Goal: Transaction & Acquisition: Purchase product/service

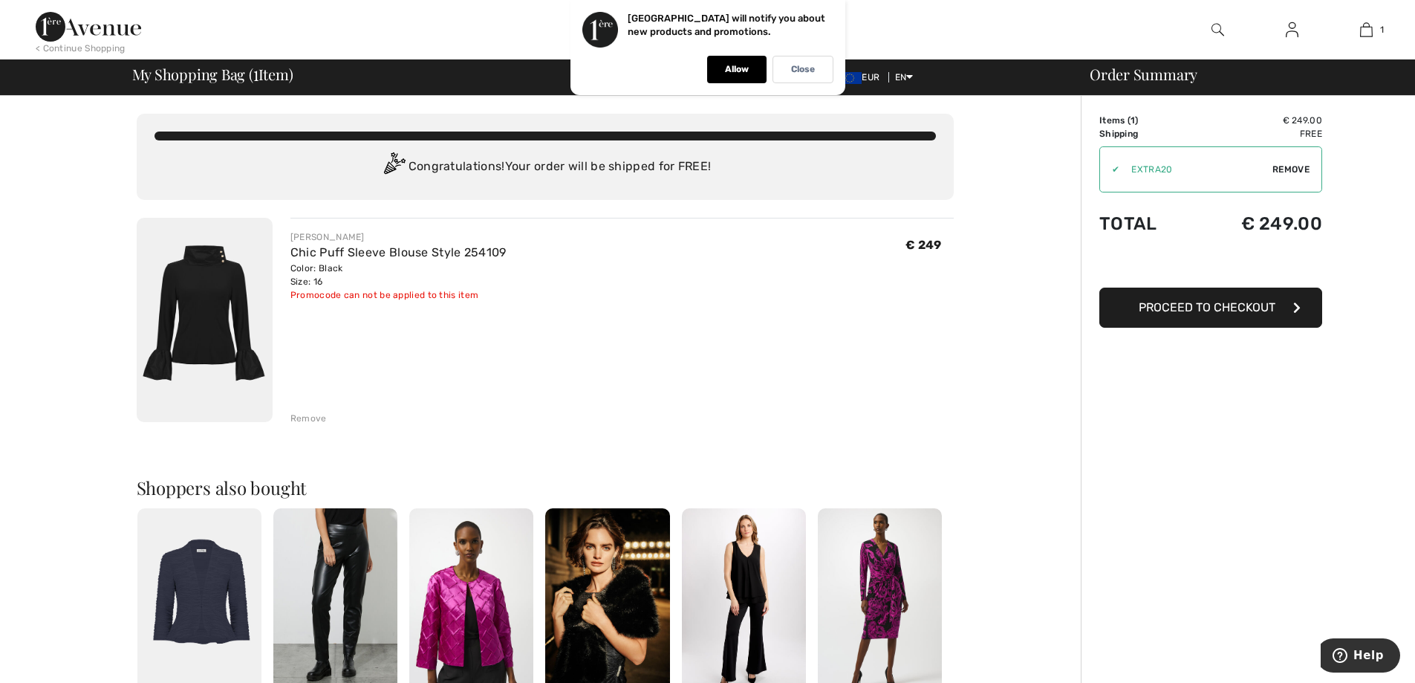
click at [874, 72] on span "EUR" at bounding box center [862, 77] width 48 height 10
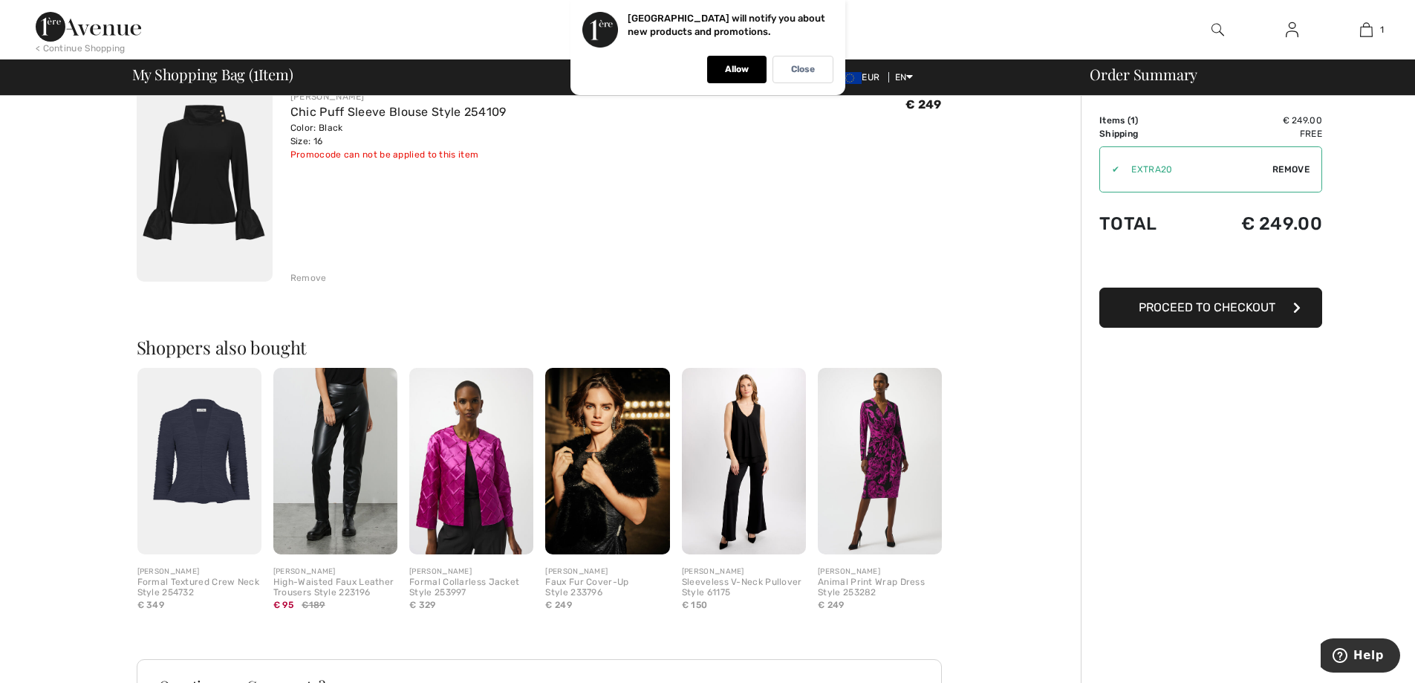
scroll to position [363, 0]
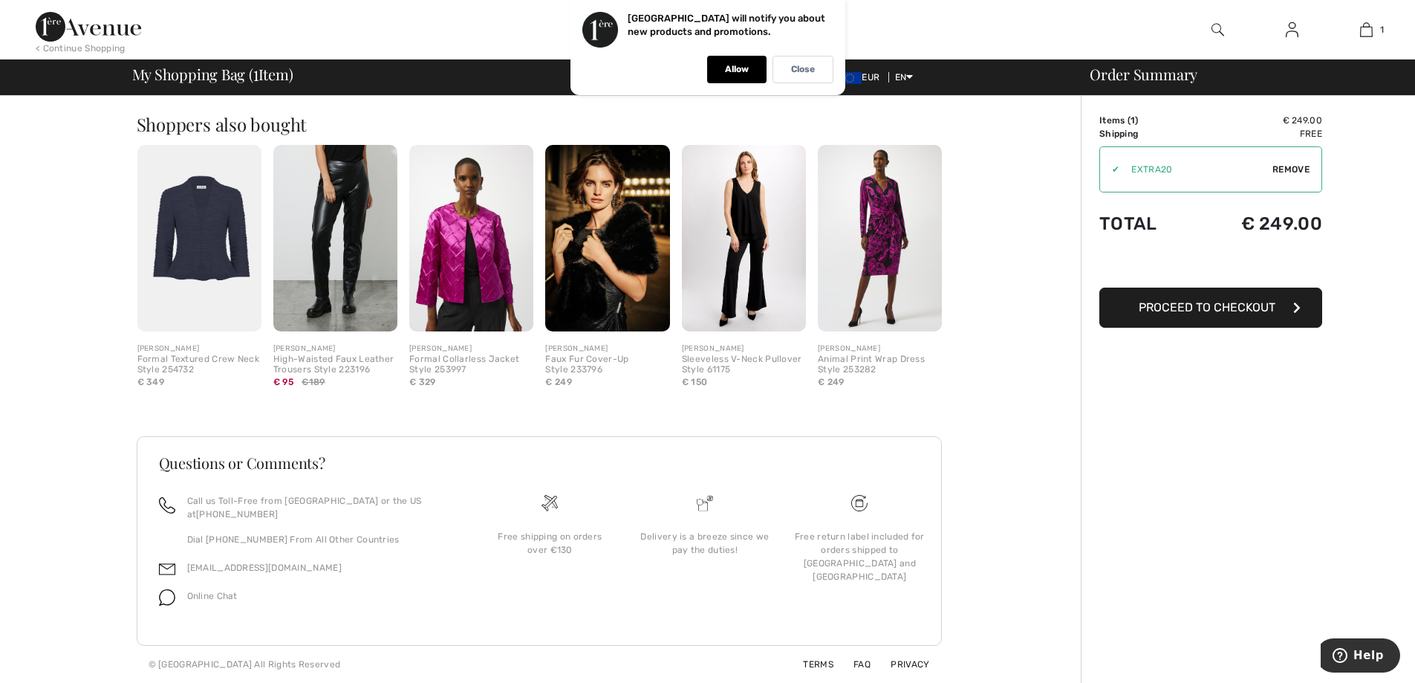
click at [1239, 315] on button "Proceed to Checkout" at bounding box center [1211, 308] width 223 height 40
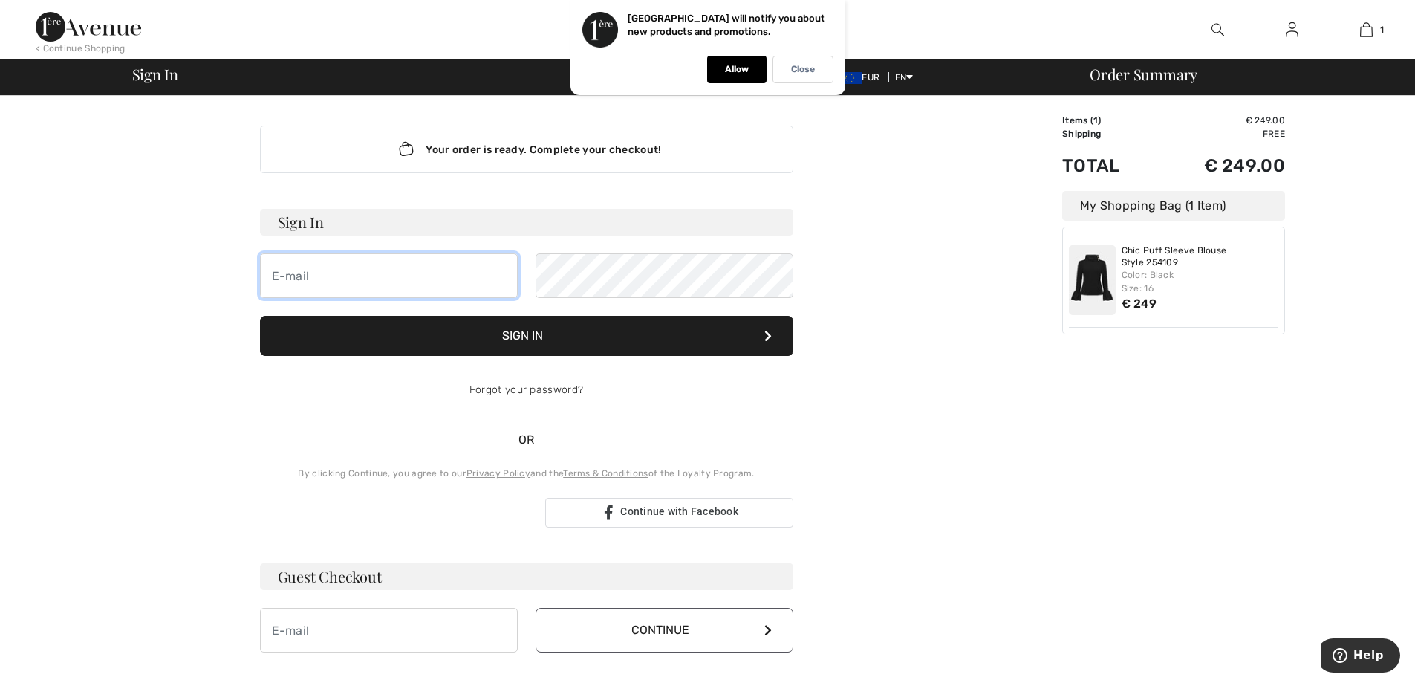
click at [442, 277] on input "email" at bounding box center [389, 275] width 258 height 45
type input "v60@home.nl"
click at [198, 265] on div "Your order is ready. Complete your checkout! Sign In v60@home.nl Sign In Forgot…" at bounding box center [526, 521] width 817 height 851
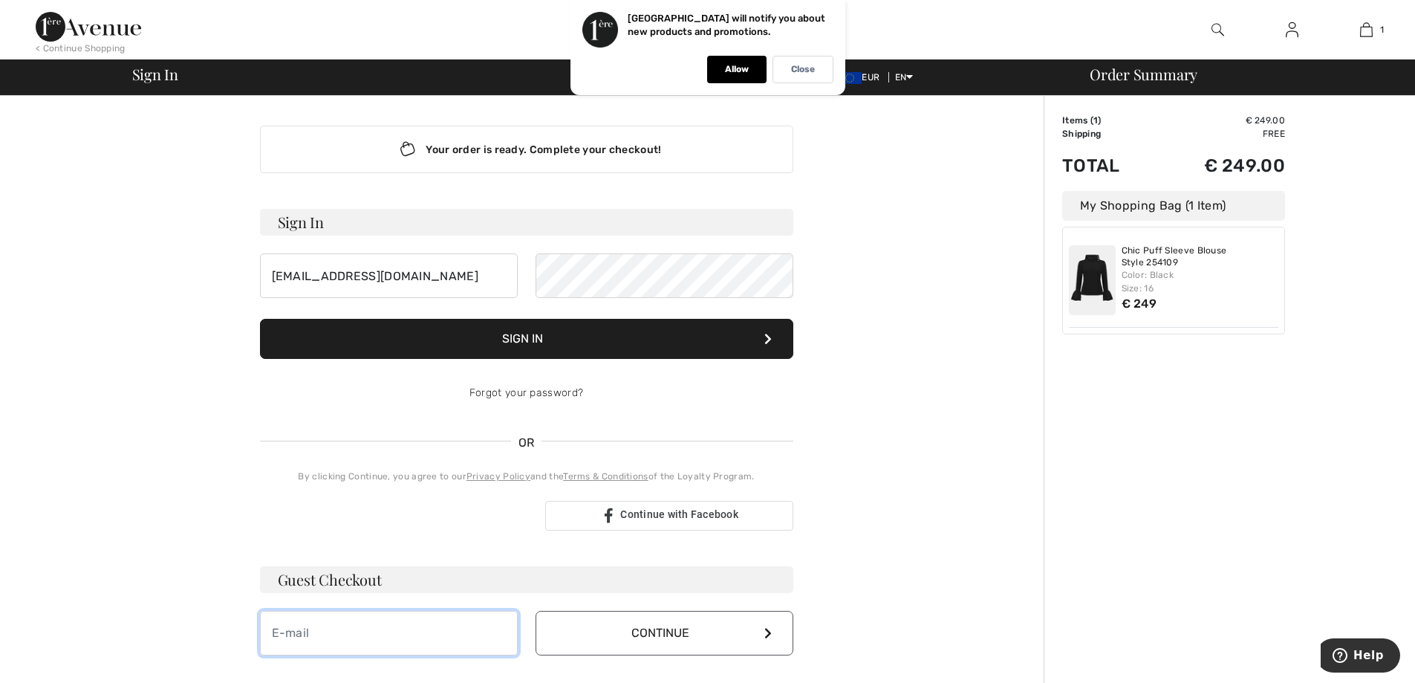
click at [339, 642] on input "email" at bounding box center [389, 633] width 258 height 45
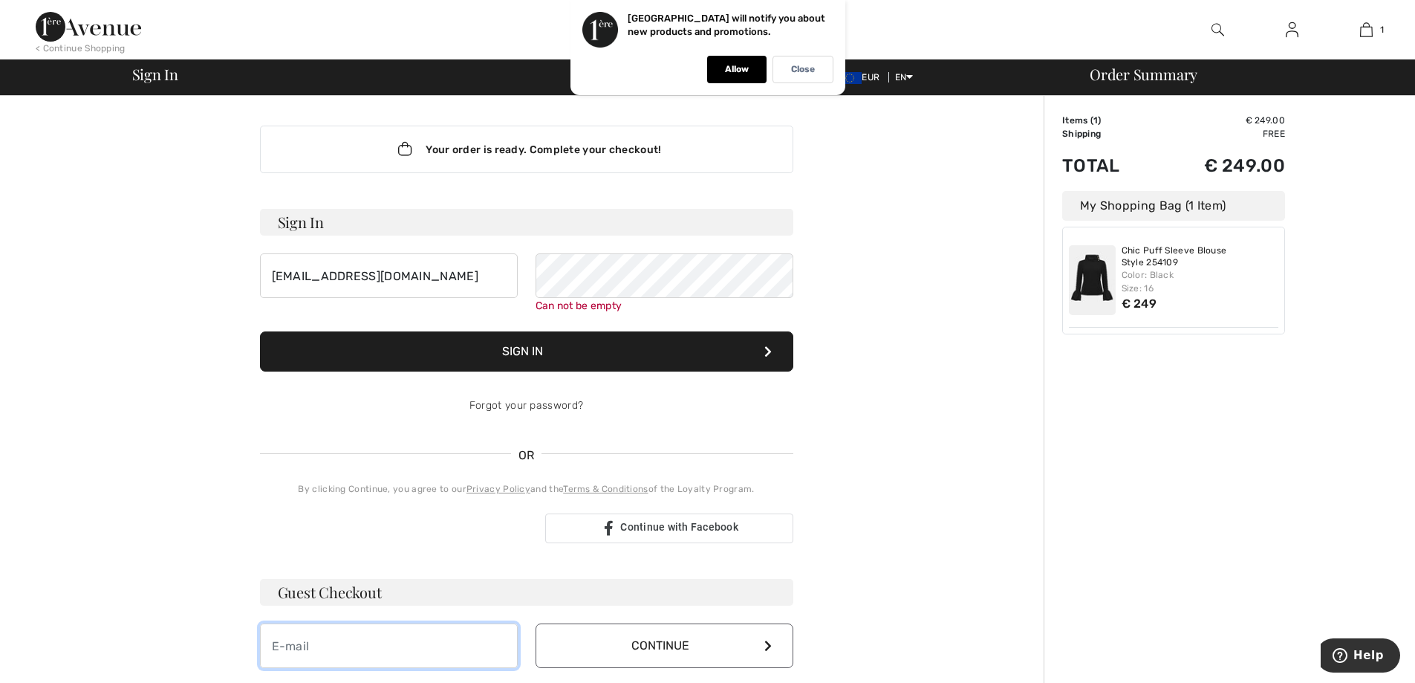
type input "v60@home.nl"
click at [762, 638] on button "Continue" at bounding box center [665, 645] width 258 height 45
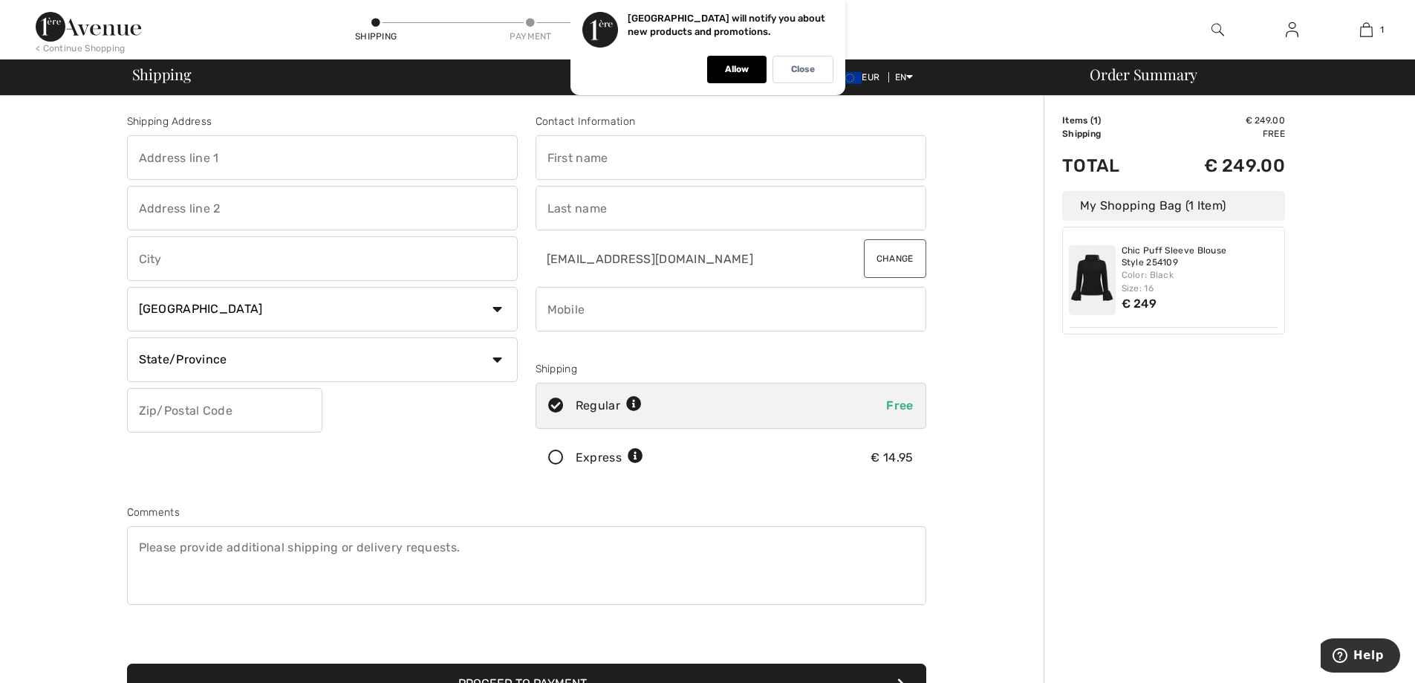
click at [189, 165] on input "text" at bounding box center [322, 157] width 391 height 45
type input "[STREET_ADDRESS]"
type input "MUNSTERGELEEN"
select select "NL"
type input "6151CR"
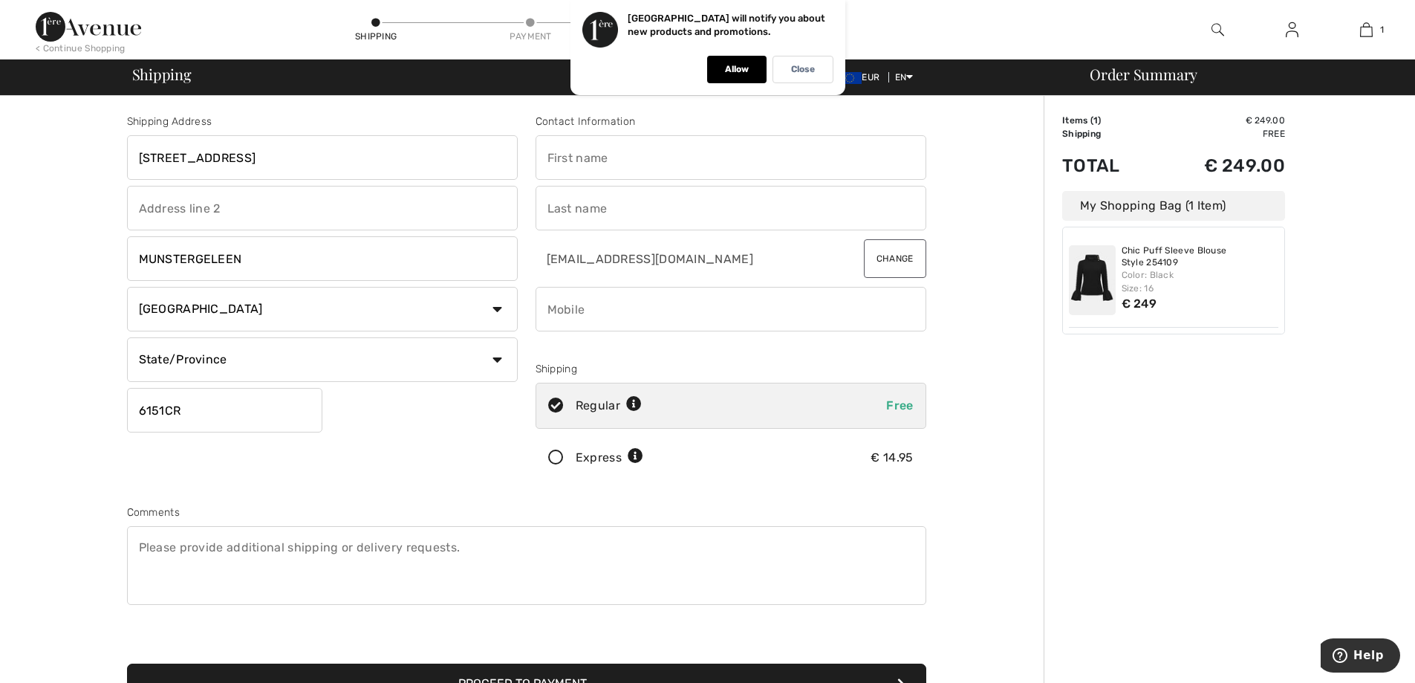
type input "Veronique"
type input "Mosterdijk"
type input "0612938366"
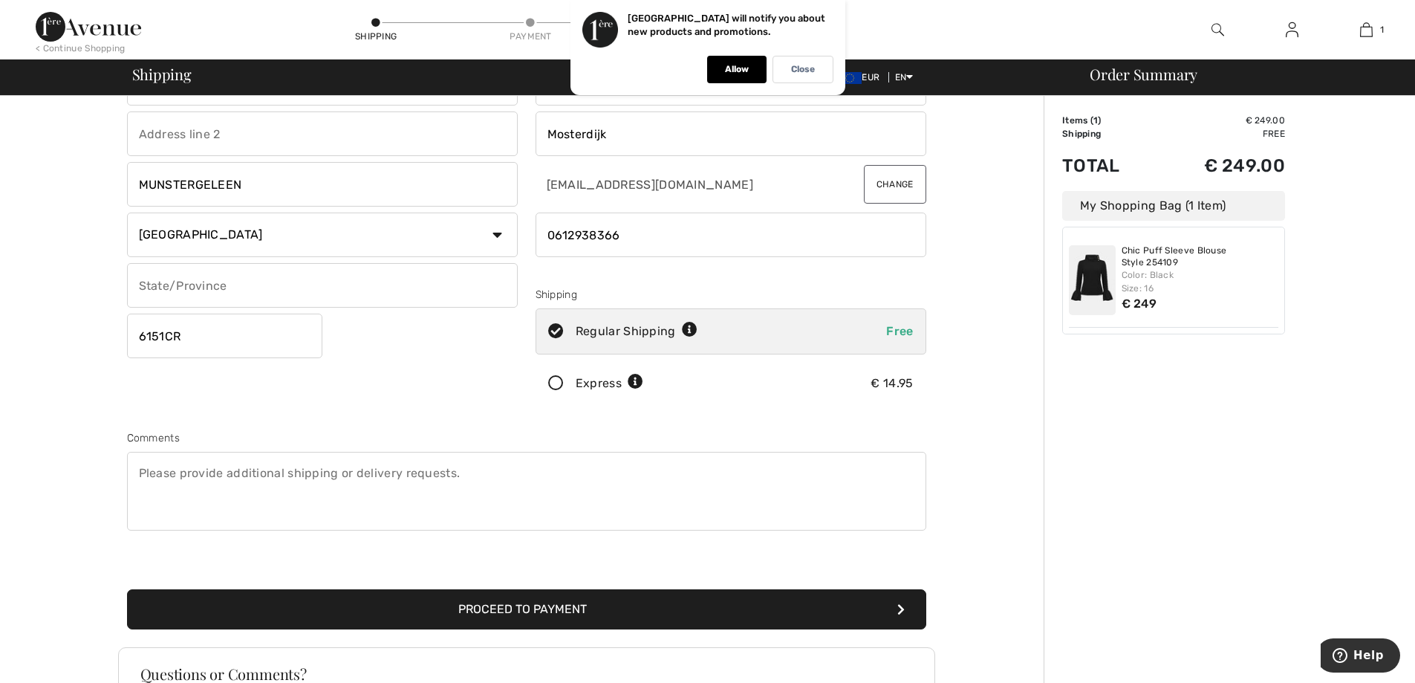
click at [569, 607] on button "Proceed to Payment" at bounding box center [526, 609] width 799 height 40
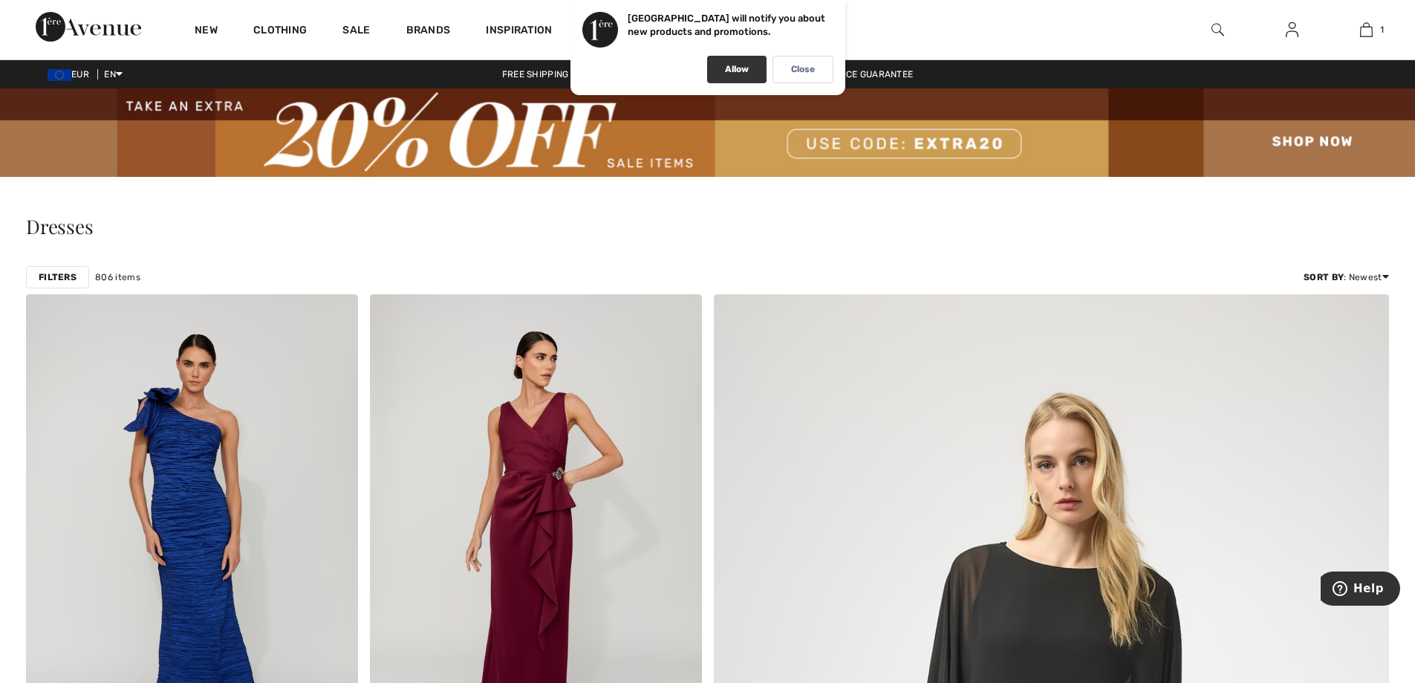
click at [739, 65] on p "Allow" at bounding box center [737, 69] width 24 height 11
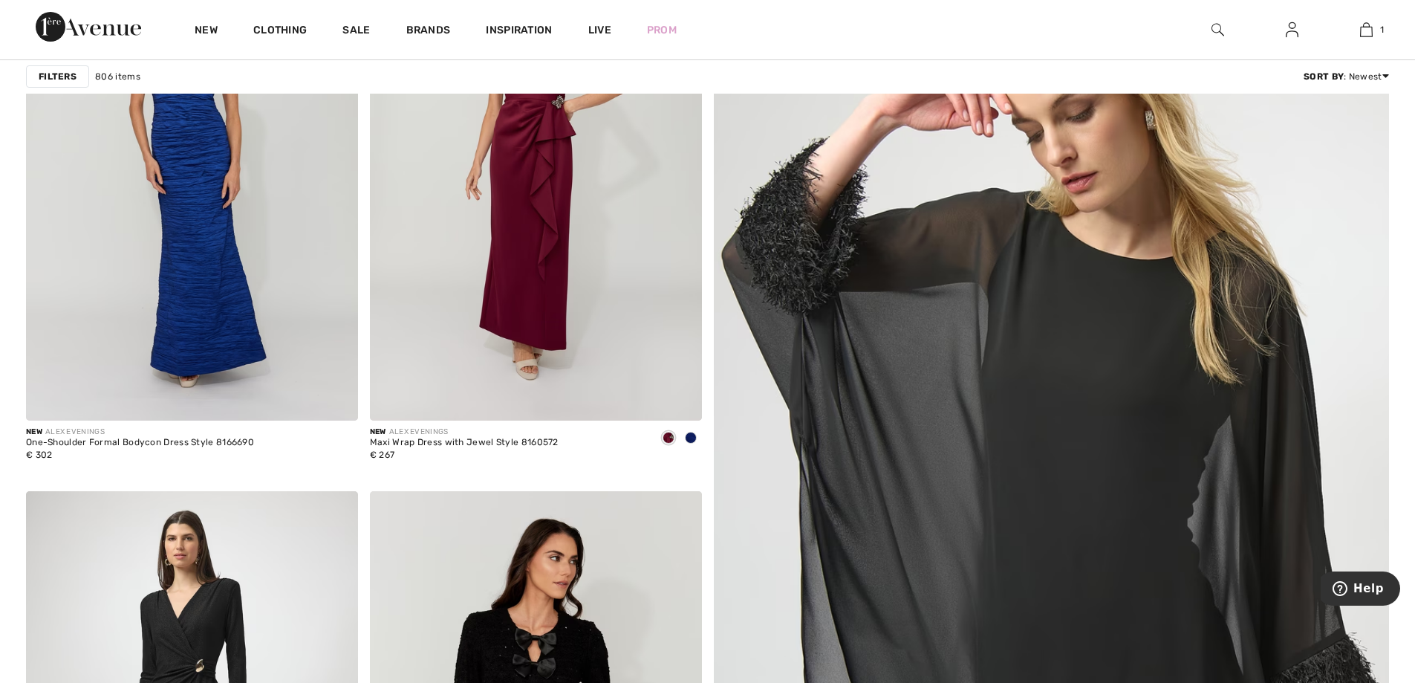
scroll to position [223, 0]
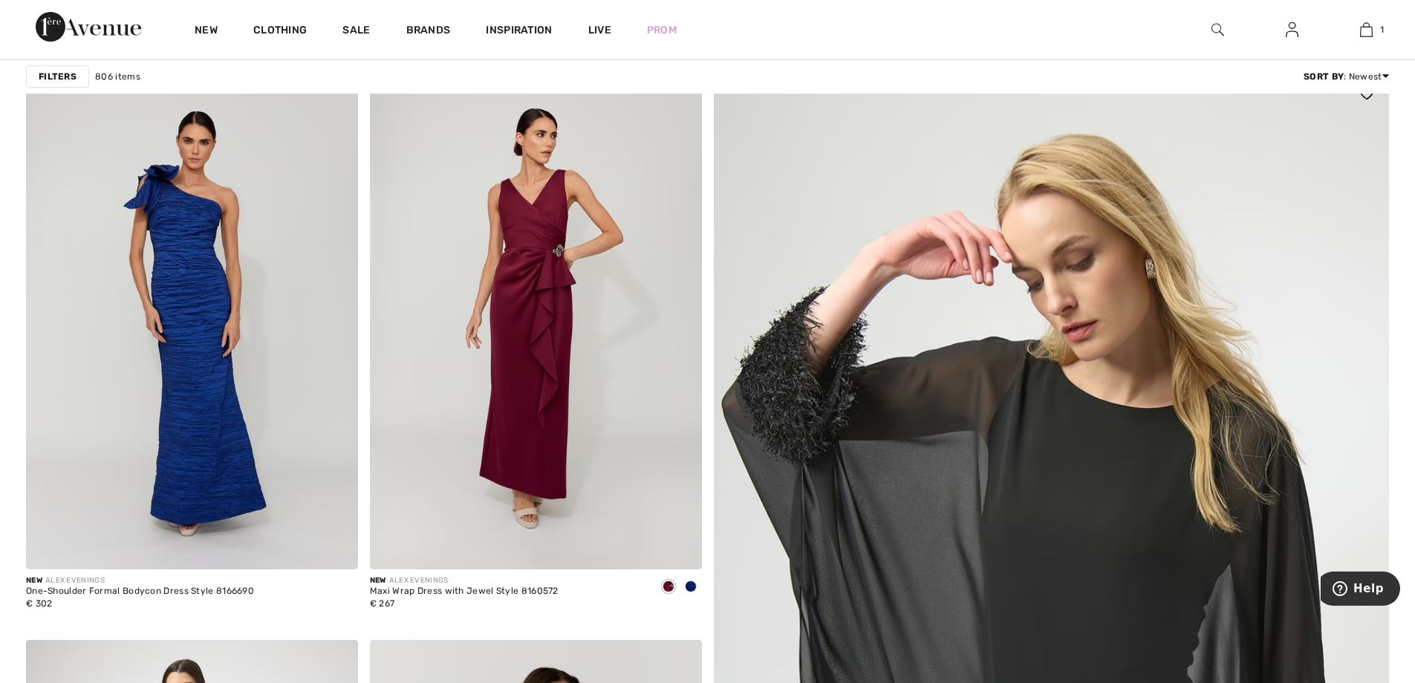
click at [1114, 546] on img at bounding box center [1051, 679] width 811 height 1216
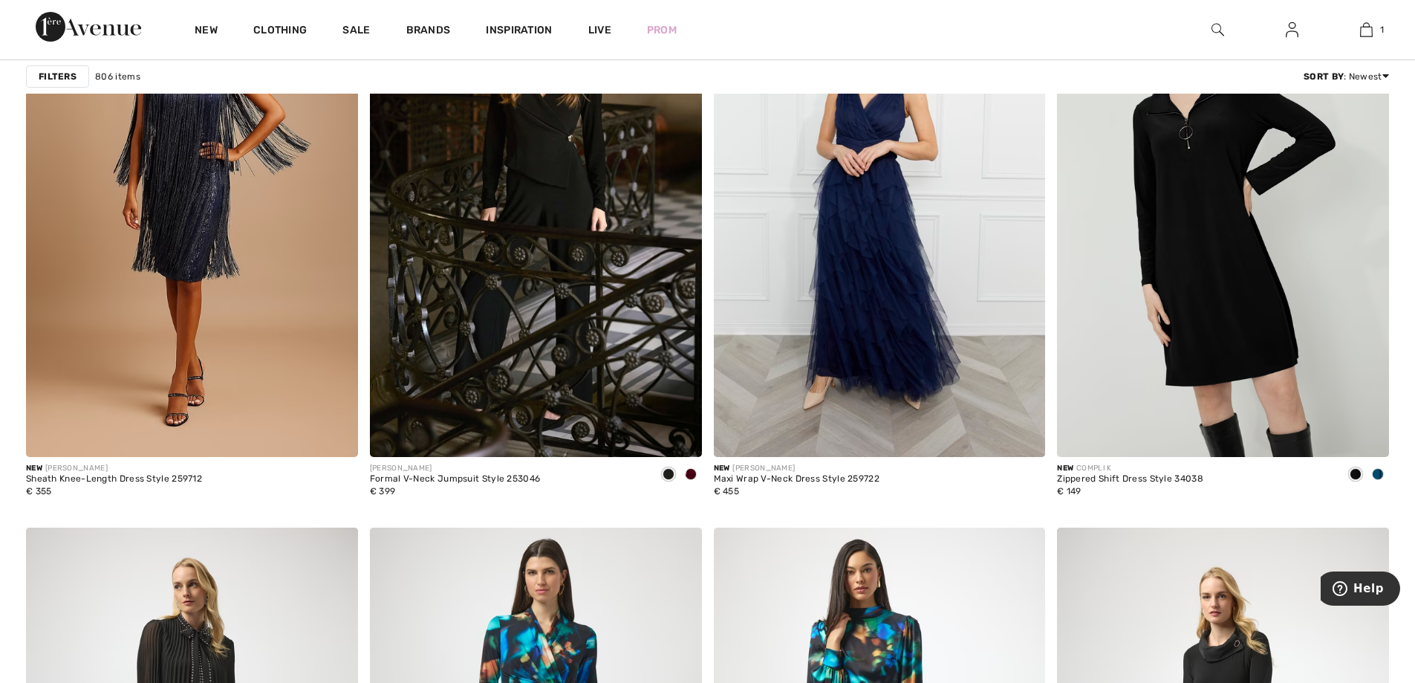
scroll to position [2749, 0]
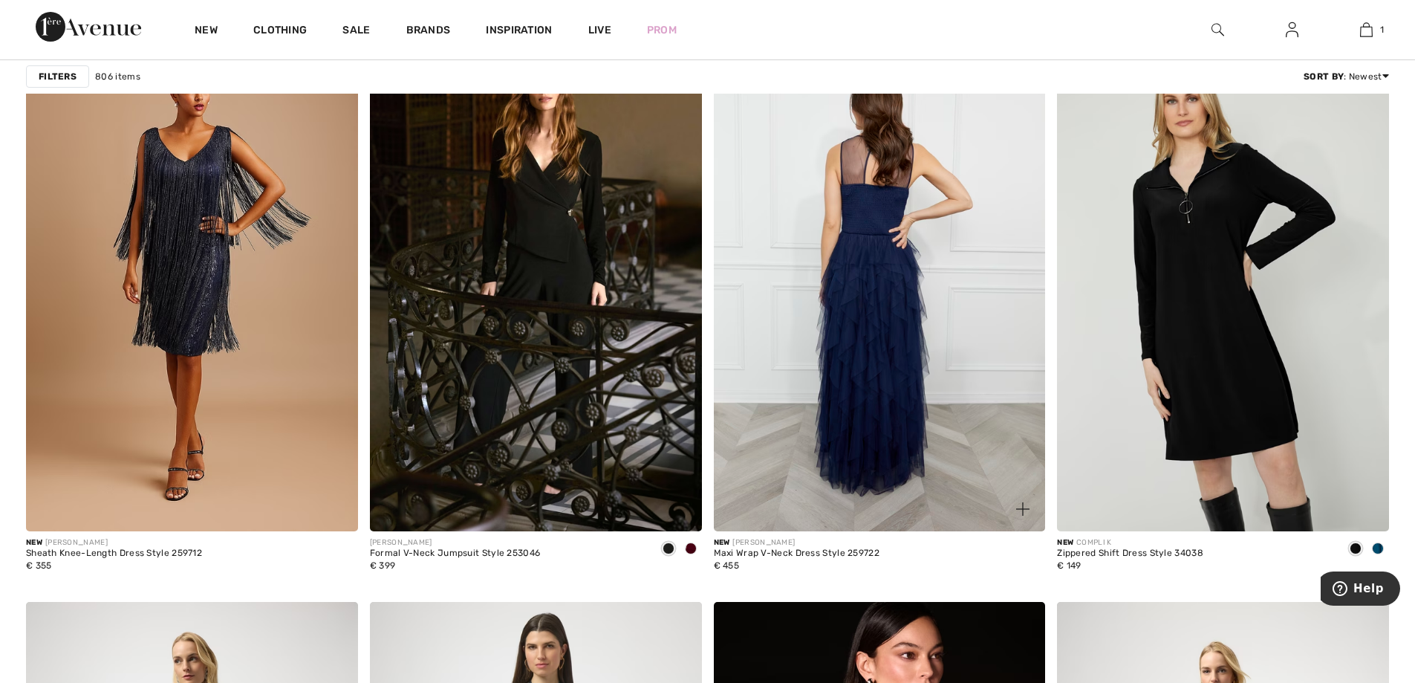
click at [859, 426] on img at bounding box center [880, 282] width 332 height 498
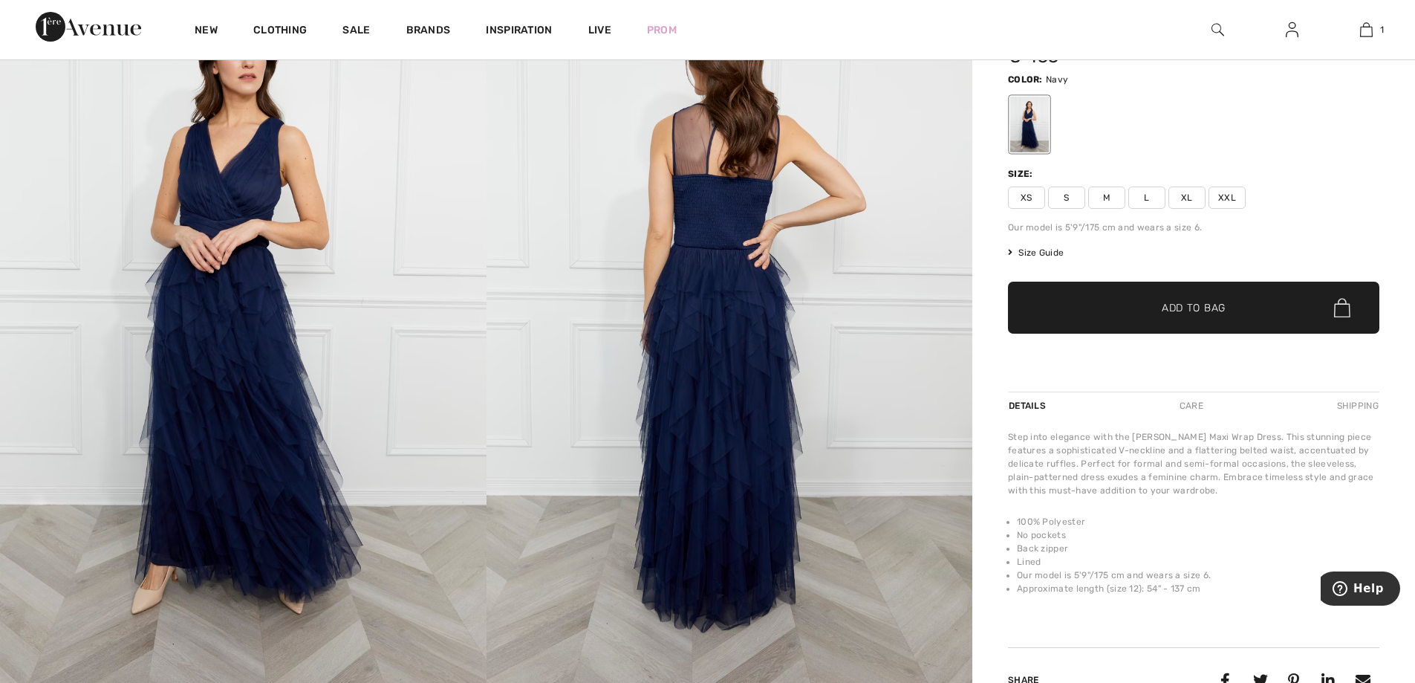
scroll to position [74, 0]
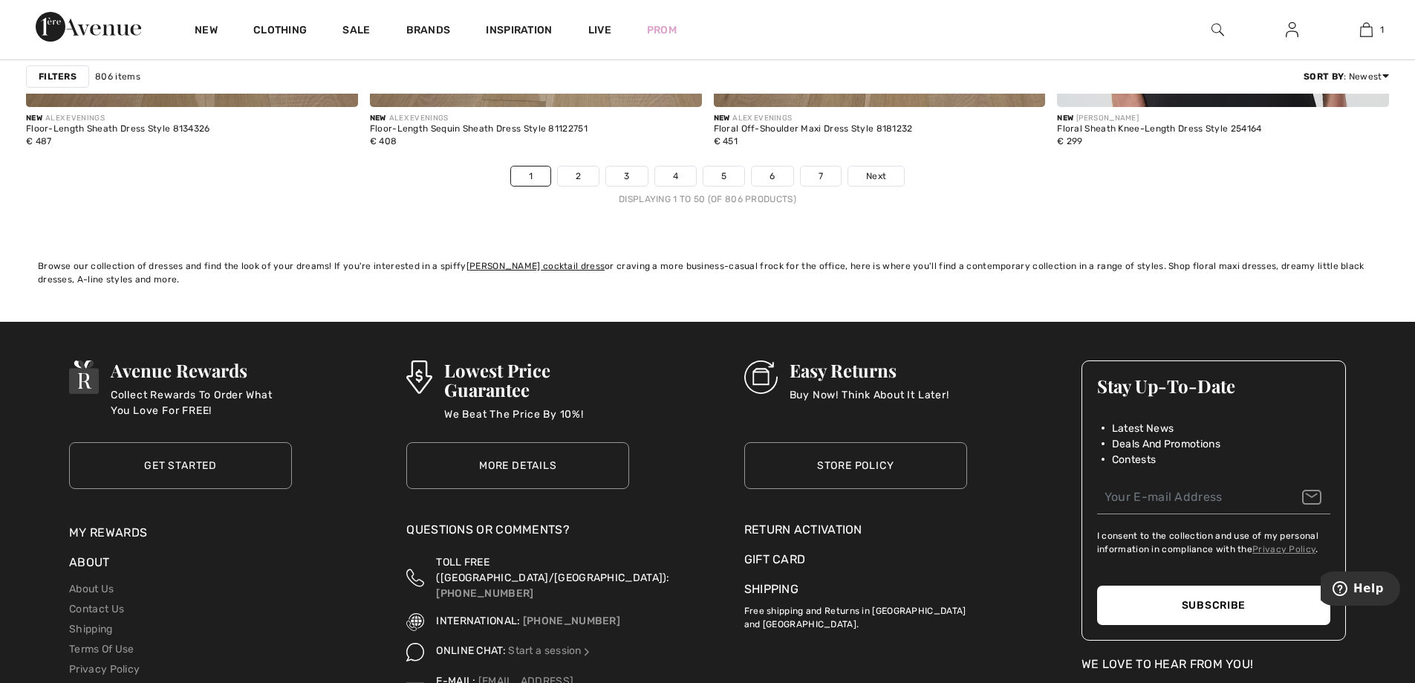
scroll to position [8618, 0]
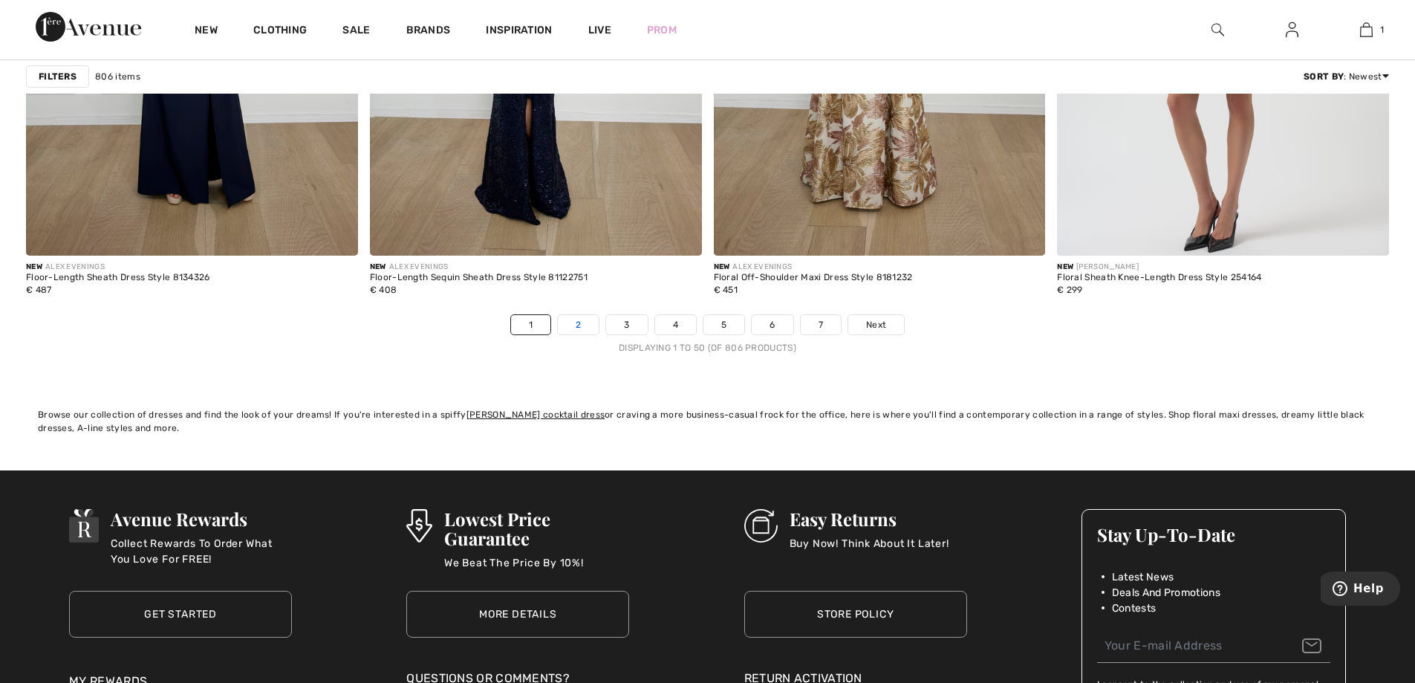
click at [568, 324] on link "2" at bounding box center [578, 324] width 41 height 19
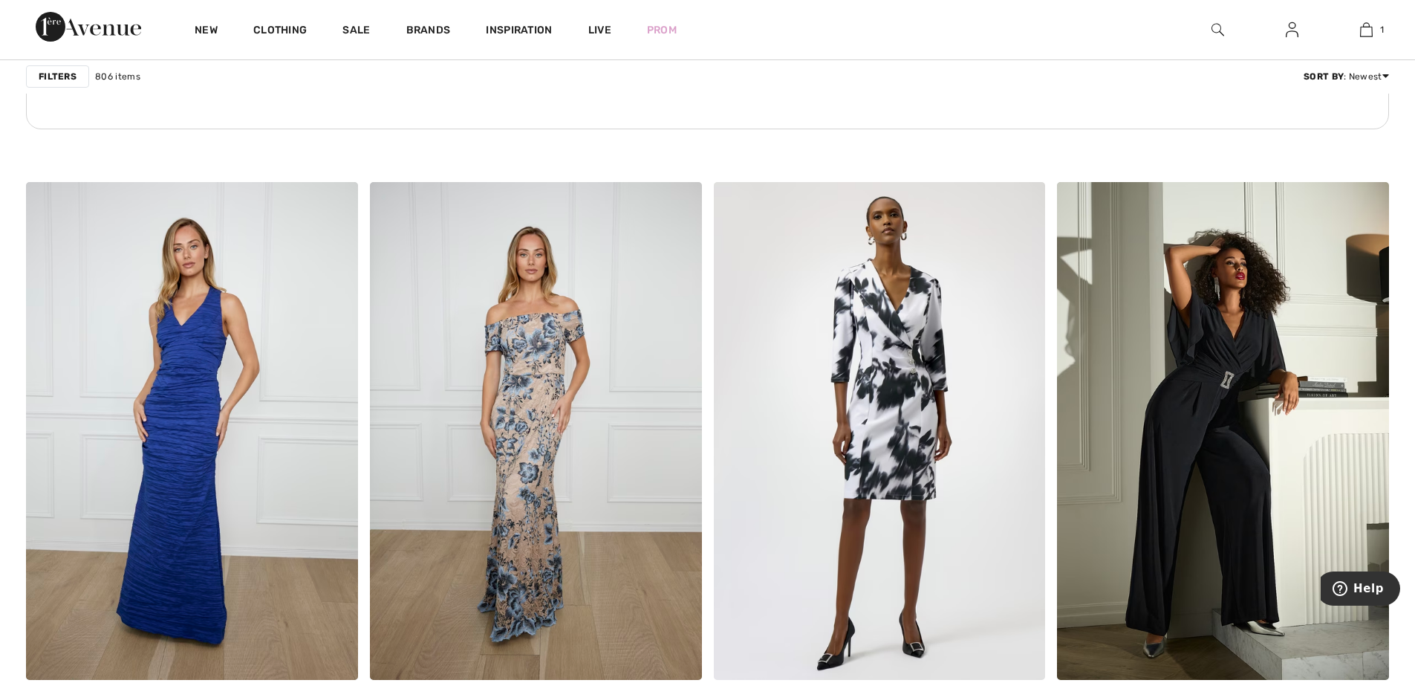
scroll to position [2675, 0]
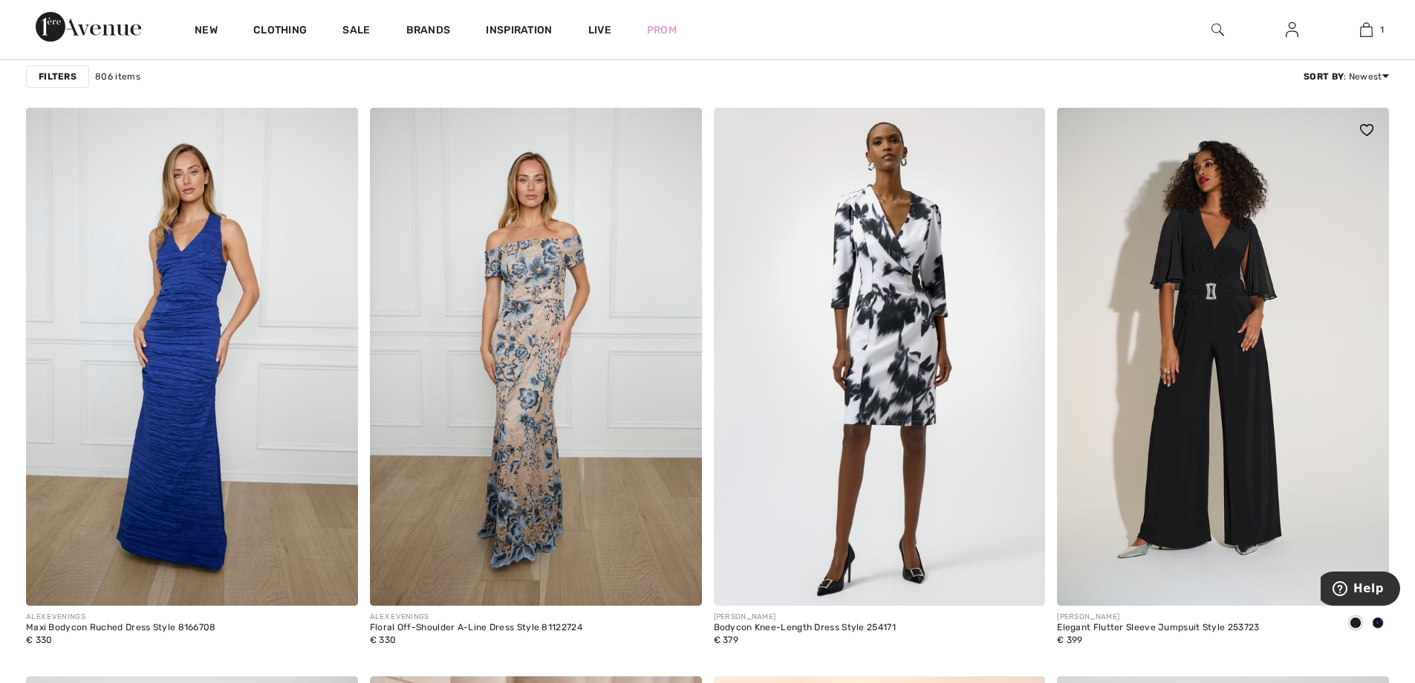
click at [1233, 328] on img at bounding box center [1223, 357] width 332 height 498
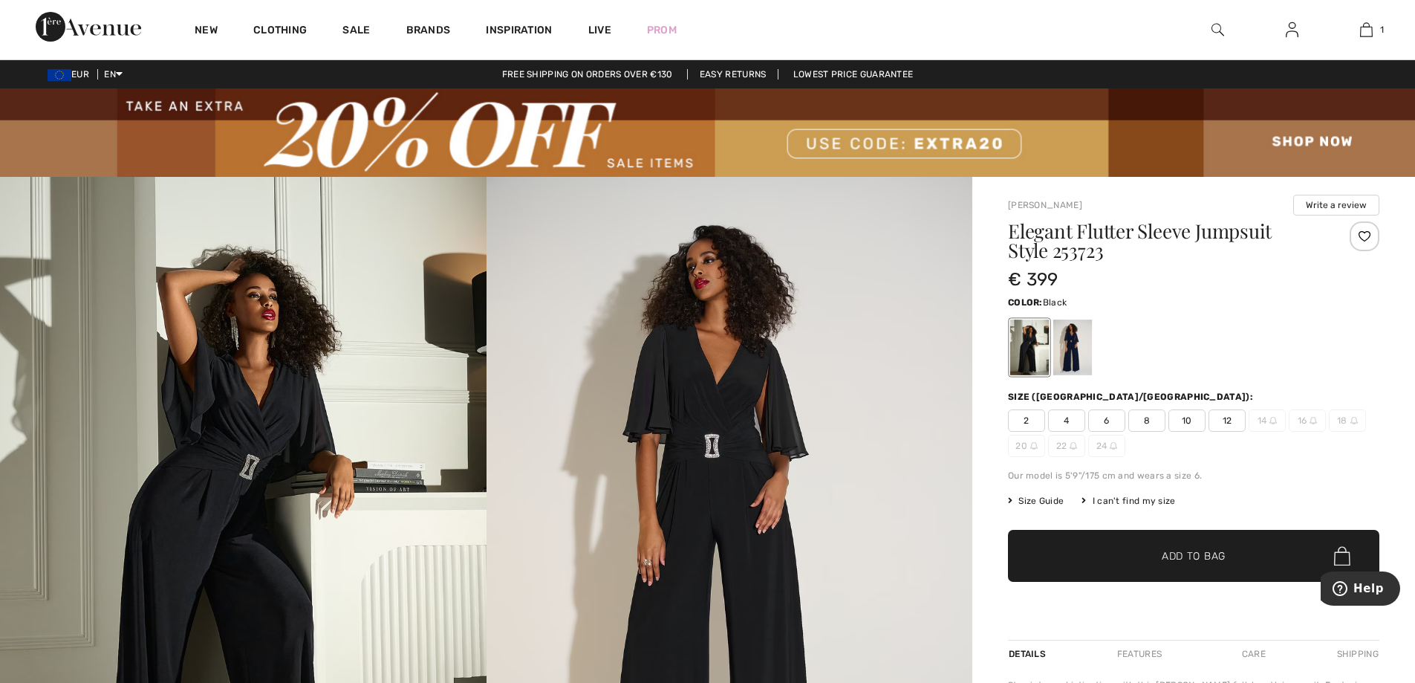
click at [1049, 497] on span "Size Guide" at bounding box center [1036, 500] width 56 height 13
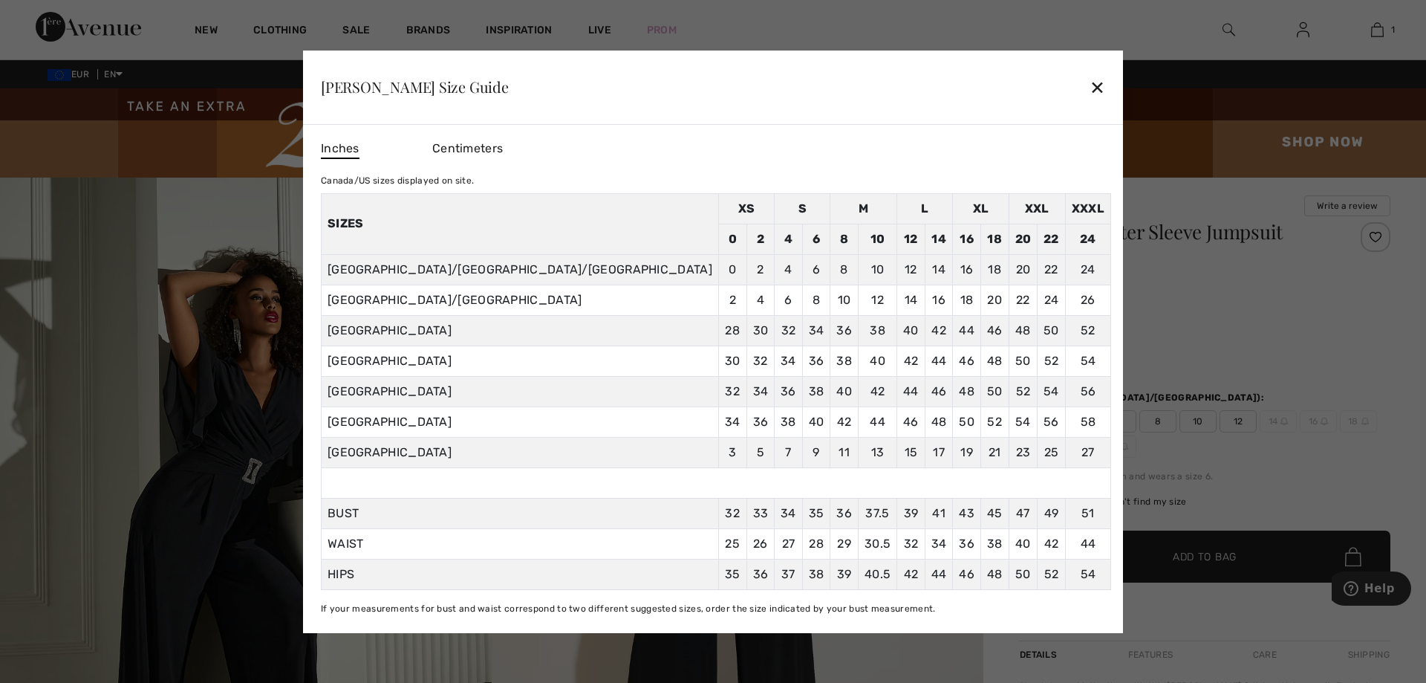
click at [1090, 87] on div "✕" at bounding box center [1098, 86] width 16 height 31
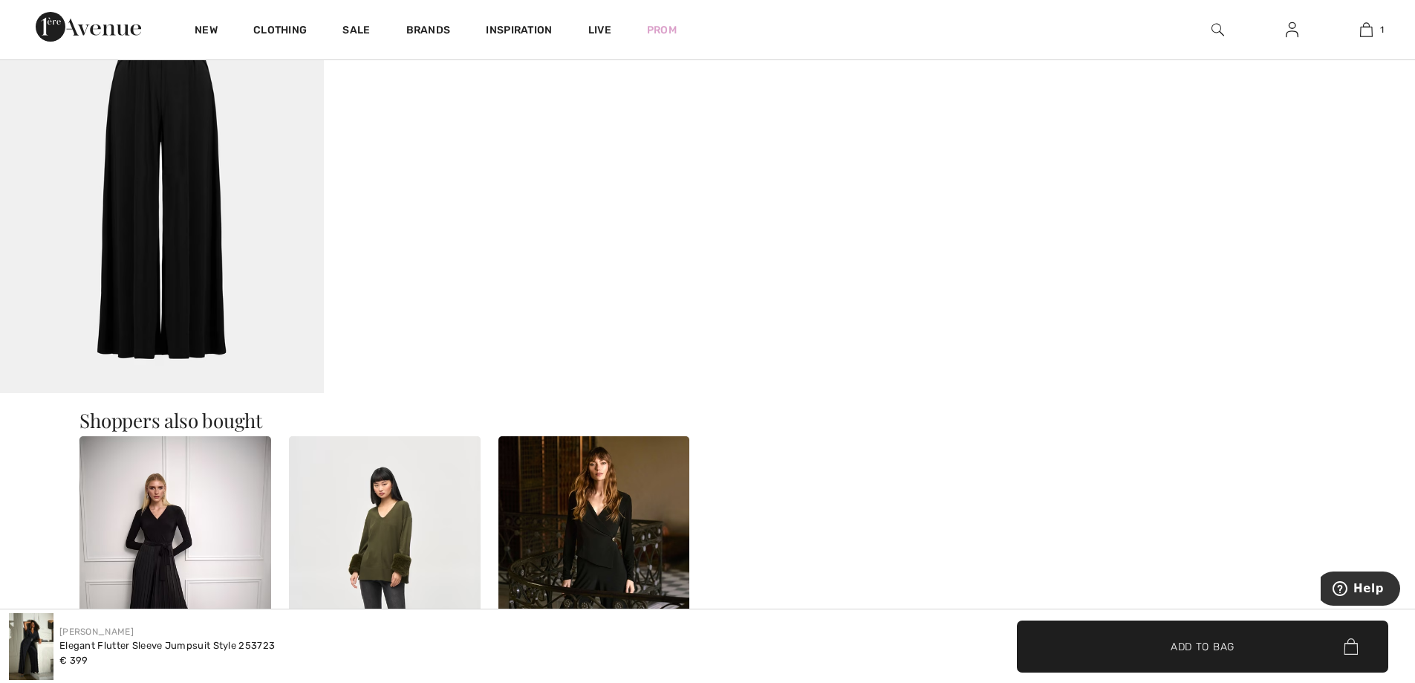
scroll to position [1783, 0]
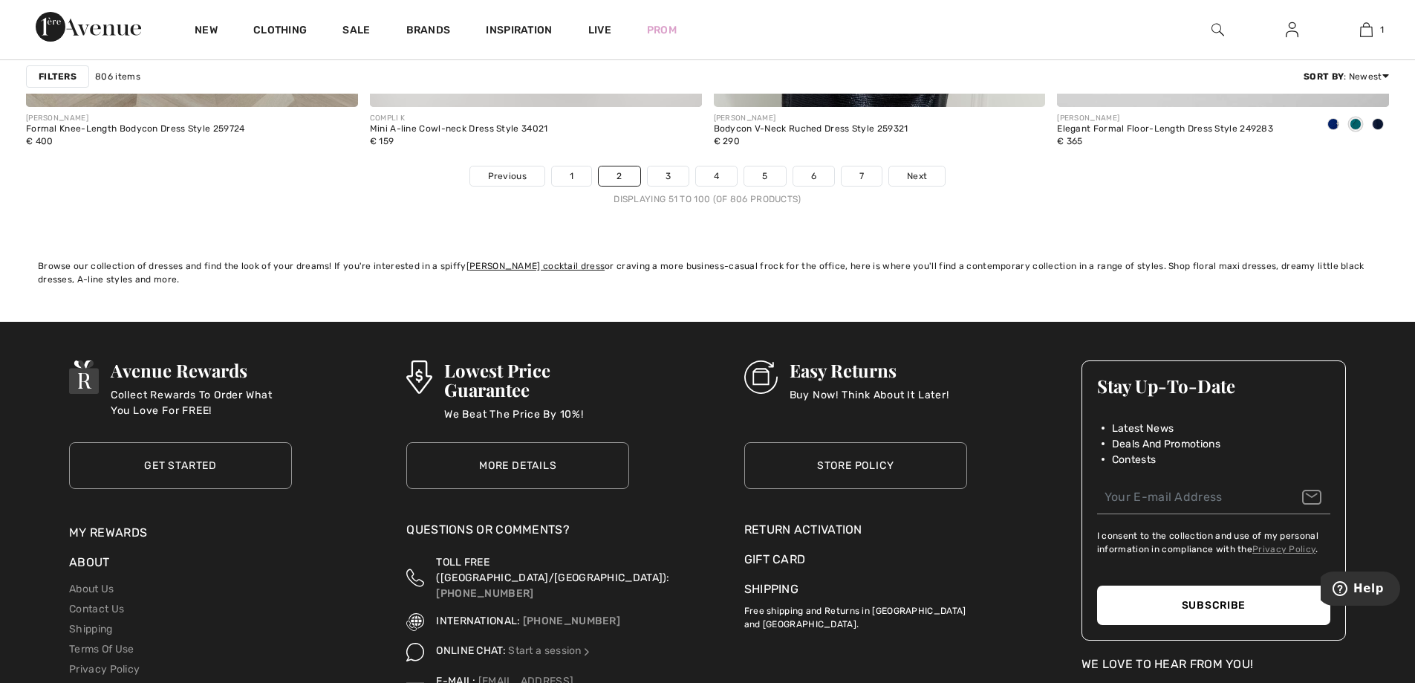
scroll to position [8841, 0]
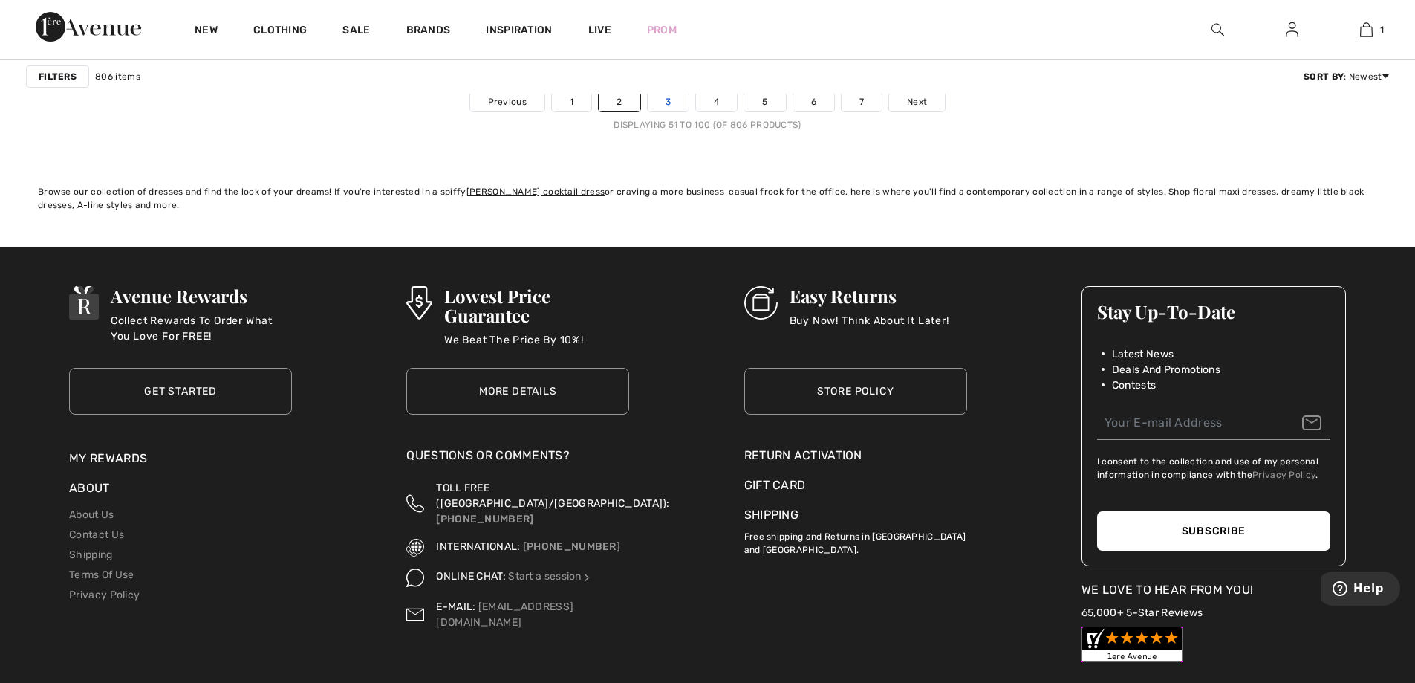
click at [680, 103] on link "3" at bounding box center [668, 101] width 41 height 19
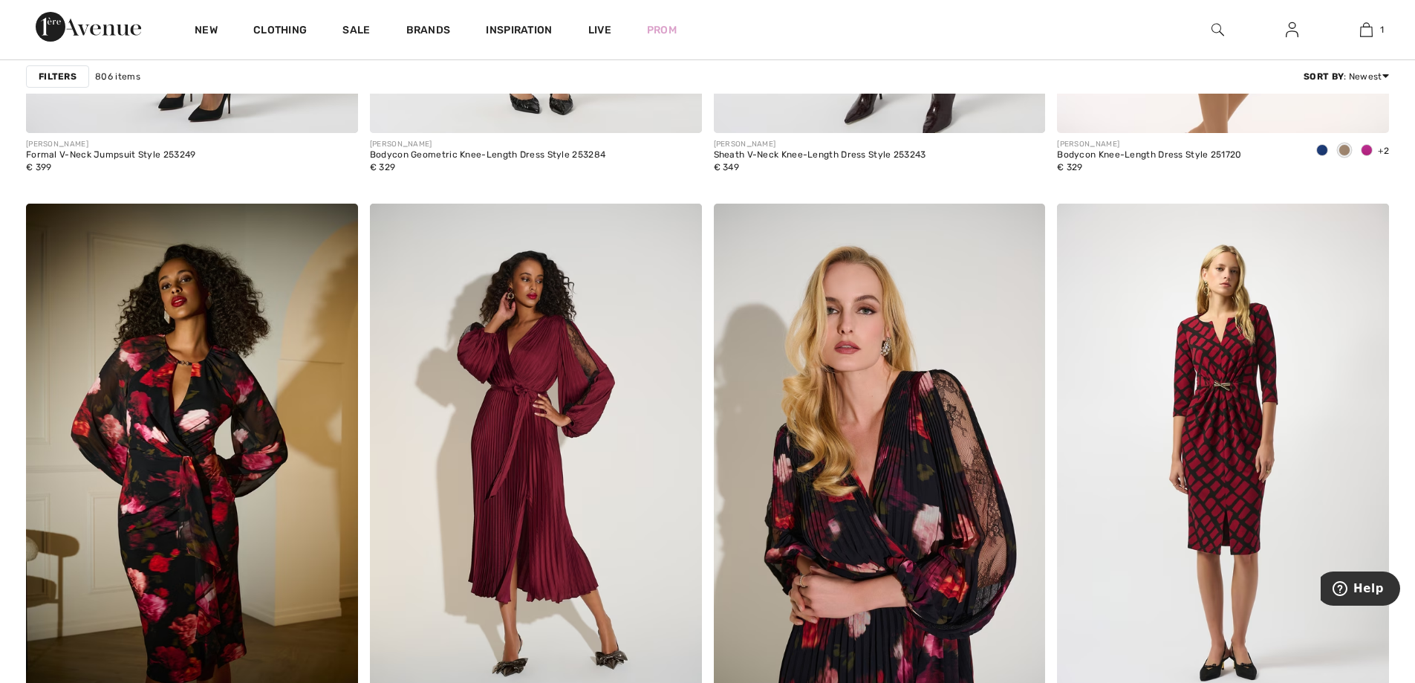
scroll to position [8544, 0]
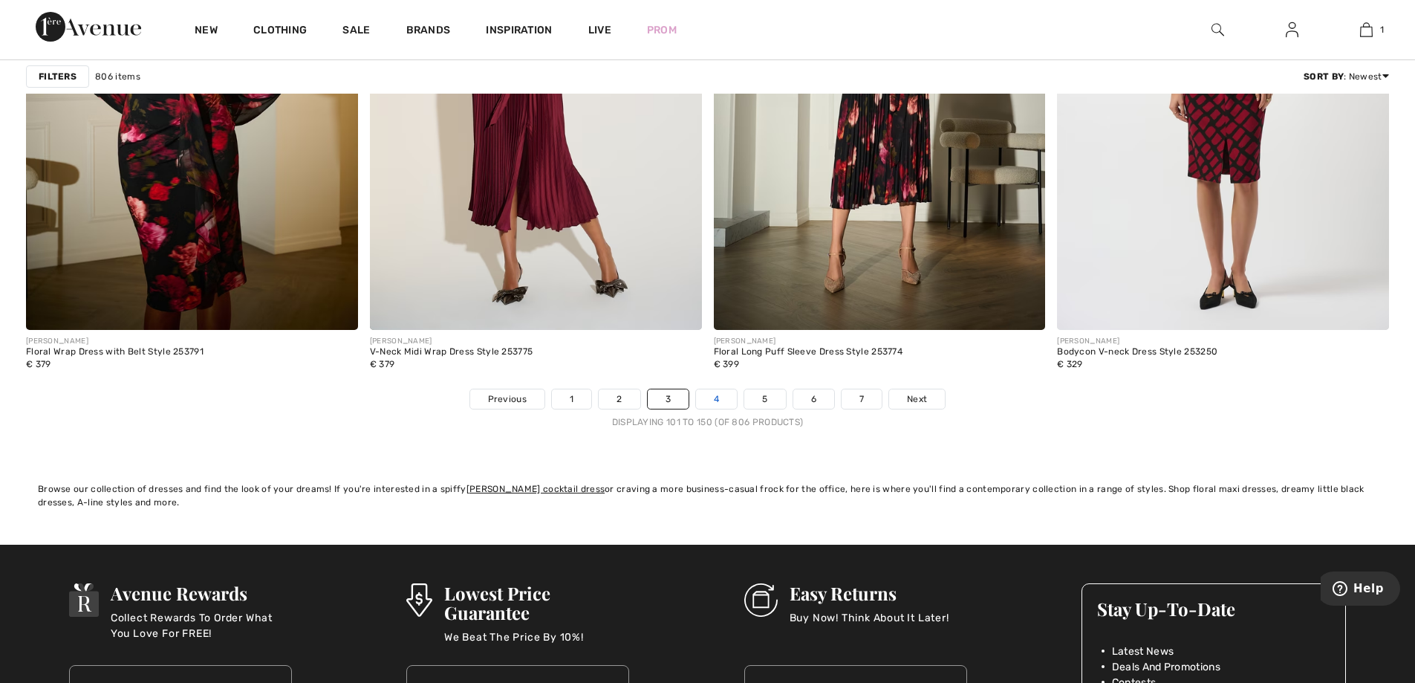
click at [723, 389] on link "4" at bounding box center [716, 398] width 41 height 19
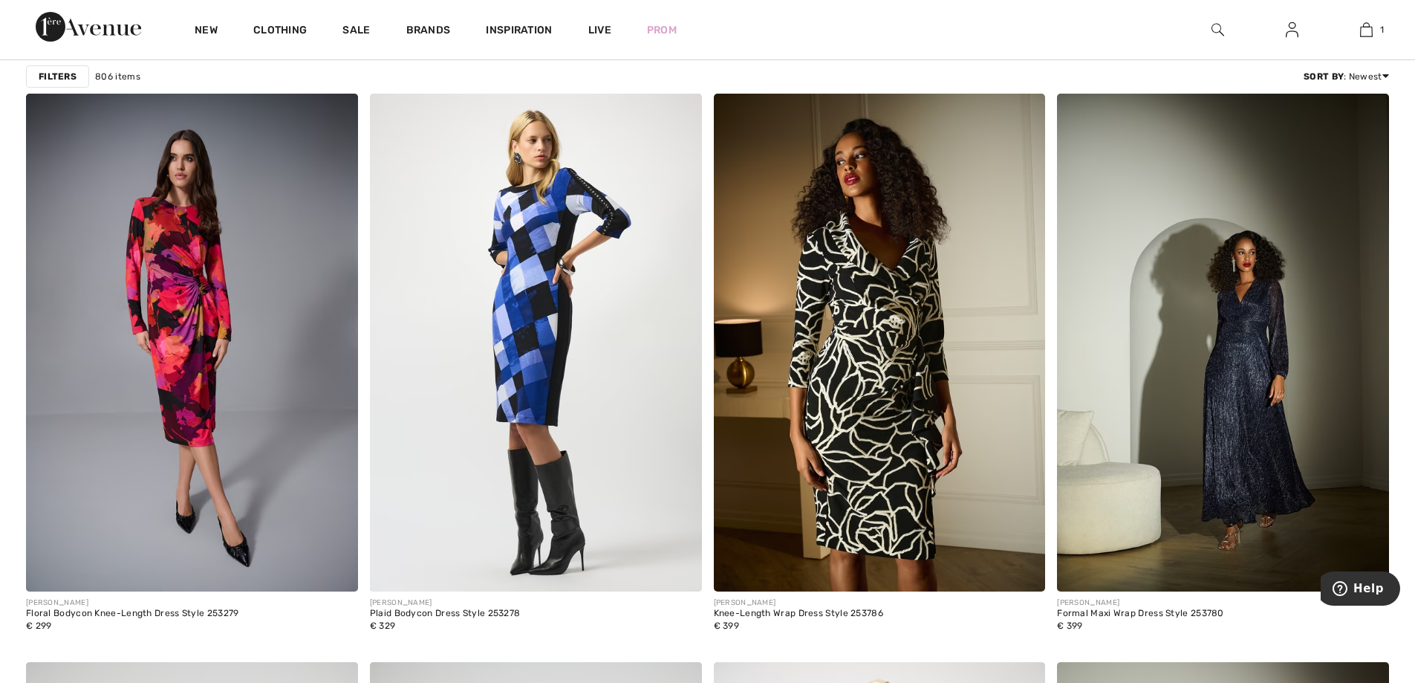
scroll to position [1412, 0]
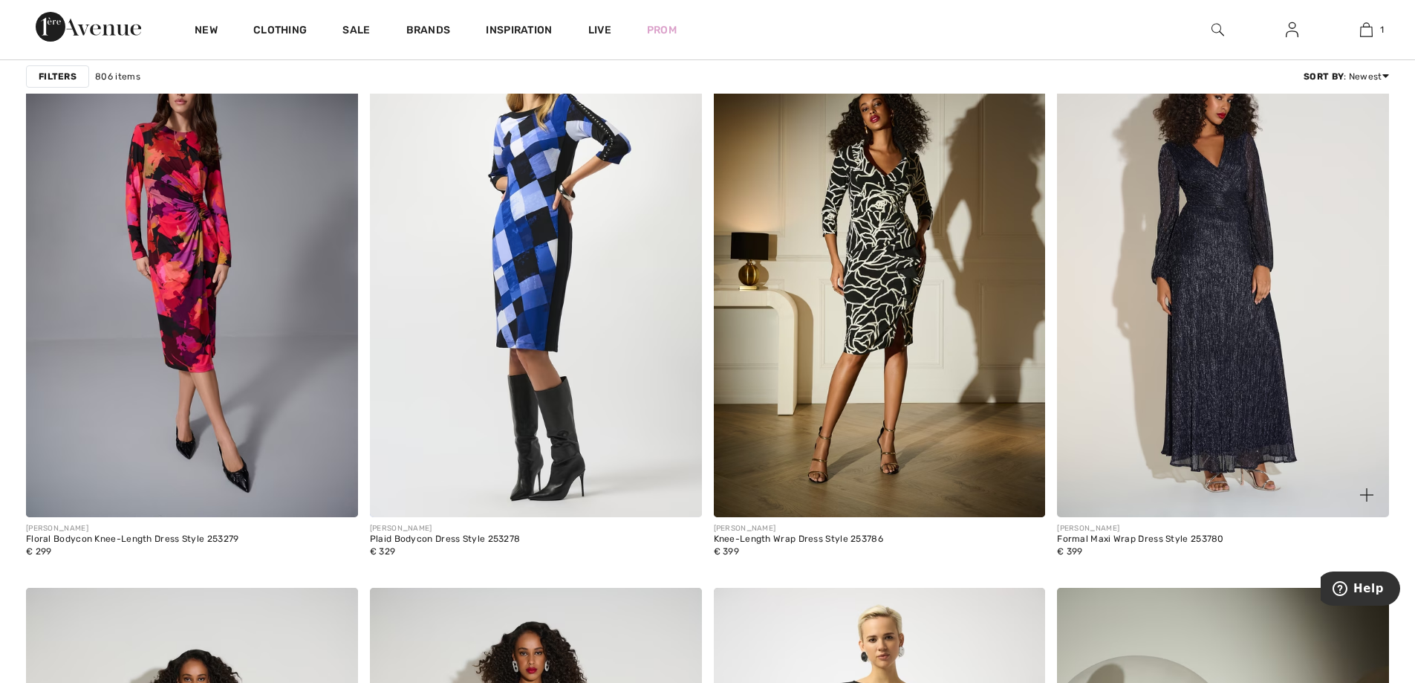
click at [1175, 328] on img at bounding box center [1223, 268] width 332 height 498
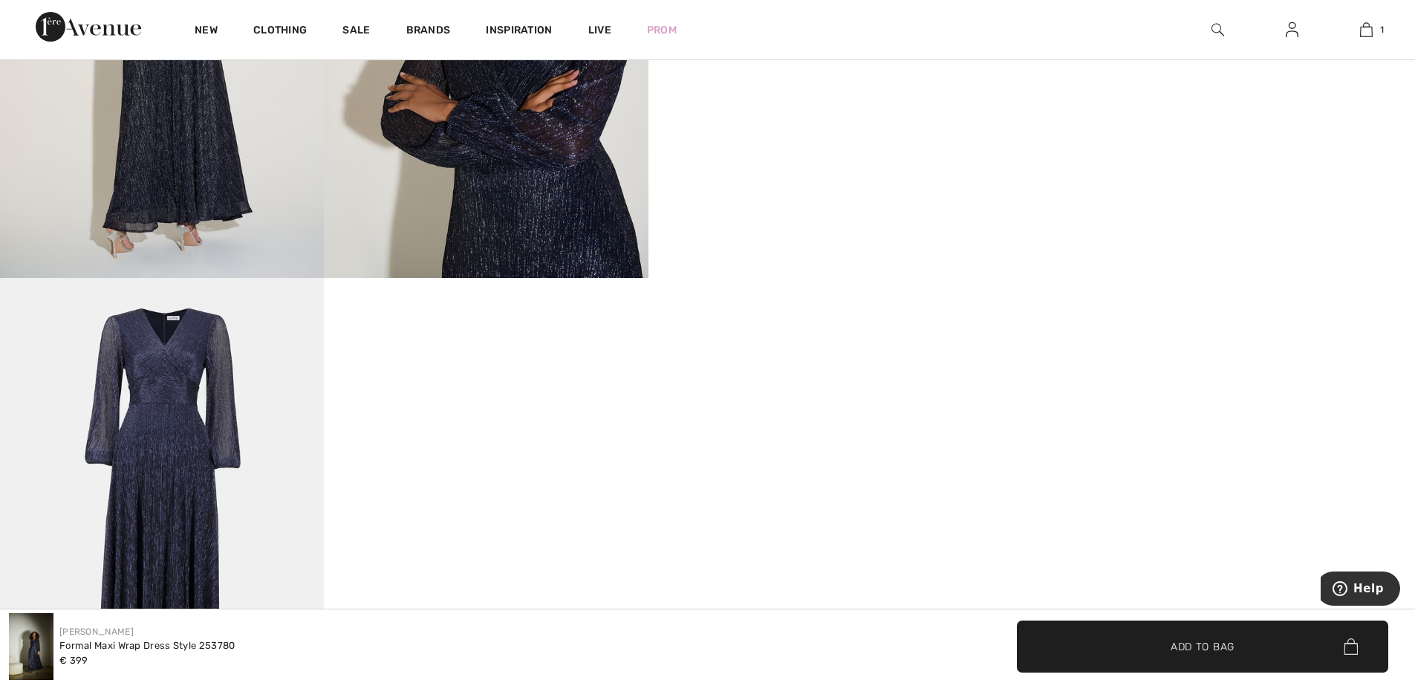
scroll to position [1337, 0]
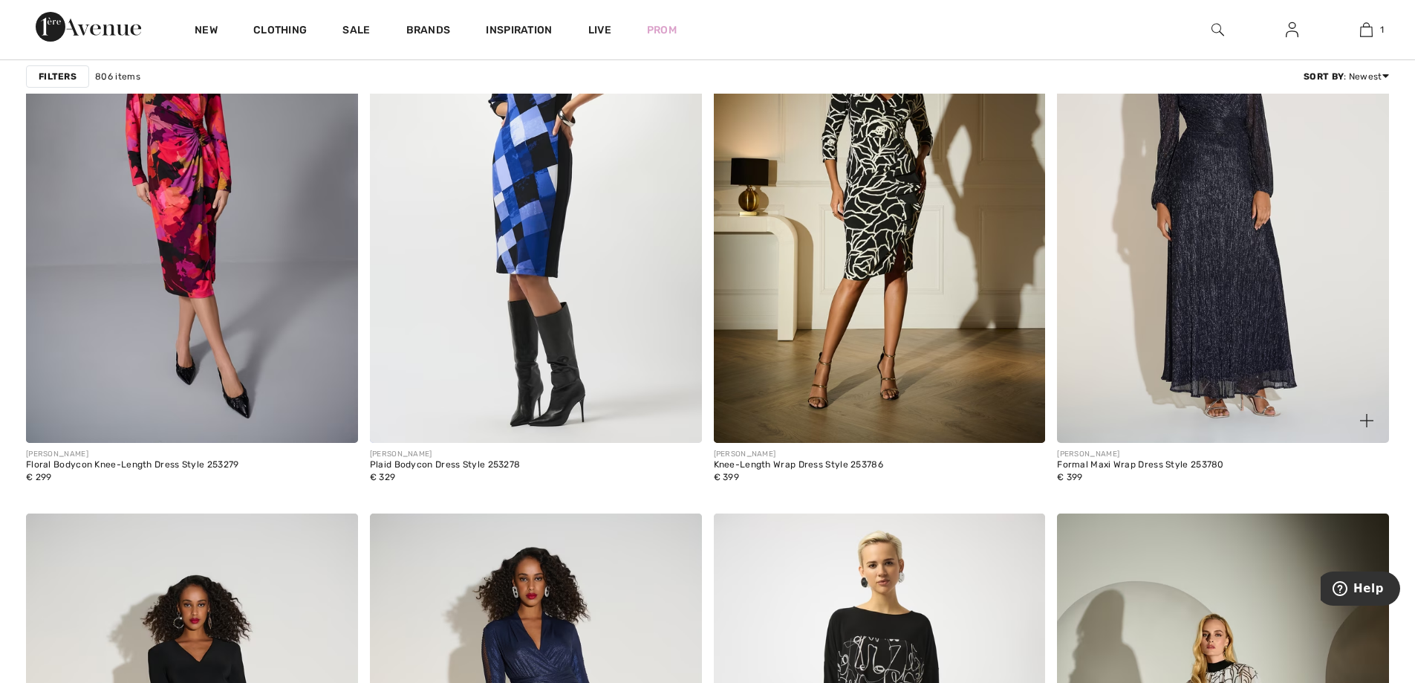
click at [1201, 319] on img at bounding box center [1223, 194] width 332 height 498
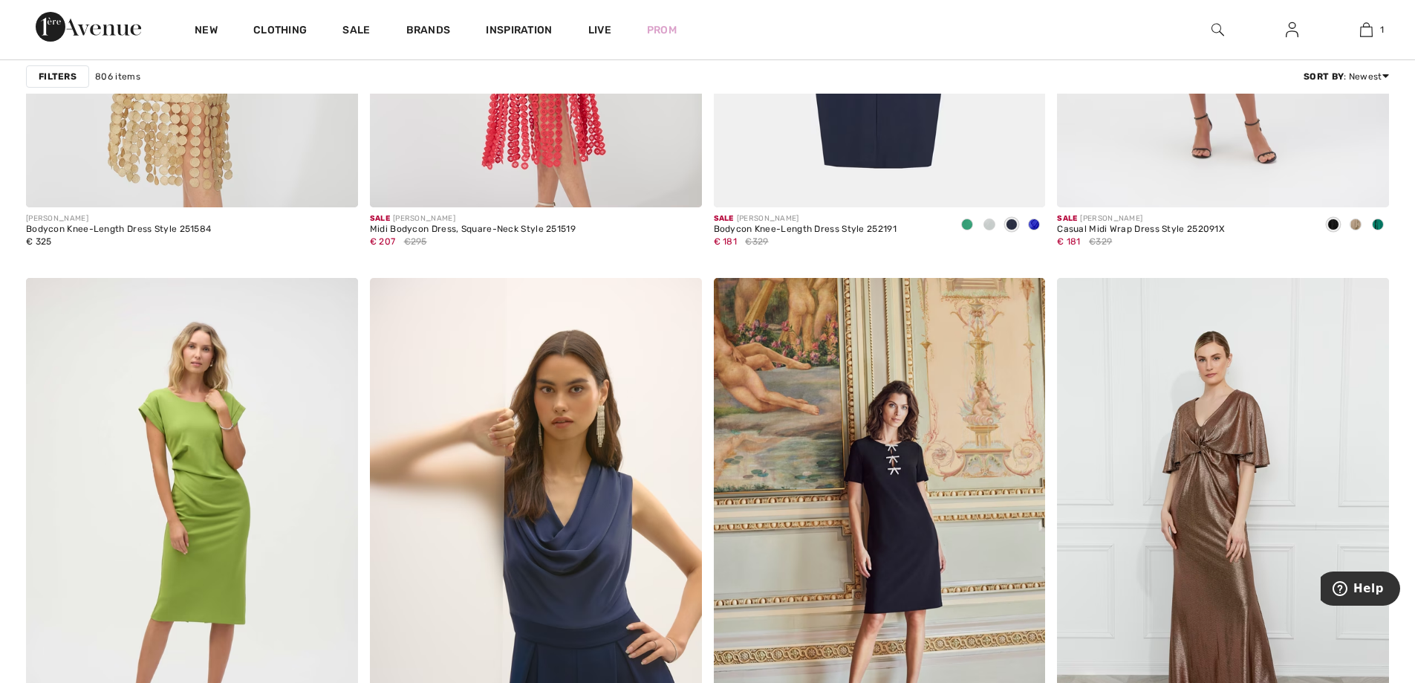
scroll to position [8321, 0]
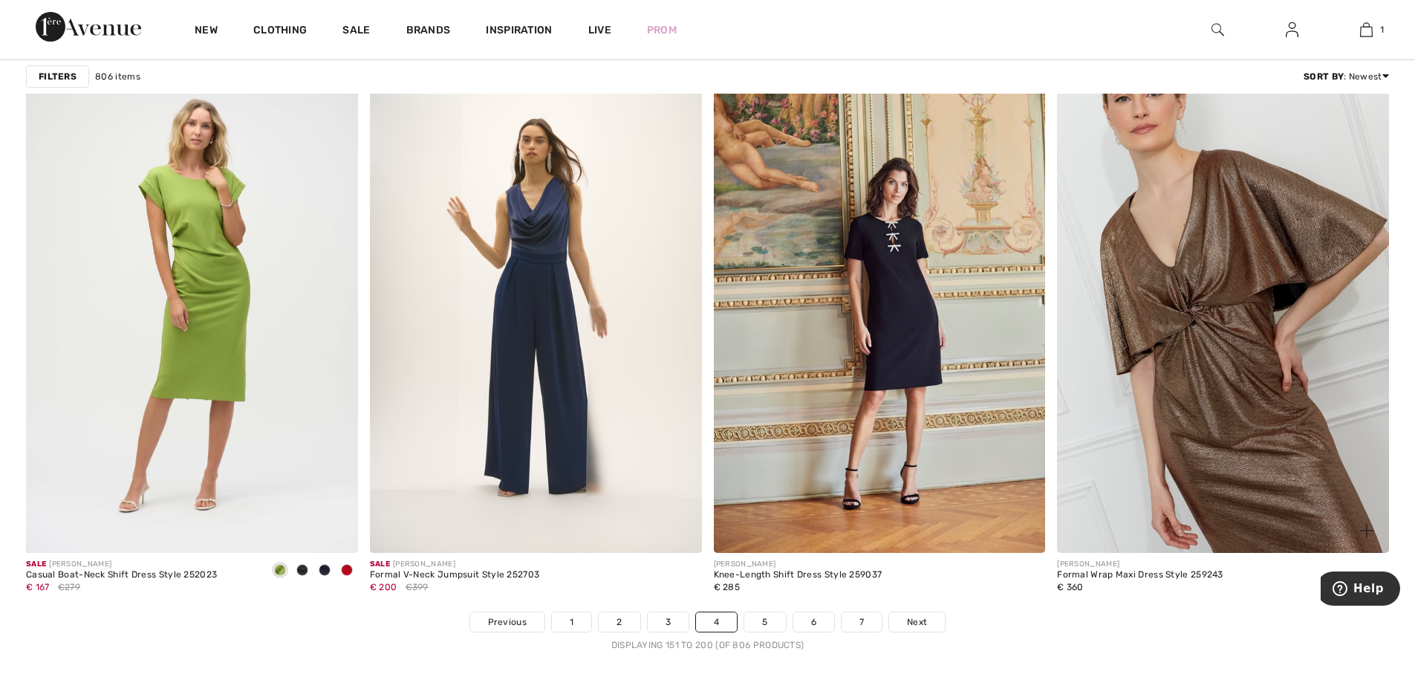
click at [1239, 397] on img at bounding box center [1223, 304] width 332 height 498
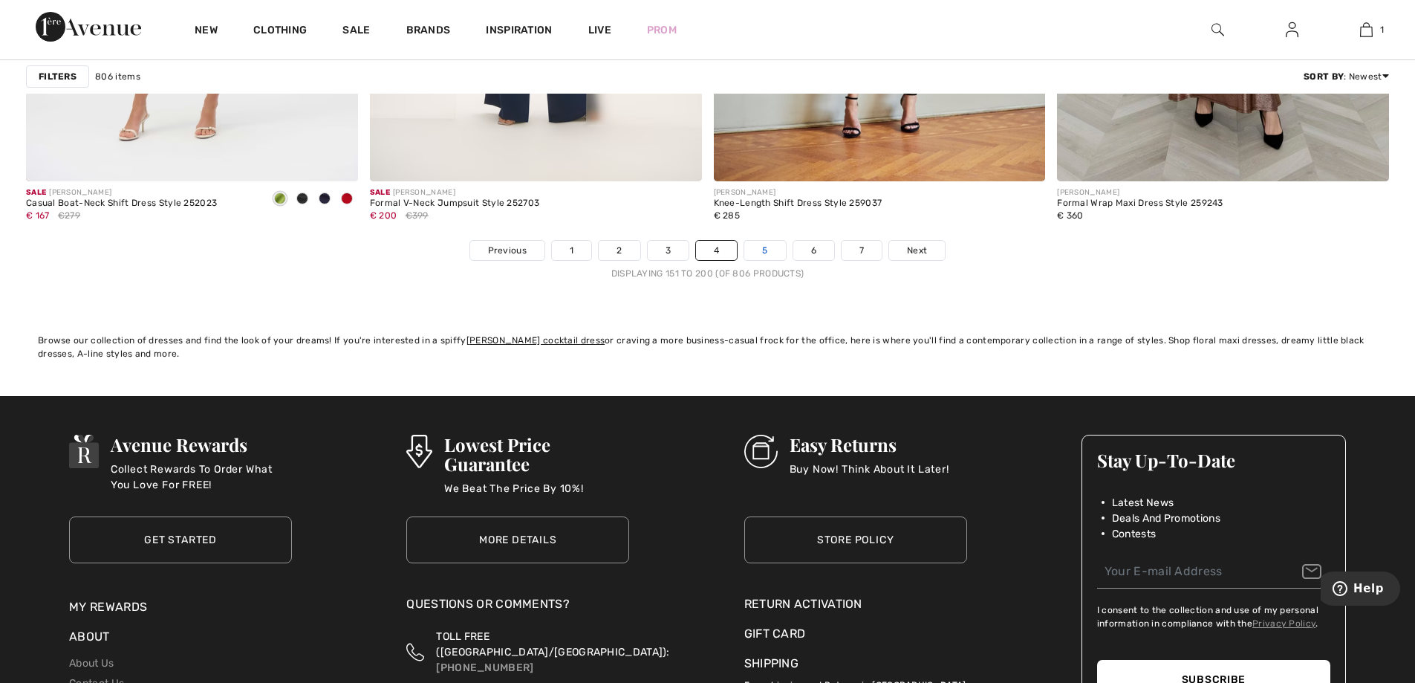
click at [753, 248] on link "5" at bounding box center [764, 250] width 41 height 19
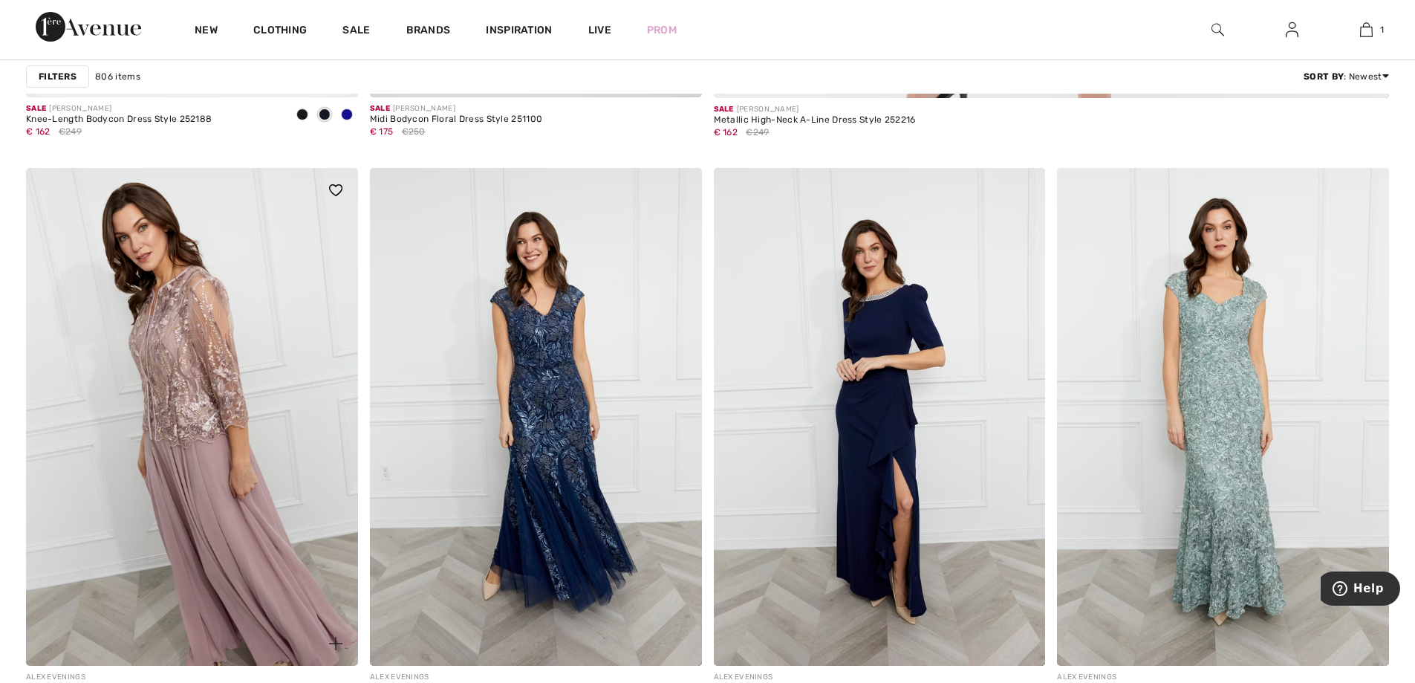
scroll to position [1337, 0]
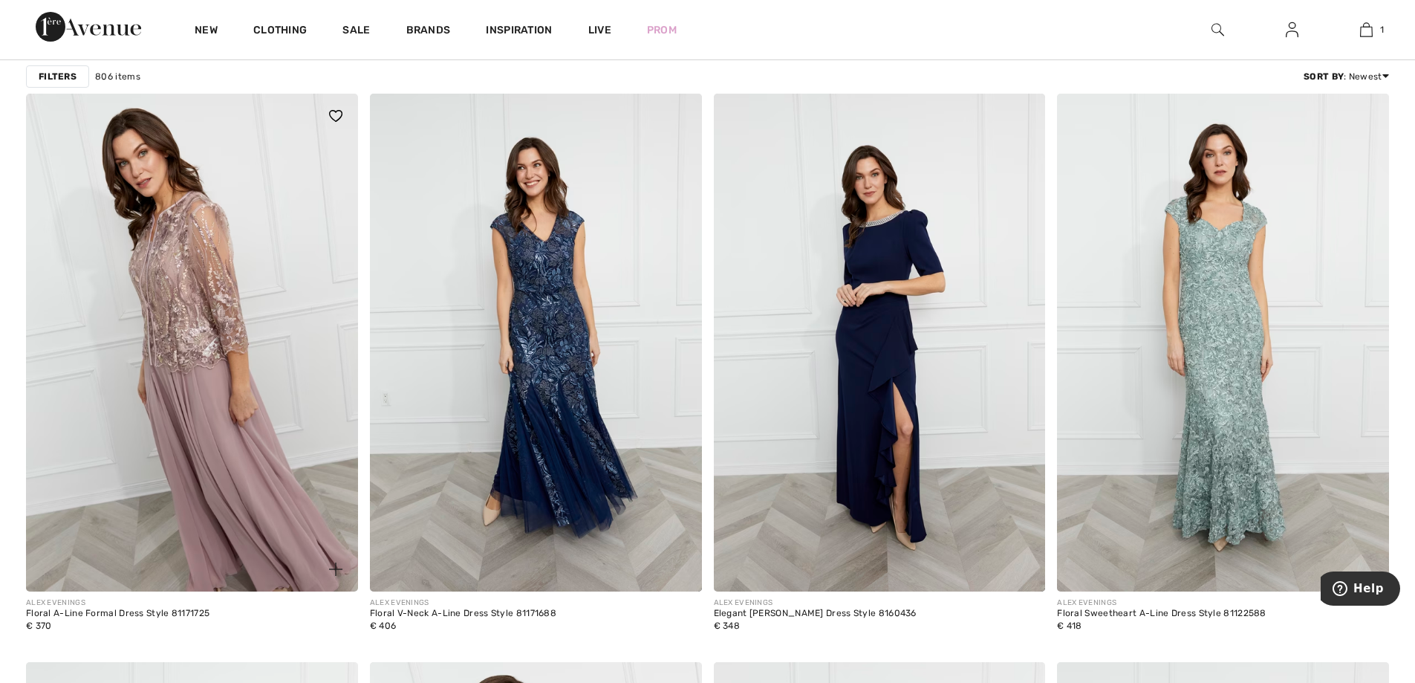
click at [236, 414] on img at bounding box center [192, 343] width 332 height 498
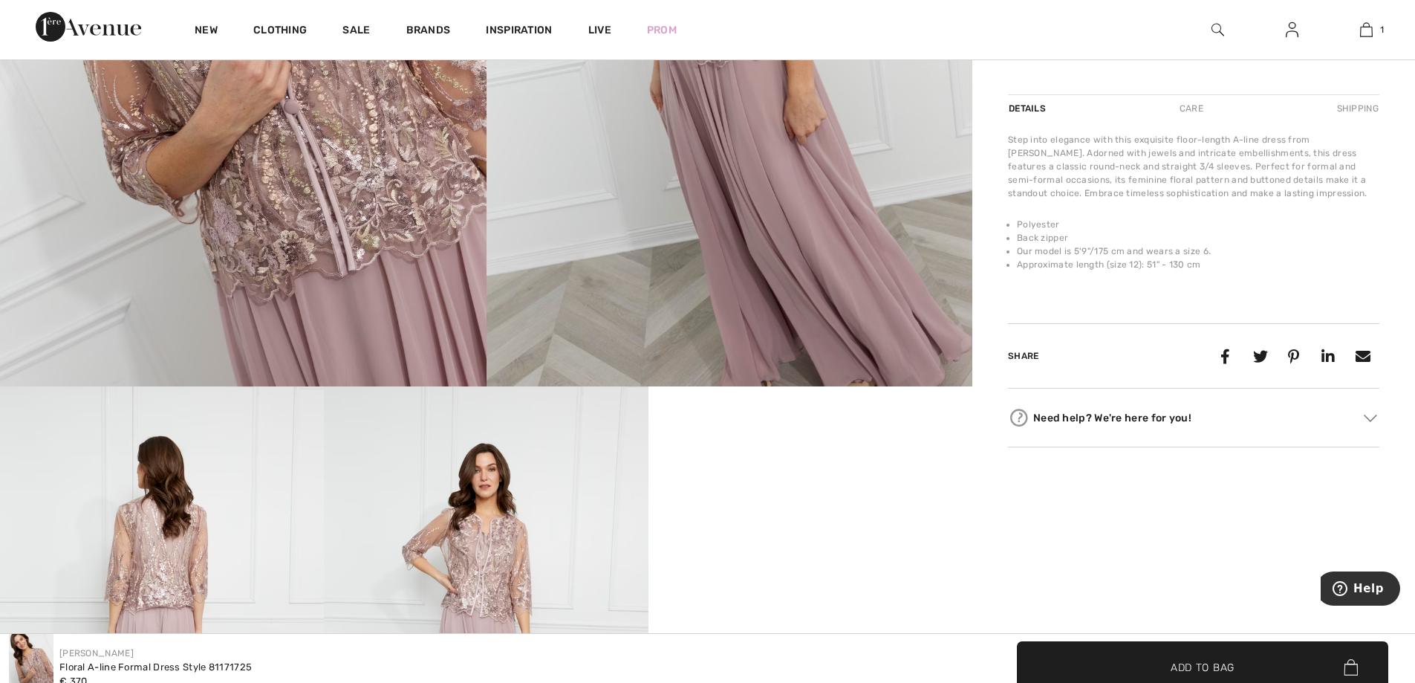
scroll to position [817, 0]
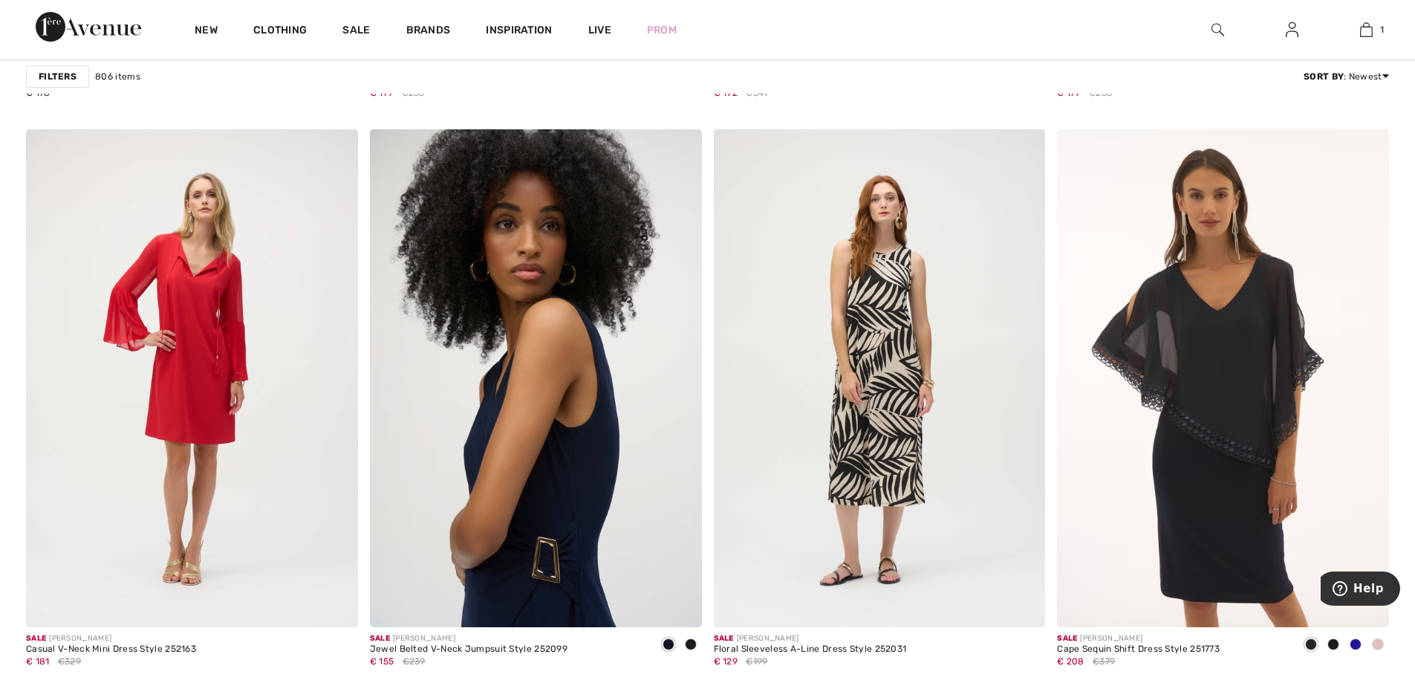
scroll to position [8618, 0]
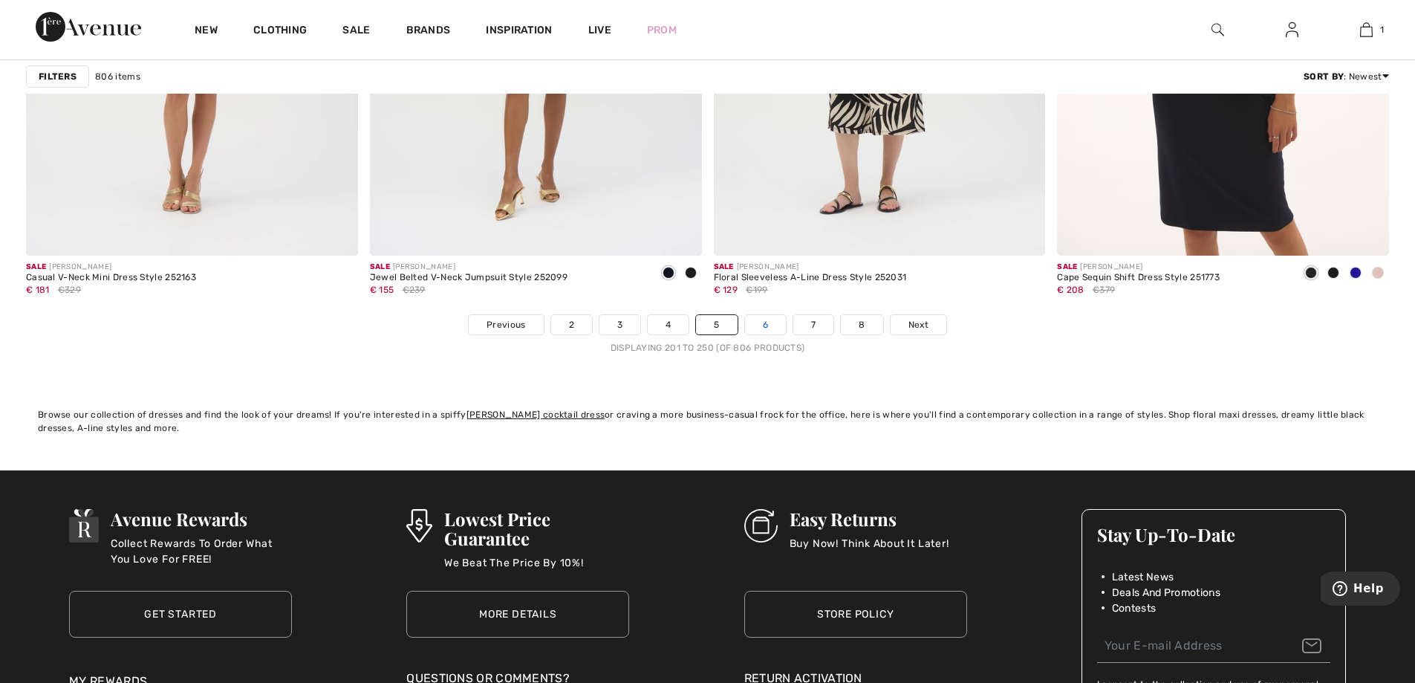
click at [762, 327] on link "6" at bounding box center [765, 324] width 41 height 19
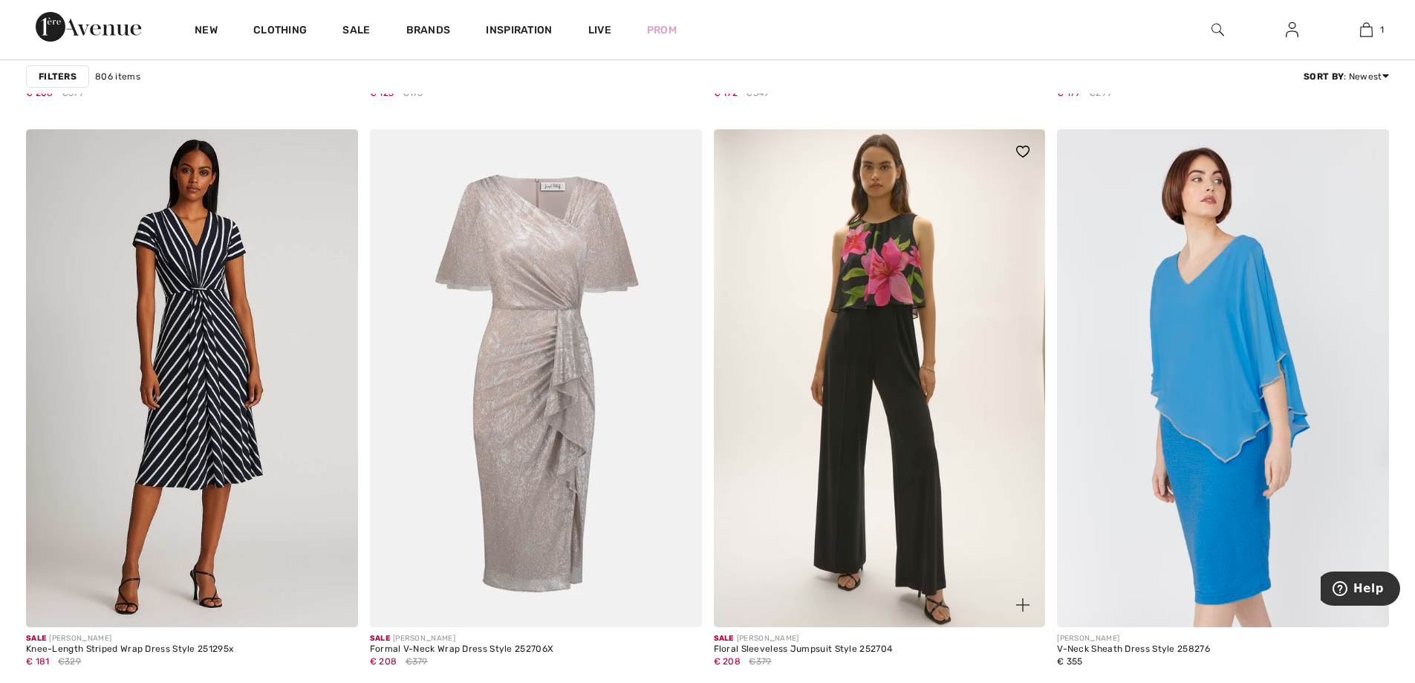
scroll to position [8470, 0]
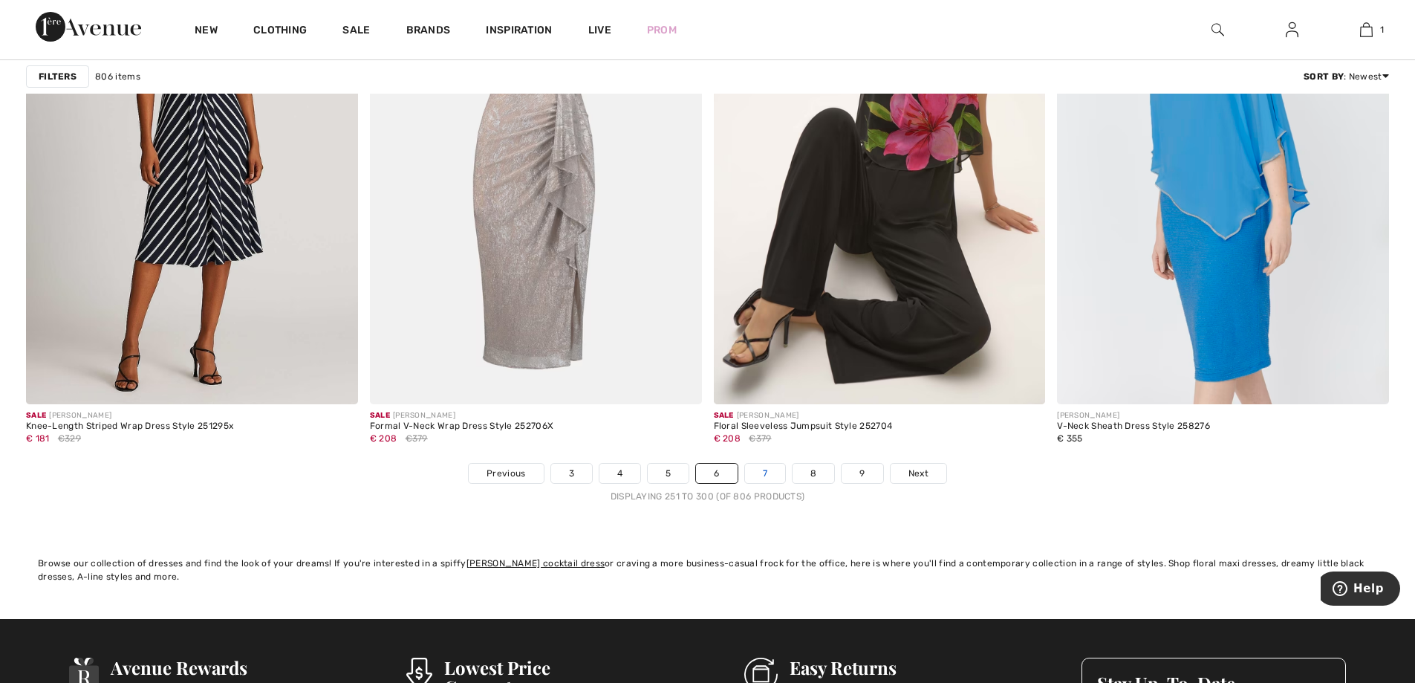
click at [758, 464] on link "7" at bounding box center [765, 473] width 40 height 19
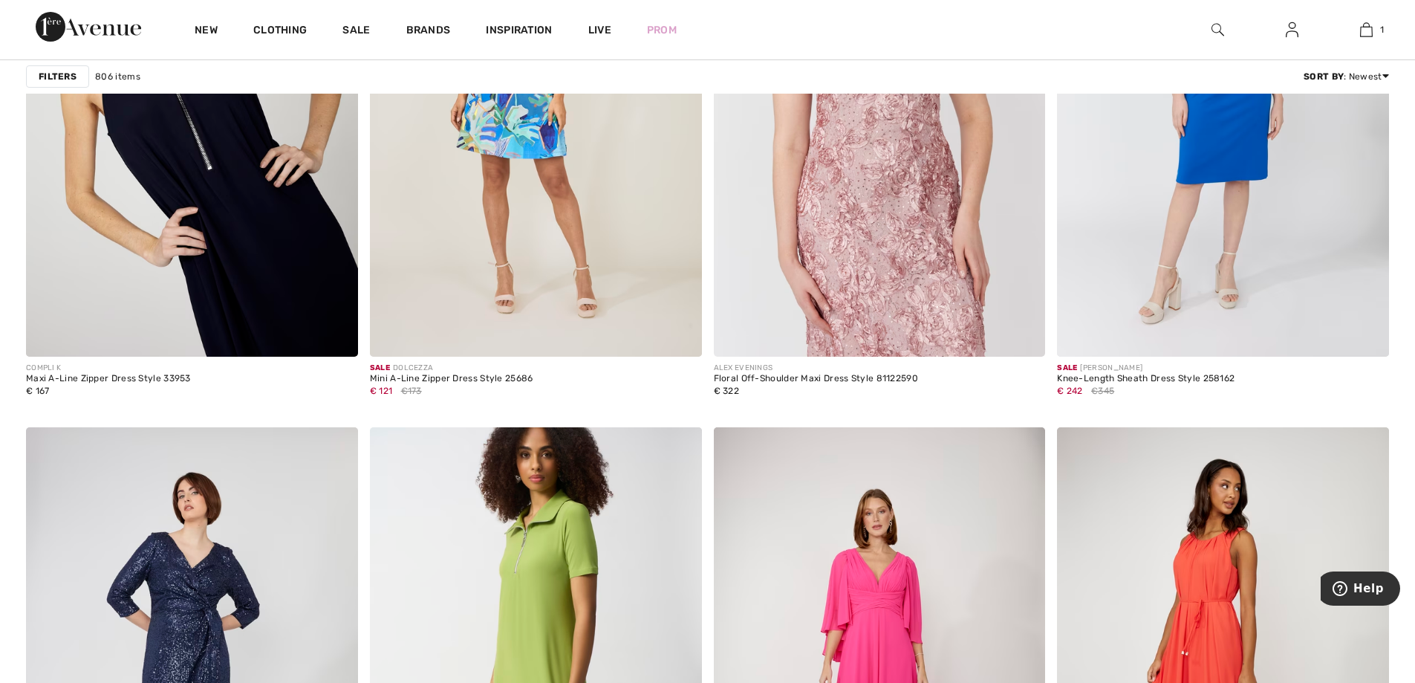
scroll to position [3789, 0]
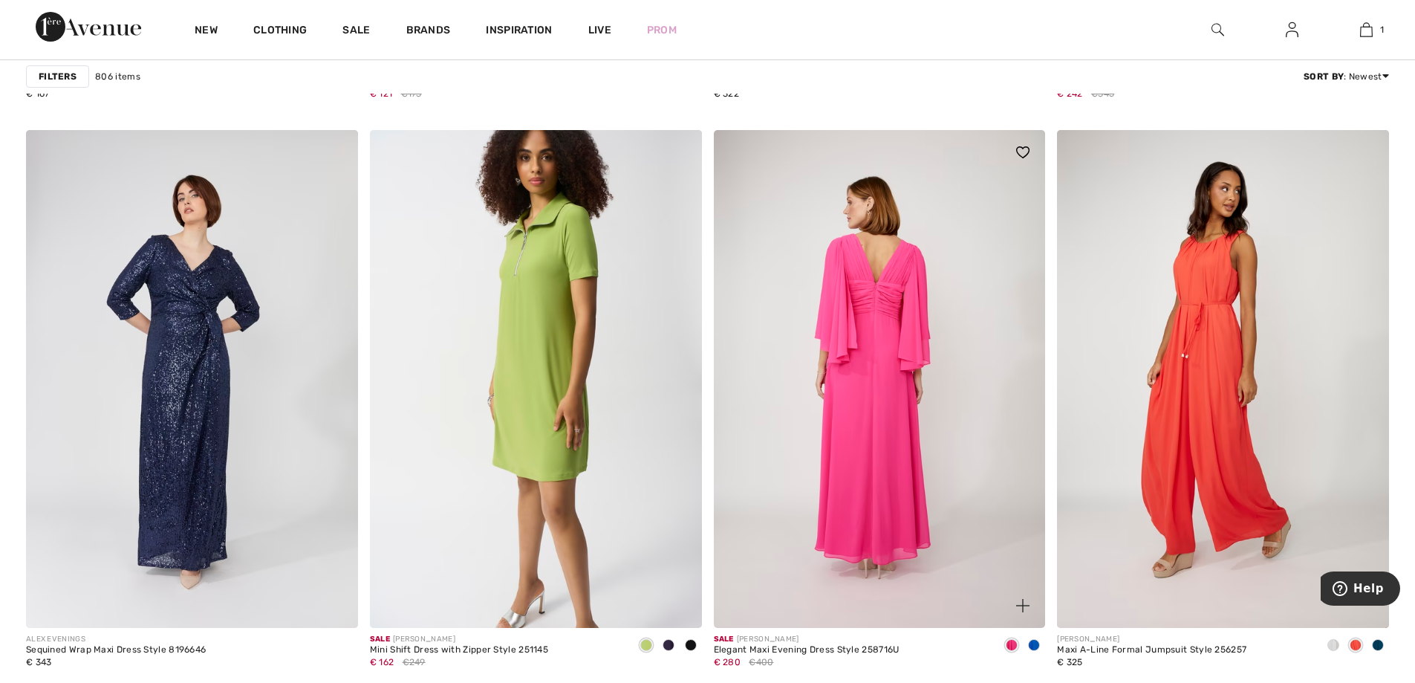
click at [835, 504] on img at bounding box center [880, 379] width 332 height 498
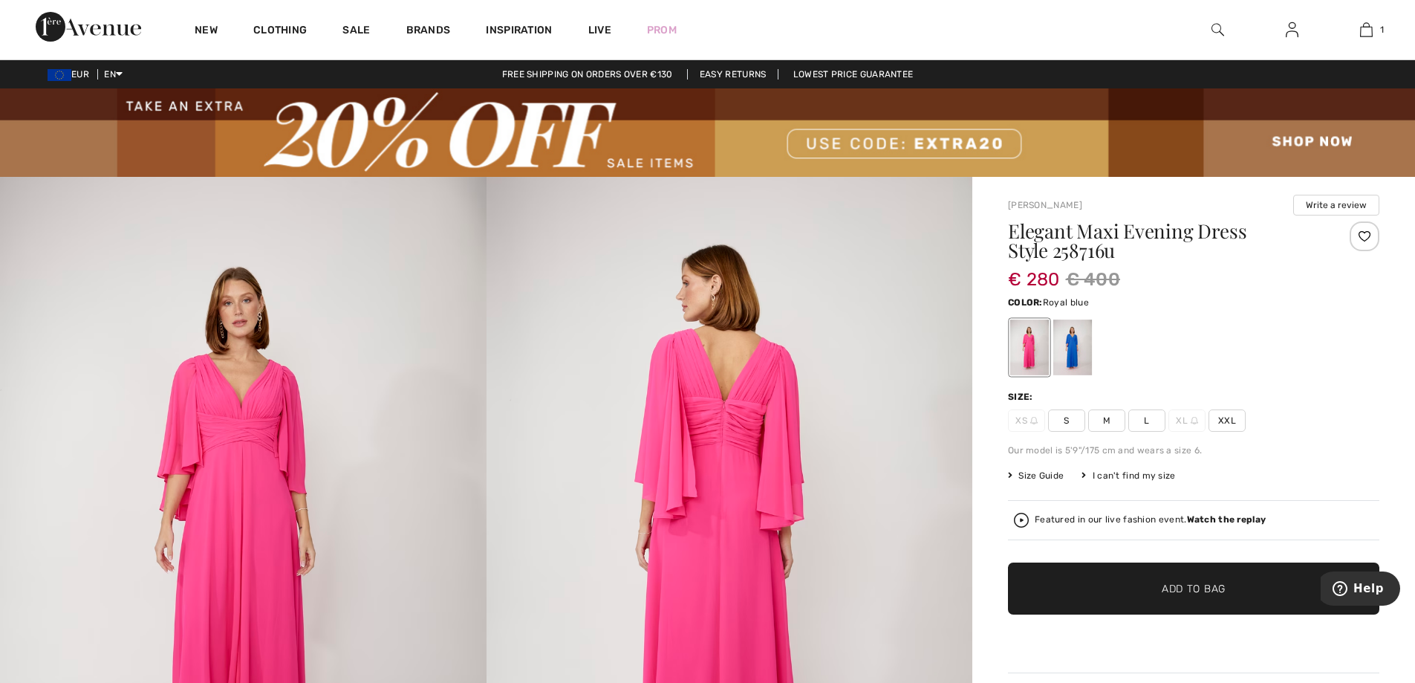
click at [1081, 356] on div at bounding box center [1072, 347] width 39 height 56
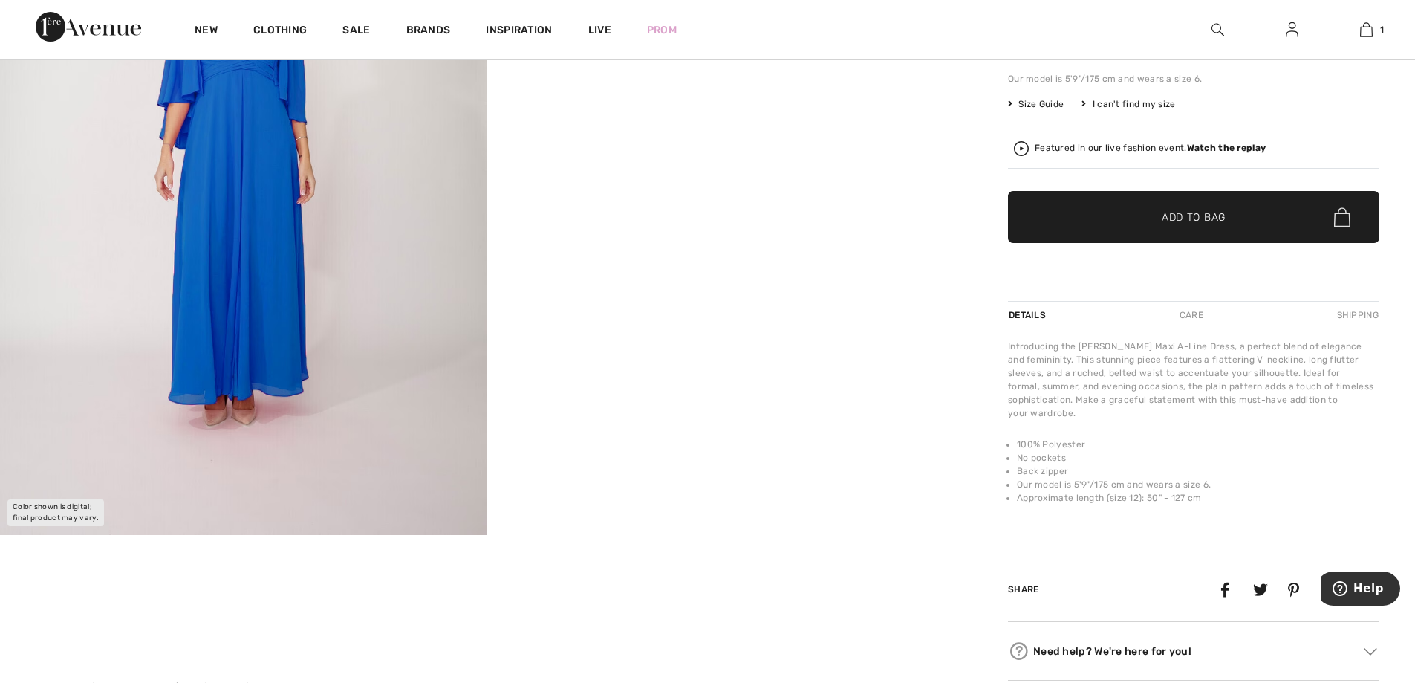
scroll to position [74, 0]
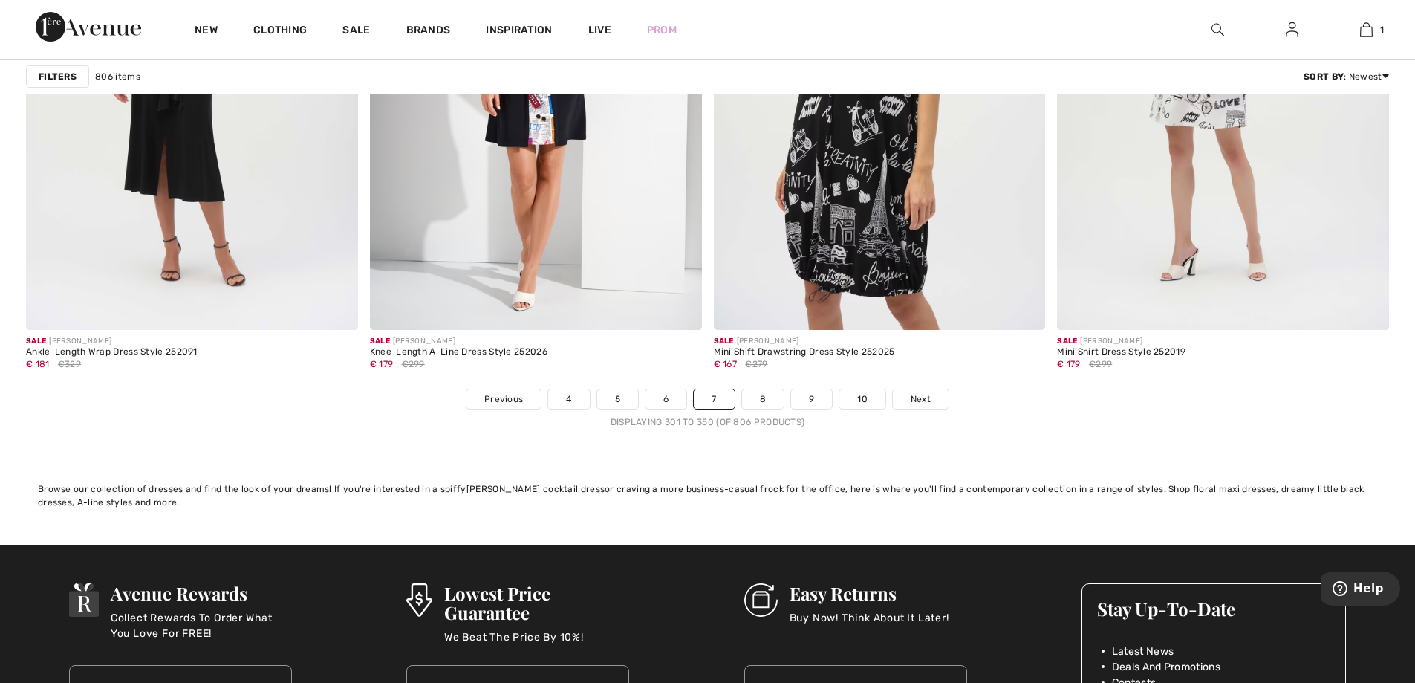
scroll to position [8618, 0]
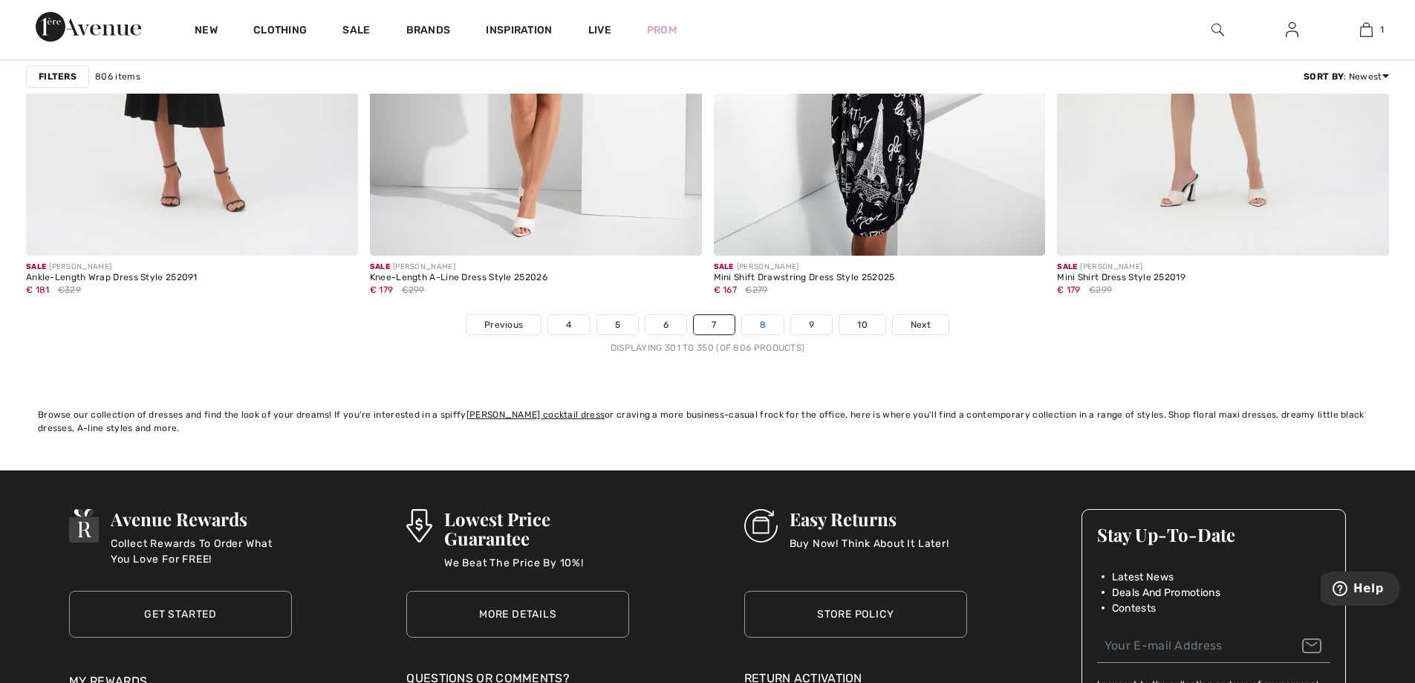
click at [774, 331] on link "8" at bounding box center [763, 324] width 42 height 19
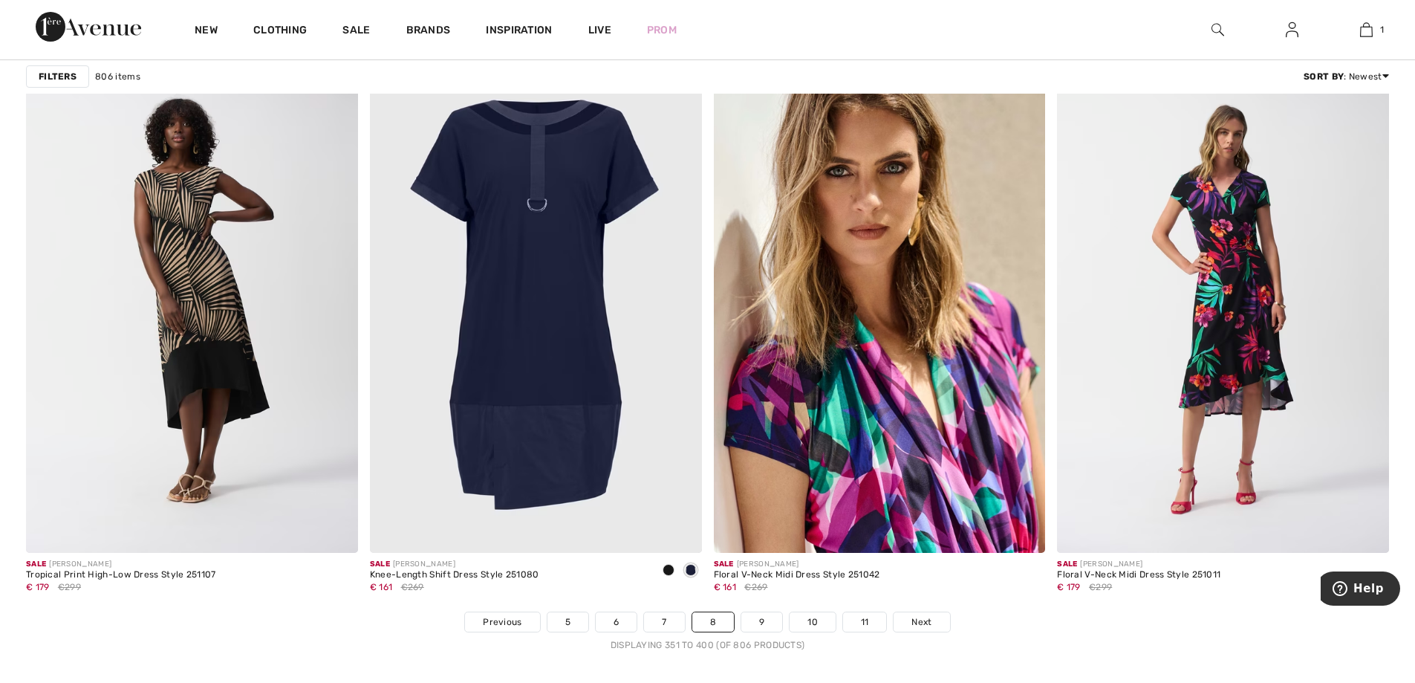
scroll to position [8544, 0]
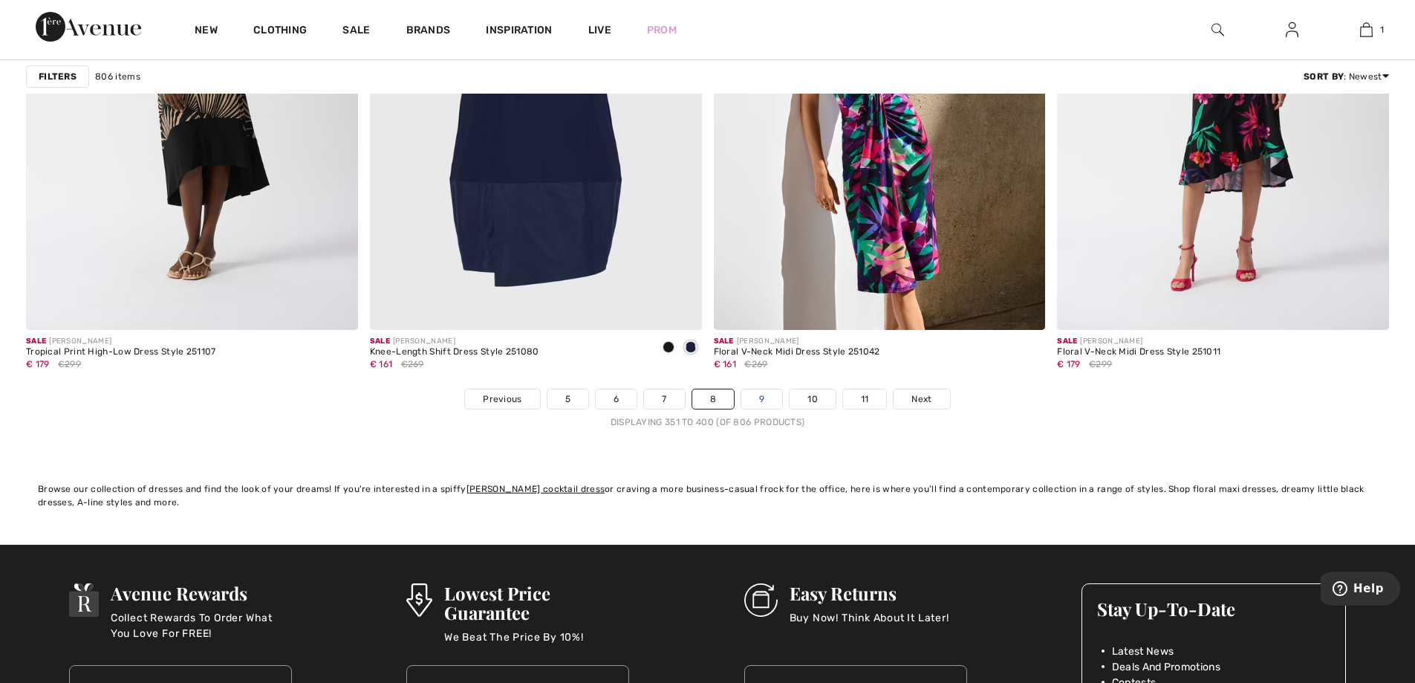
click at [756, 394] on link "9" at bounding box center [761, 398] width 41 height 19
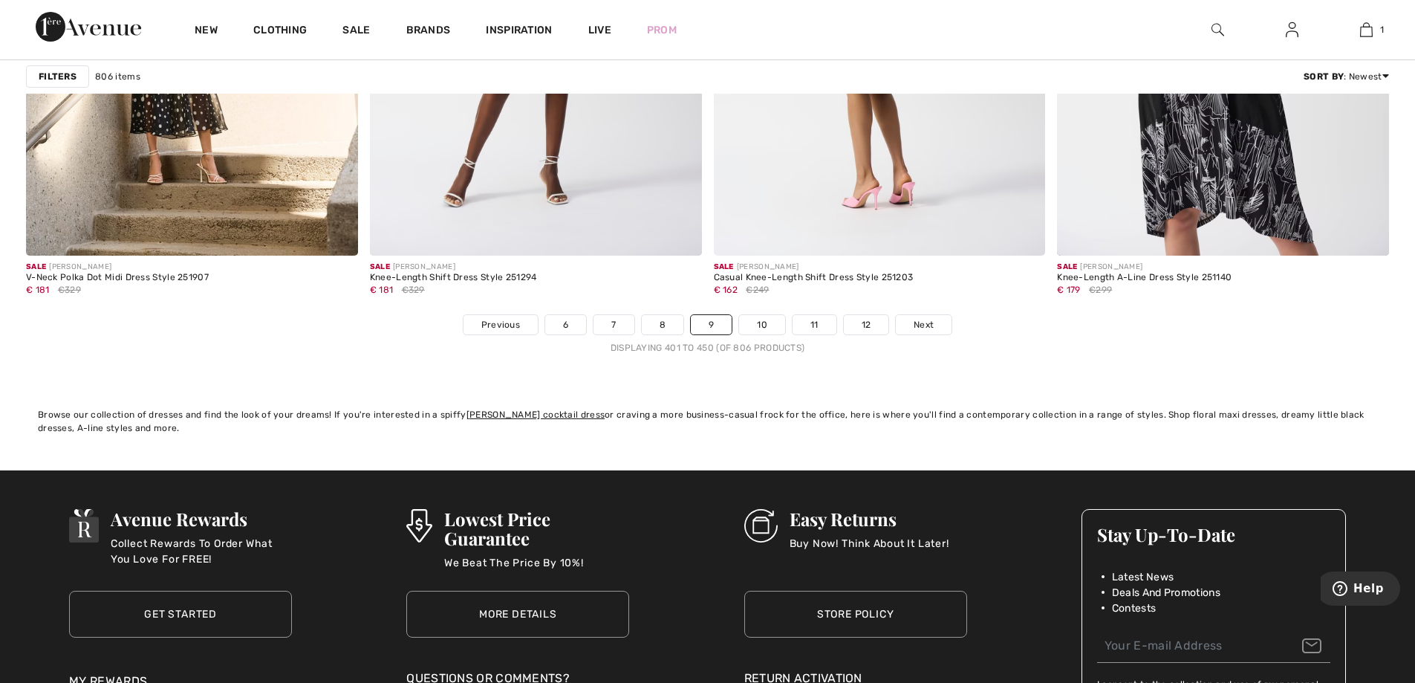
scroll to position [8692, 0]
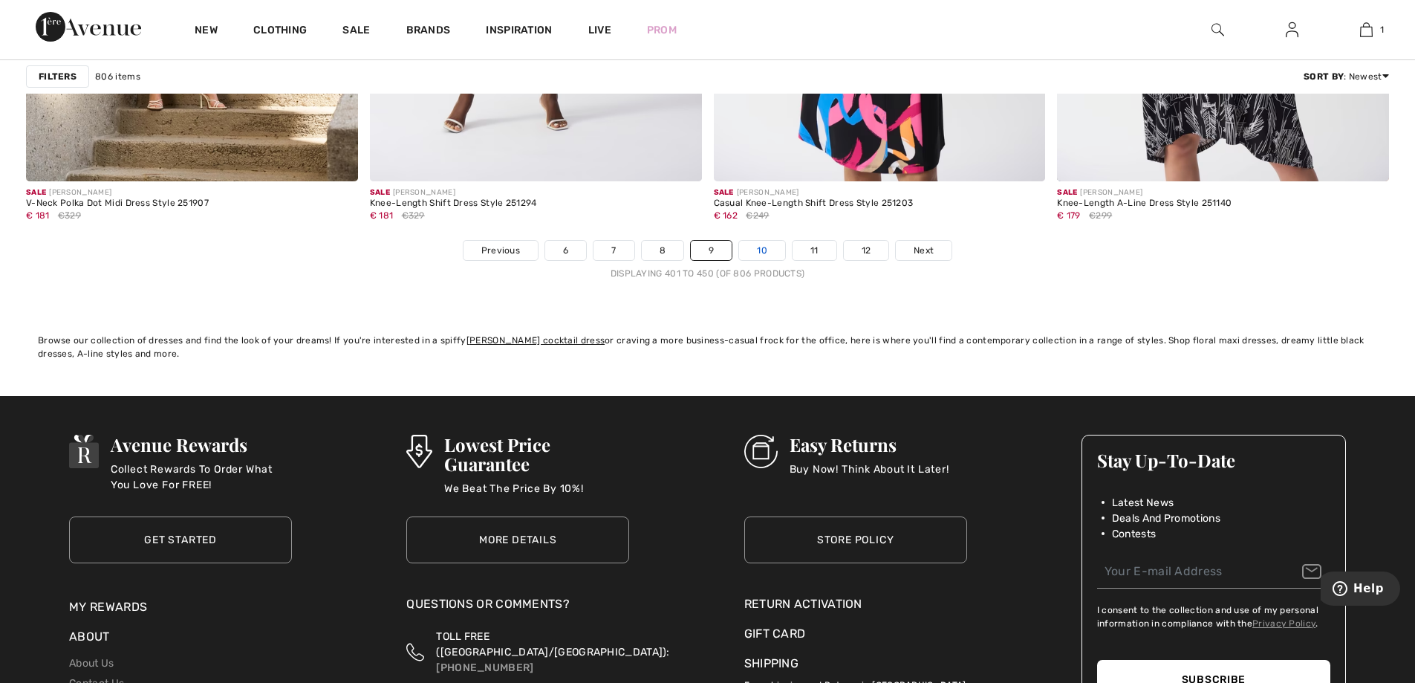
click at [772, 256] on link "10" at bounding box center [762, 250] width 46 height 19
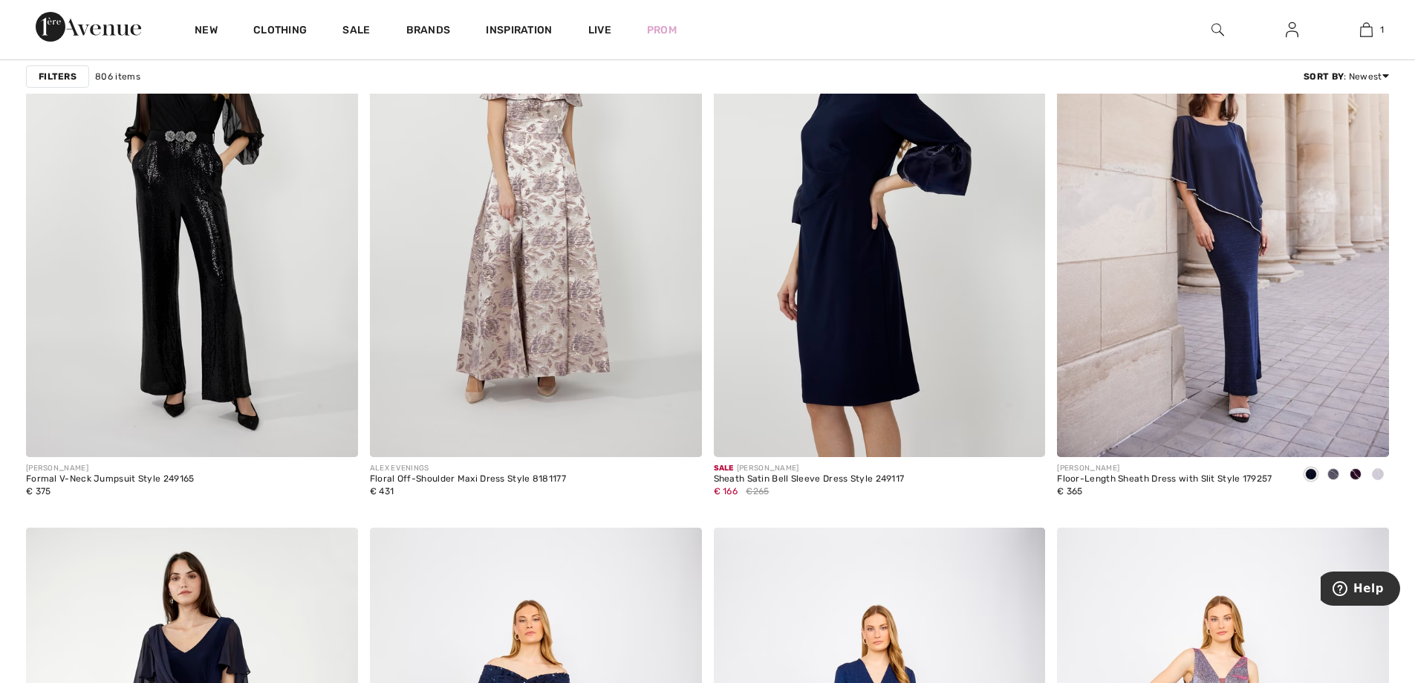
scroll to position [2675, 0]
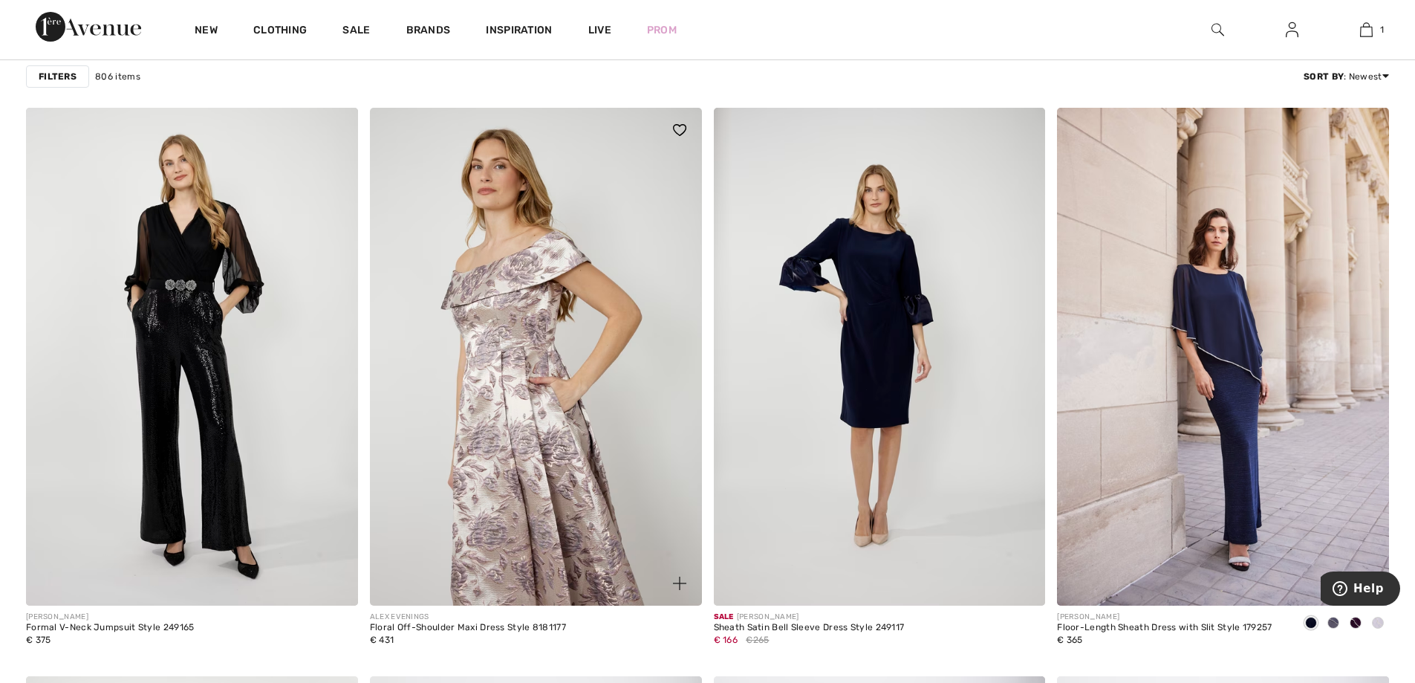
click at [552, 386] on img at bounding box center [536, 357] width 332 height 498
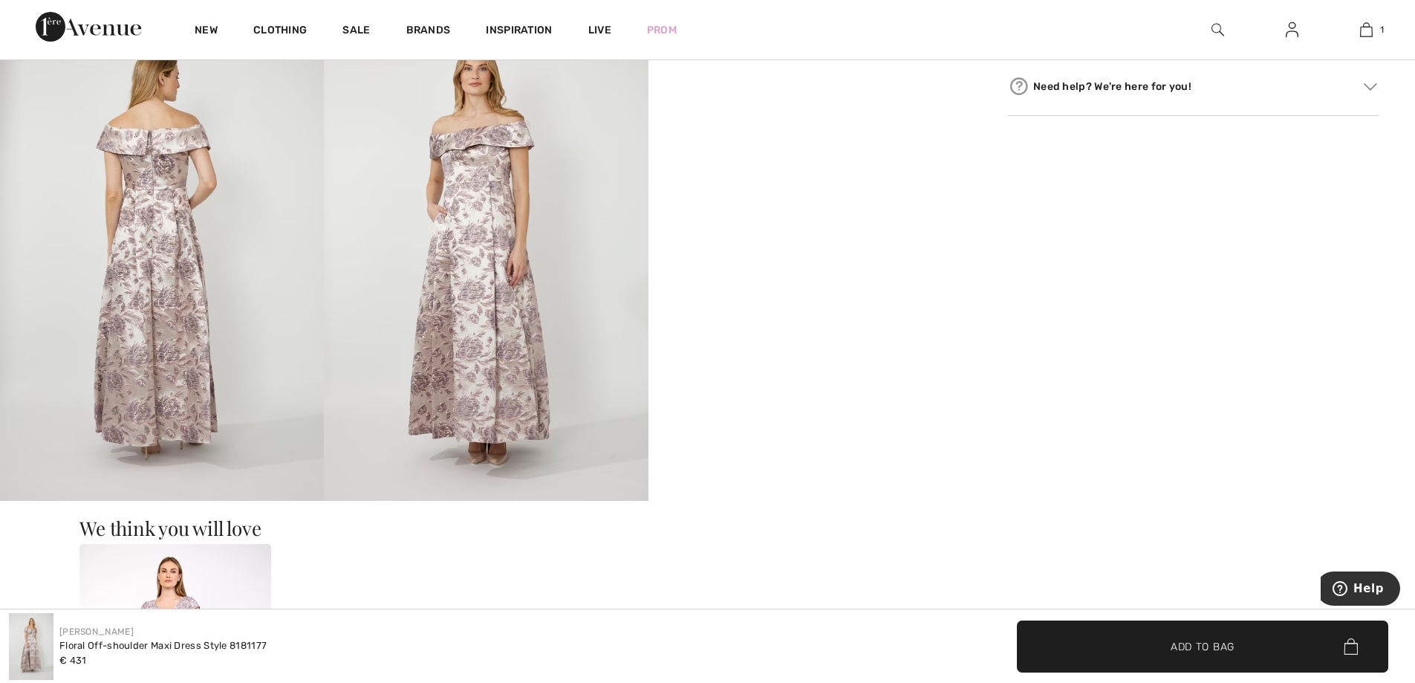
scroll to position [669, 0]
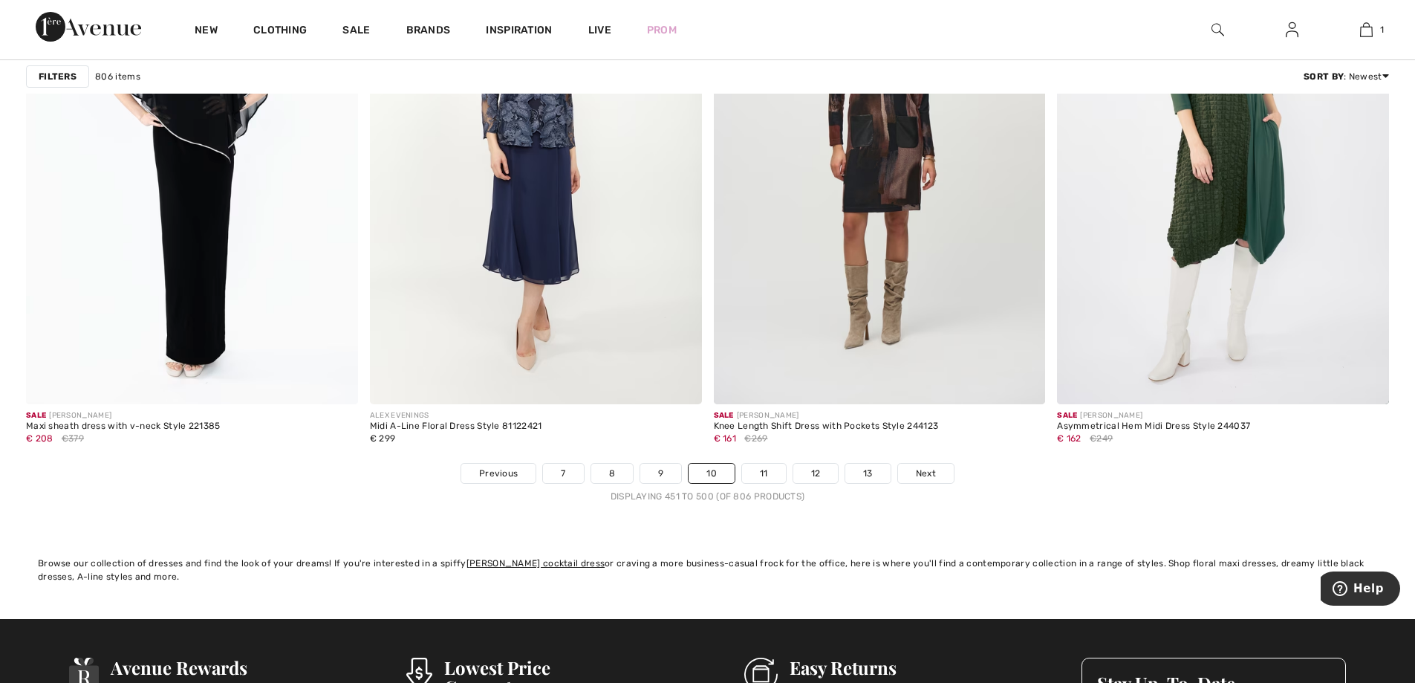
scroll to position [8692, 0]
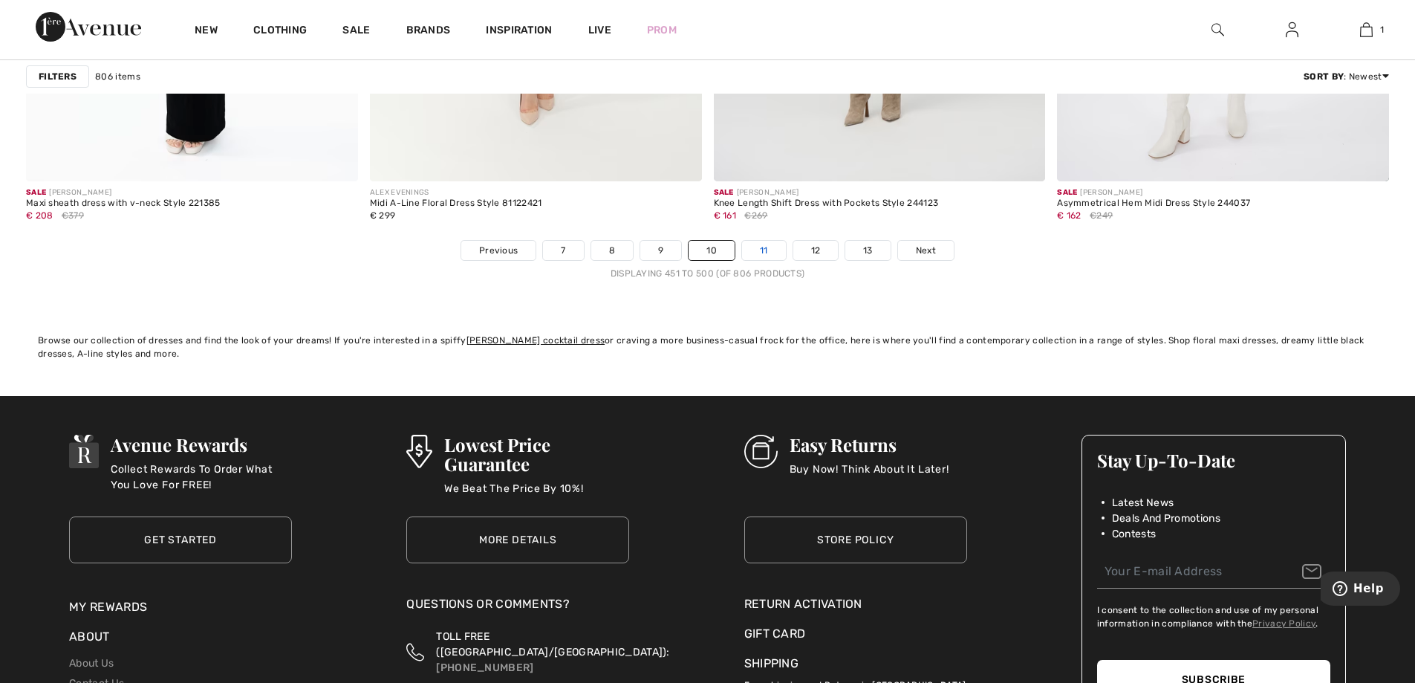
click at [750, 247] on link "11" at bounding box center [764, 250] width 44 height 19
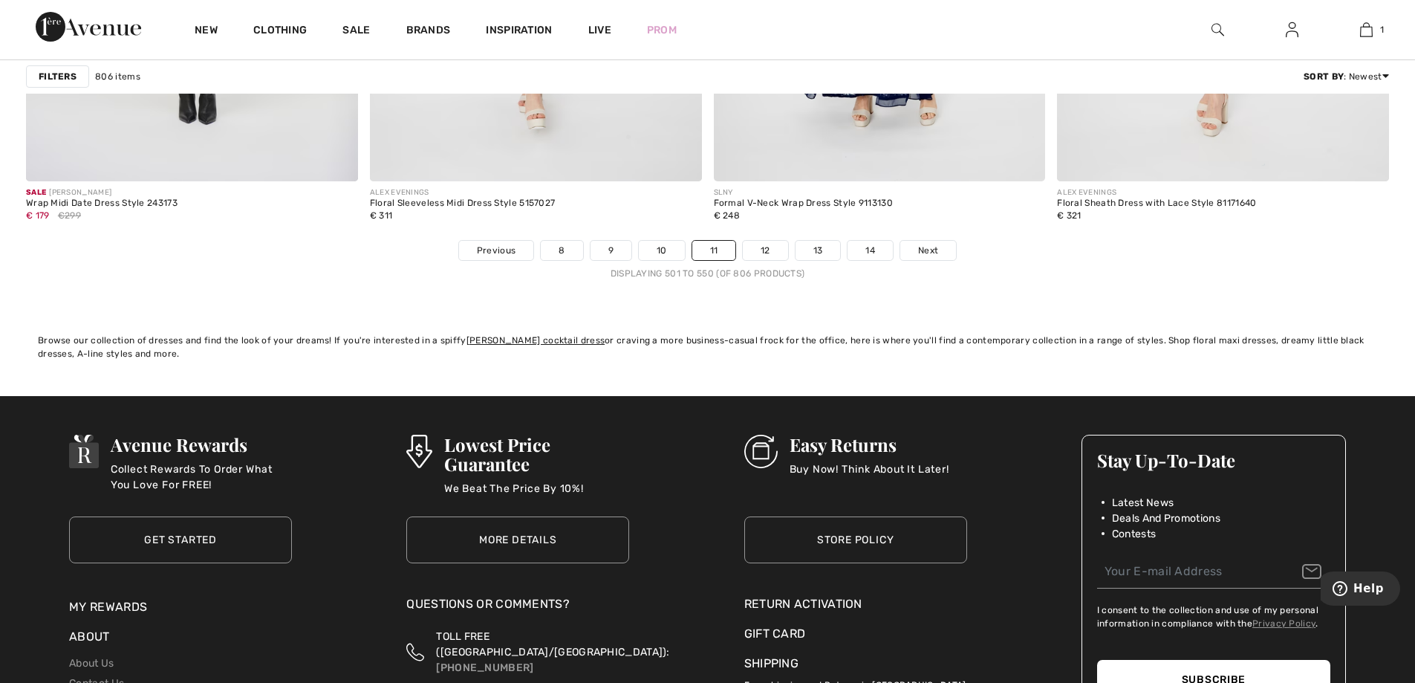
scroll to position [8767, 0]
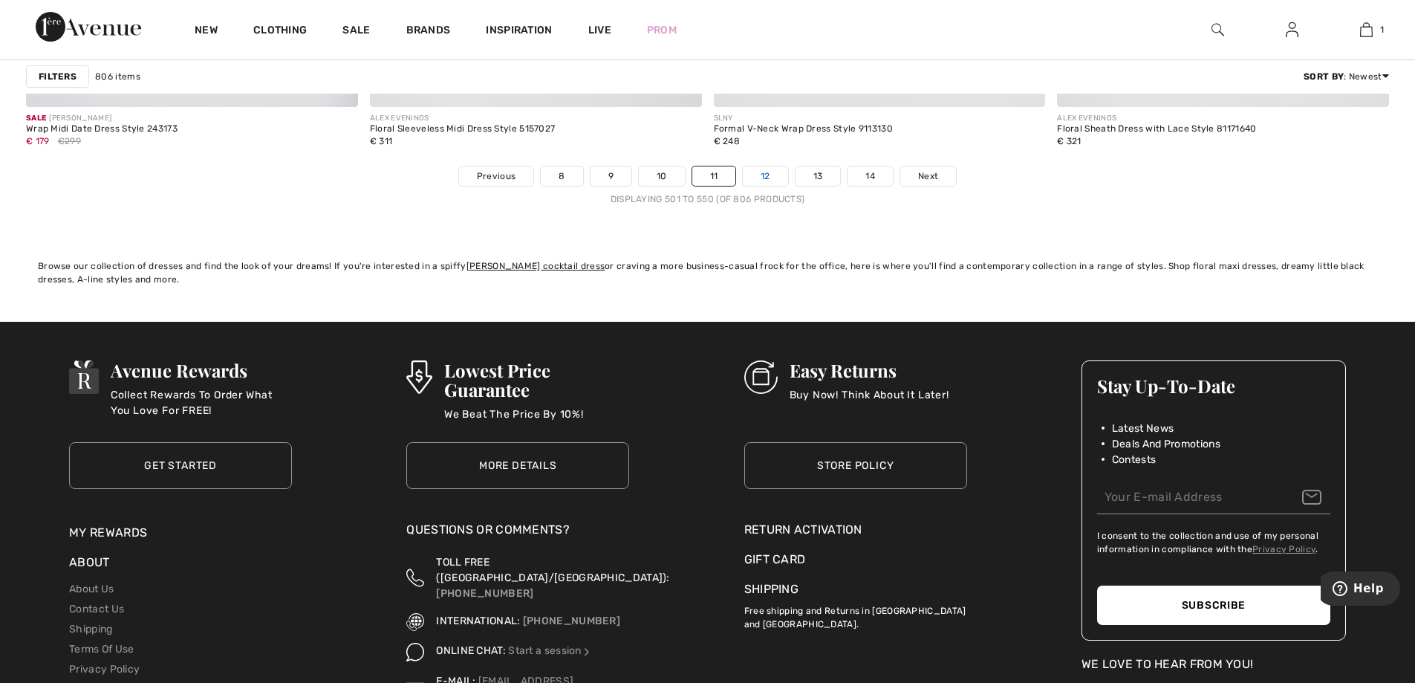
click at [773, 184] on link "12" at bounding box center [765, 175] width 45 height 19
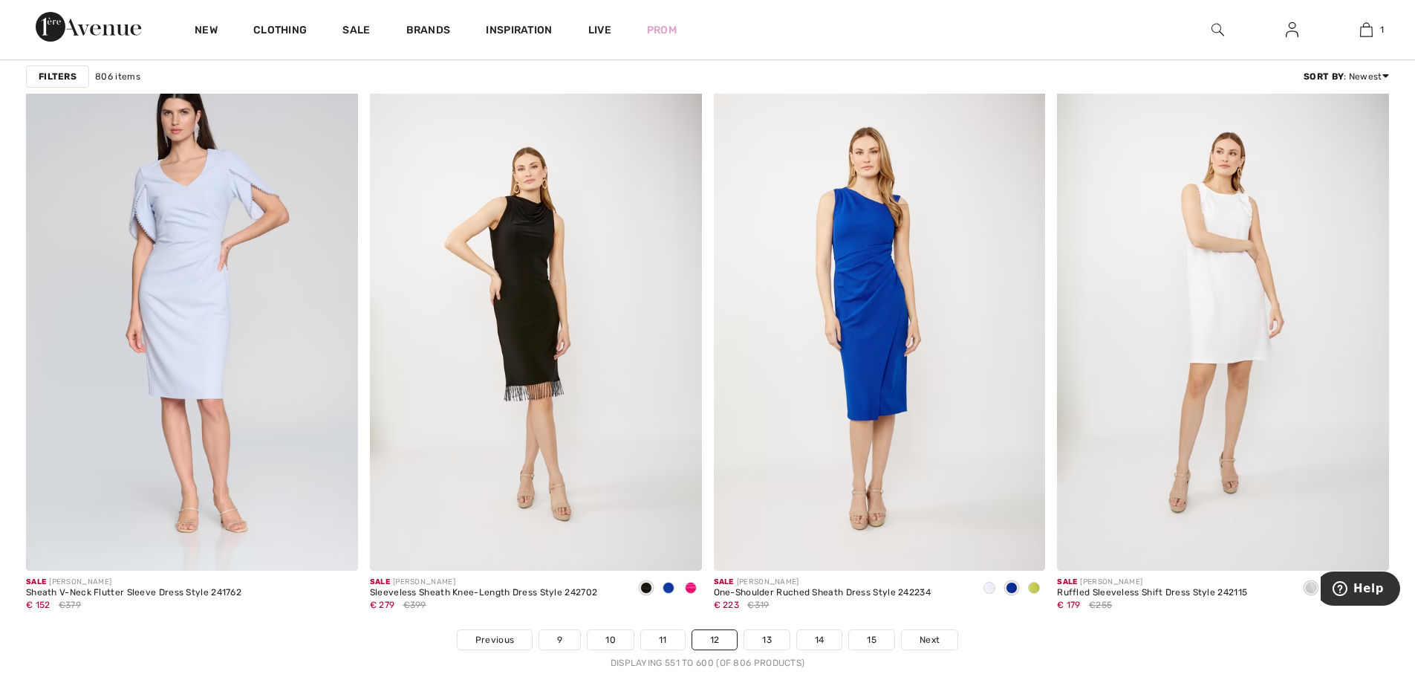
scroll to position [8470, 0]
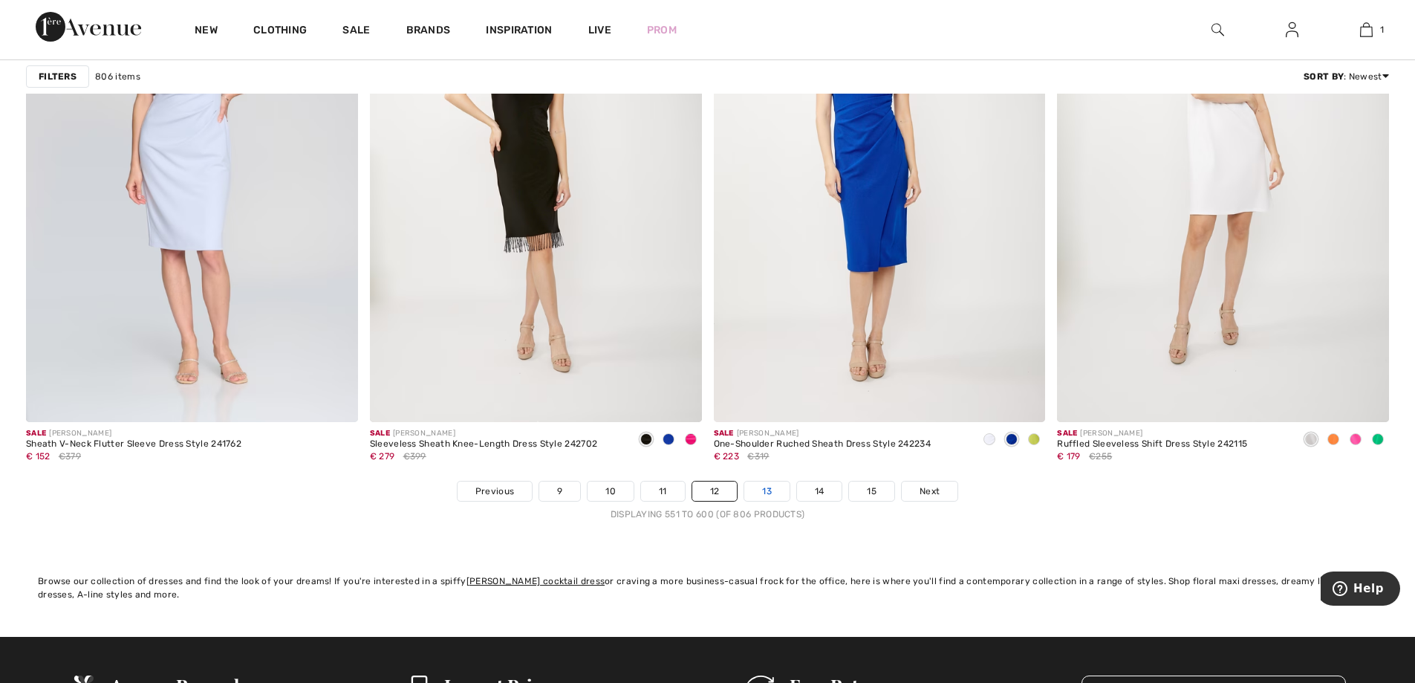
click at [783, 481] on link "13" at bounding box center [766, 490] width 45 height 19
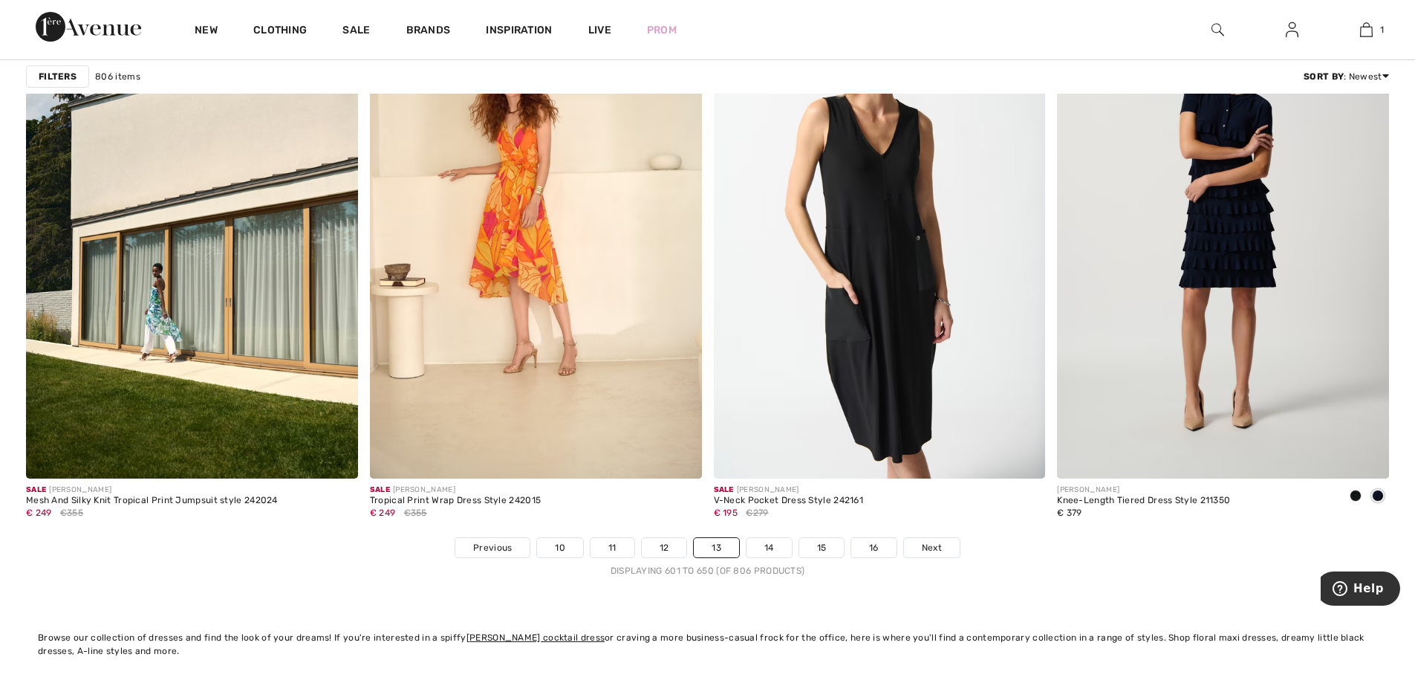
scroll to position [8470, 0]
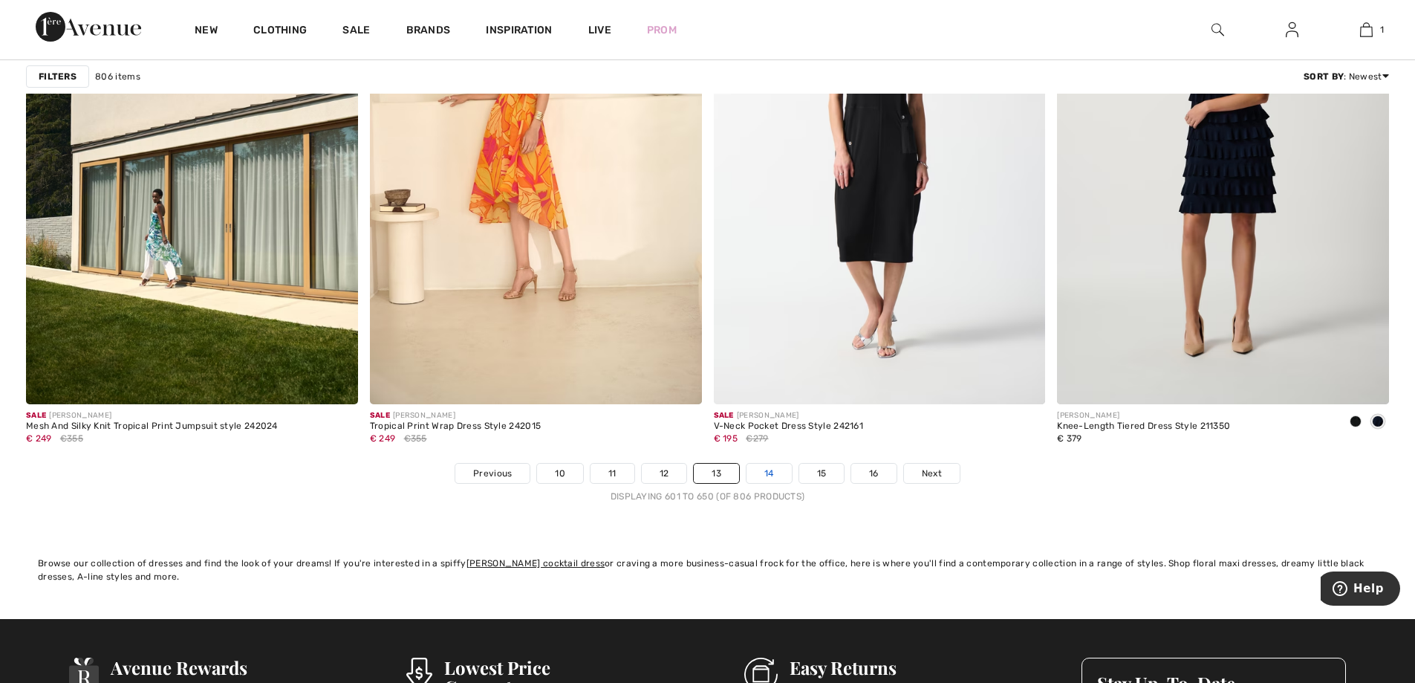
click at [765, 478] on link "14" at bounding box center [769, 473] width 45 height 19
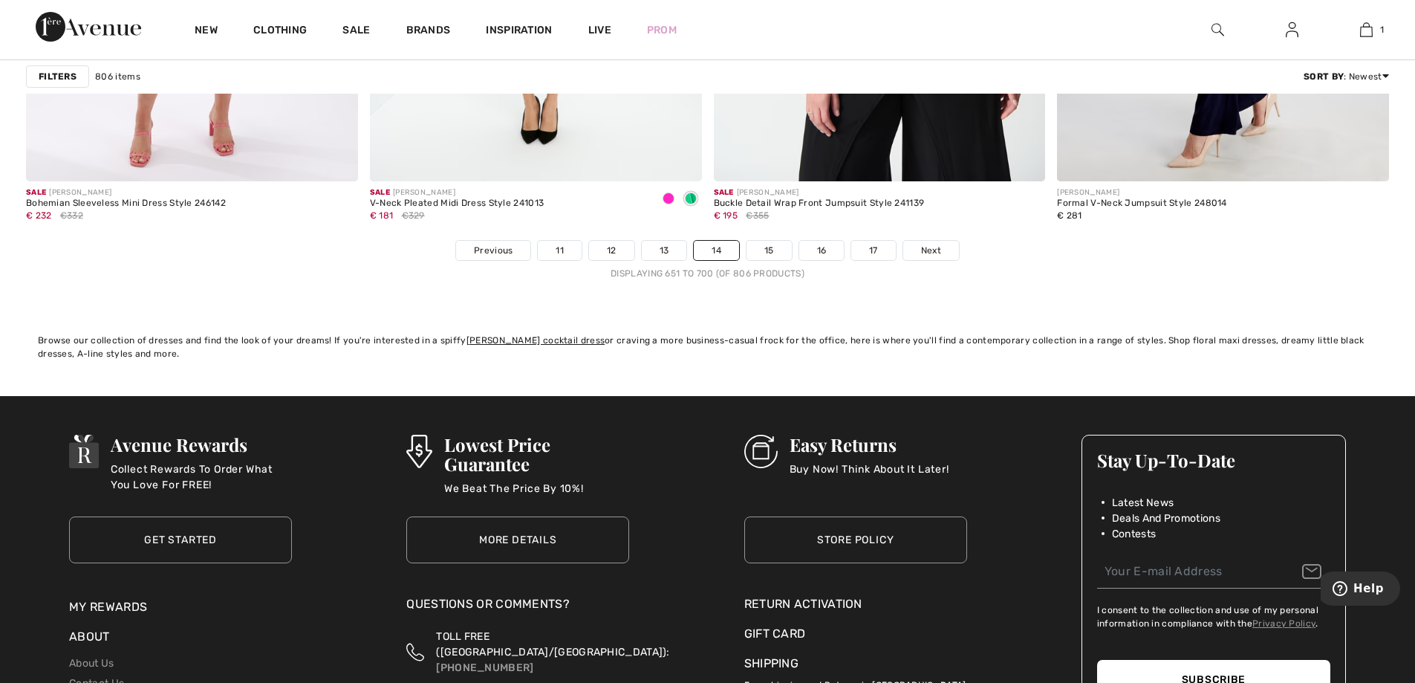
scroll to position [8767, 0]
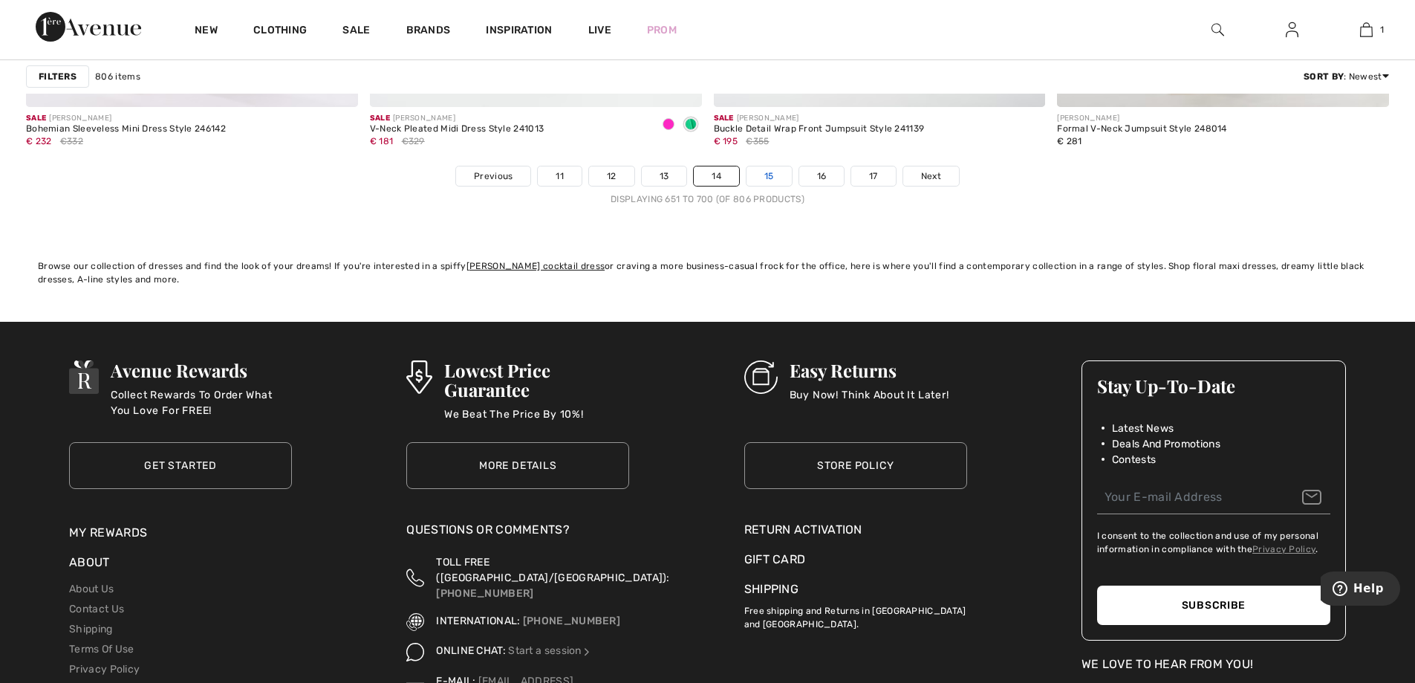
click at [788, 178] on link "15" at bounding box center [769, 175] width 45 height 19
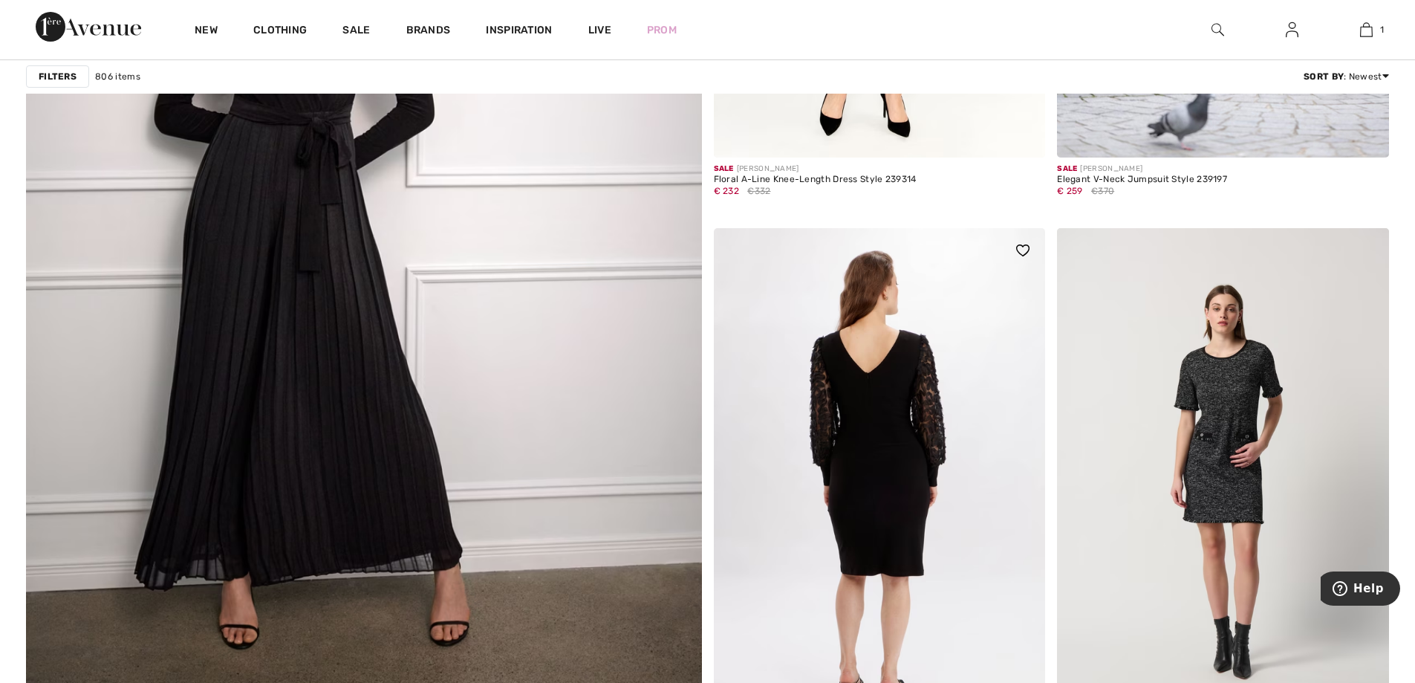
scroll to position [4829, 0]
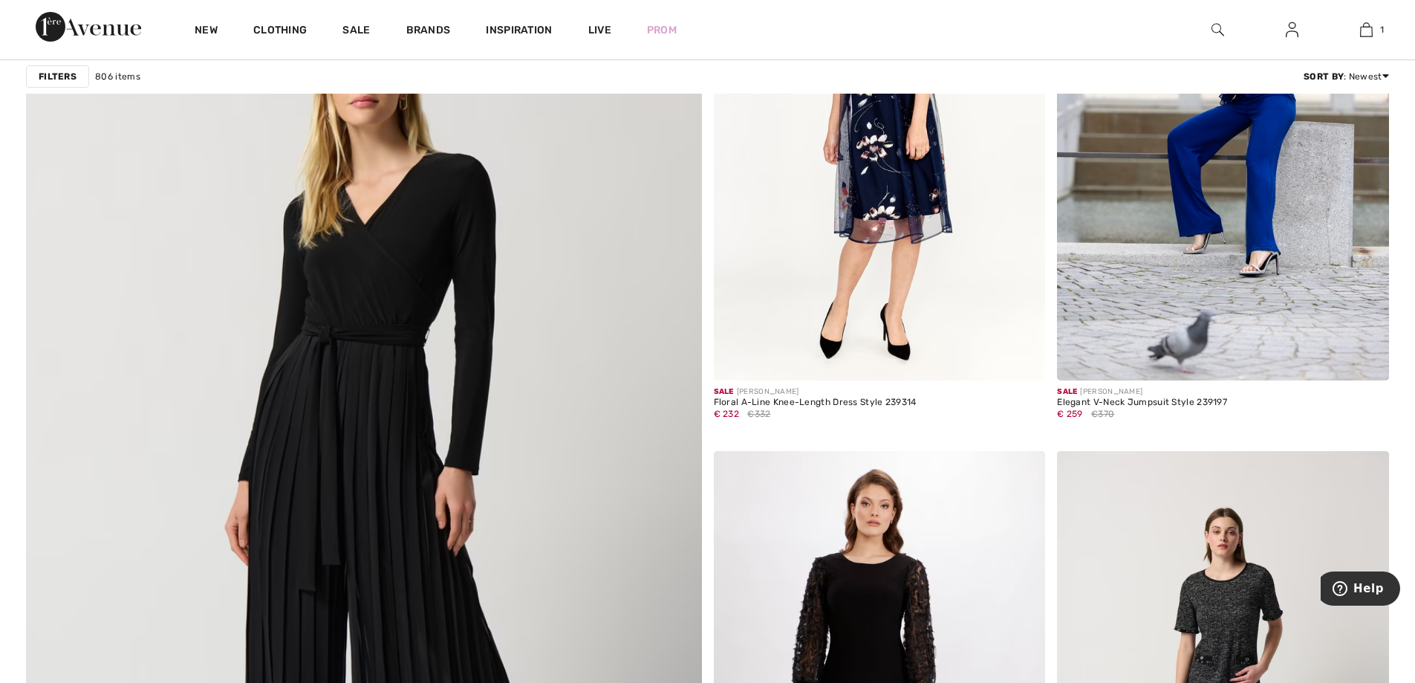
click at [462, 290] on img at bounding box center [363, 491] width 811 height 1216
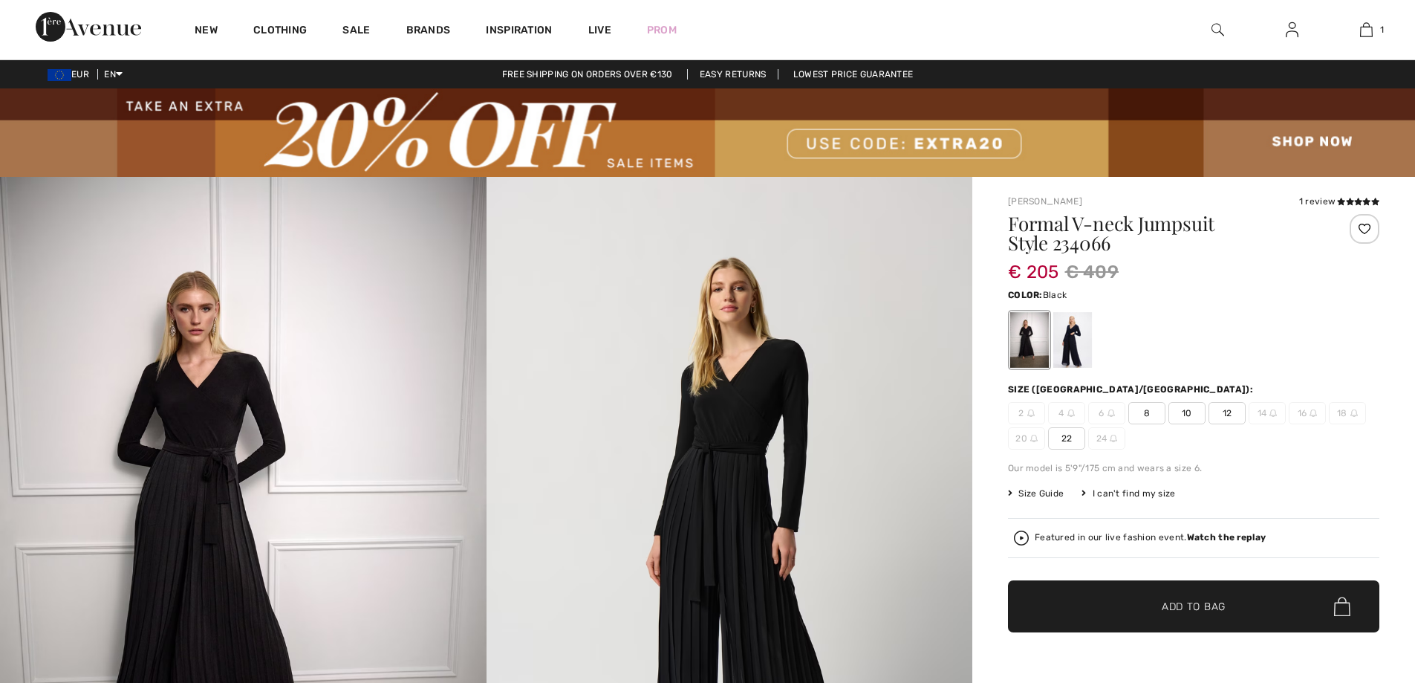
scroll to position [223, 0]
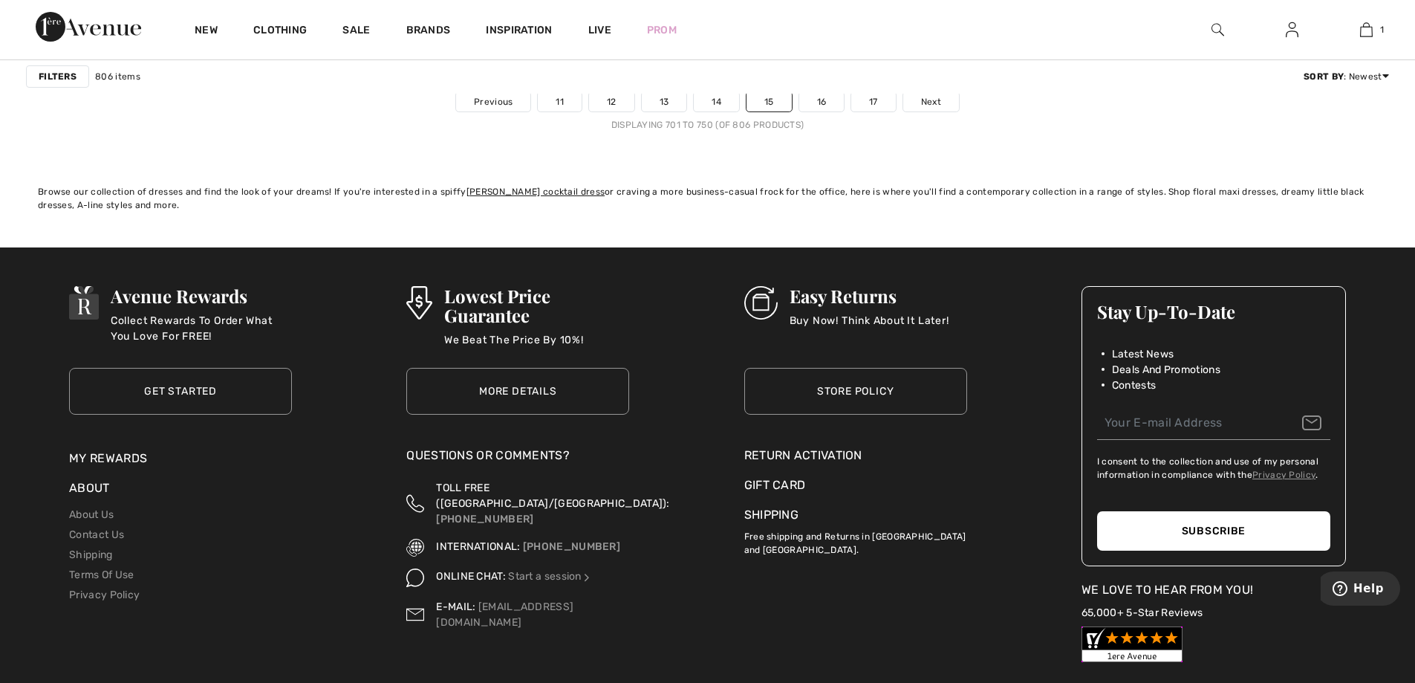
scroll to position [8618, 0]
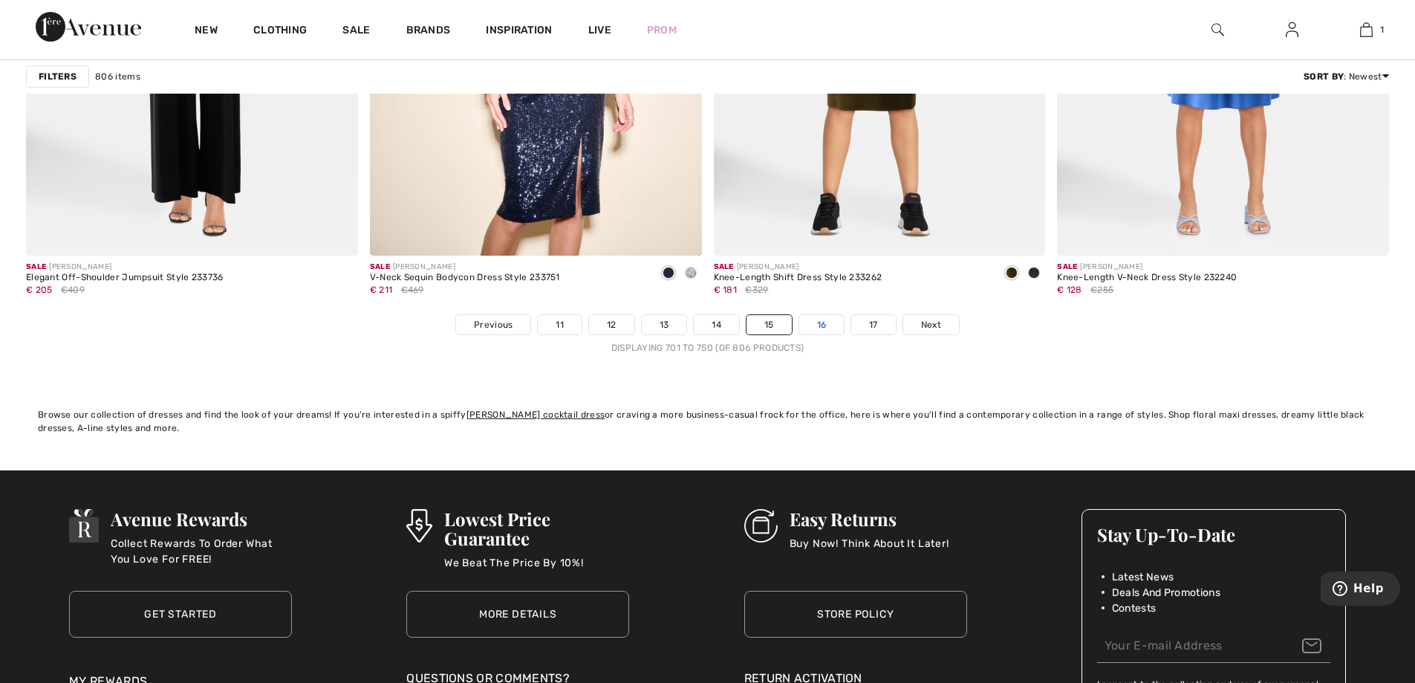
click at [819, 326] on link "16" at bounding box center [821, 324] width 45 height 19
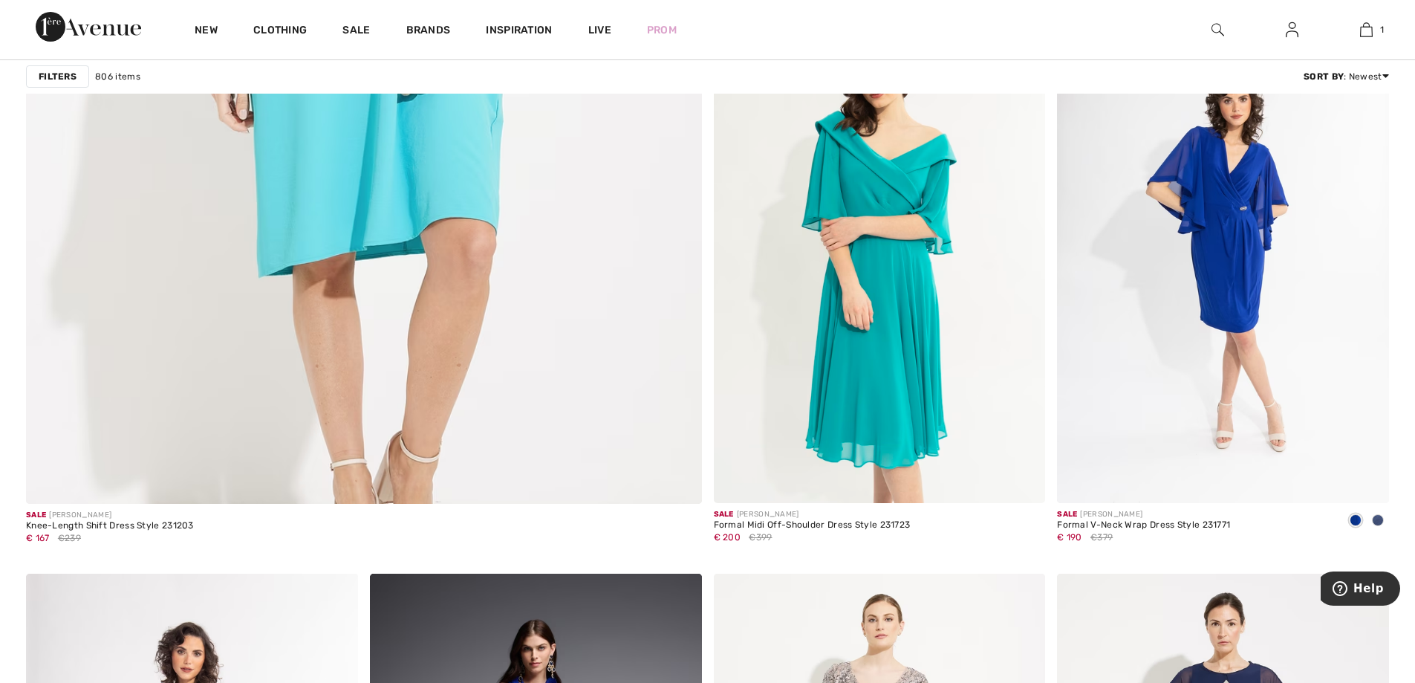
scroll to position [5646, 0]
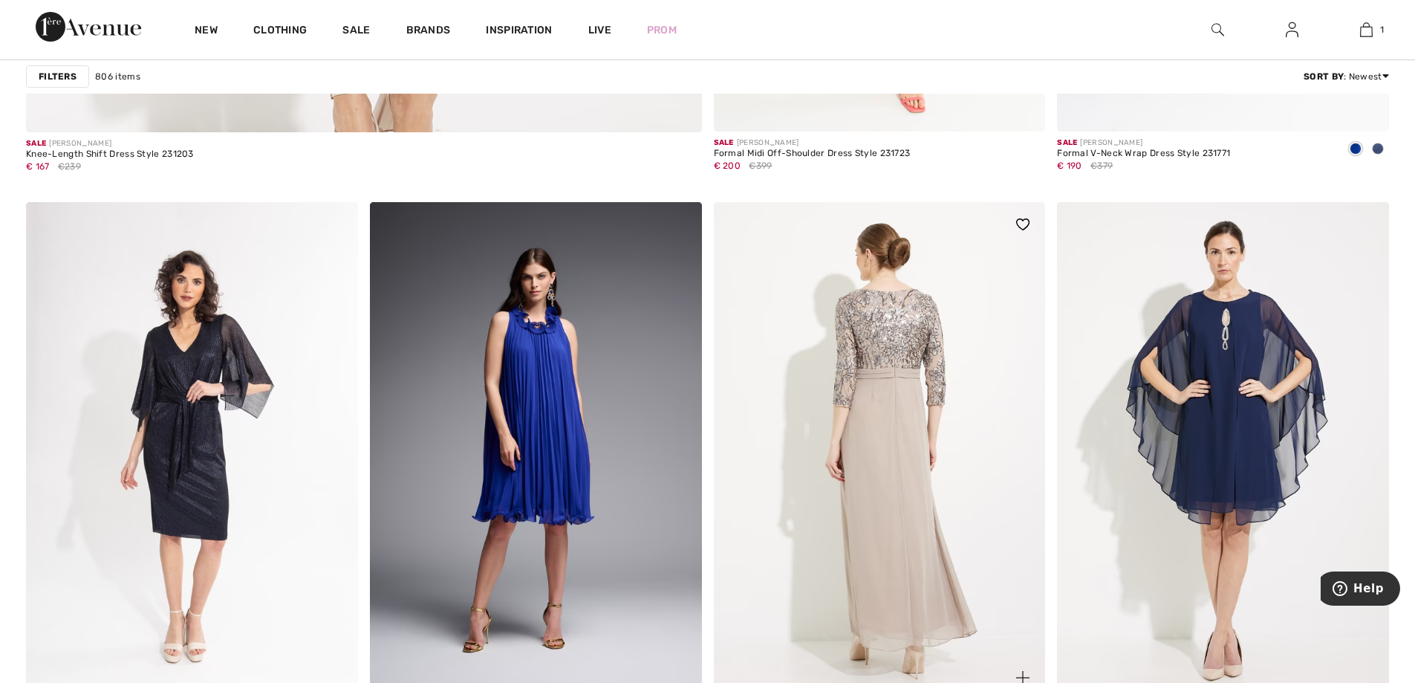
click at [898, 397] on img at bounding box center [880, 451] width 332 height 498
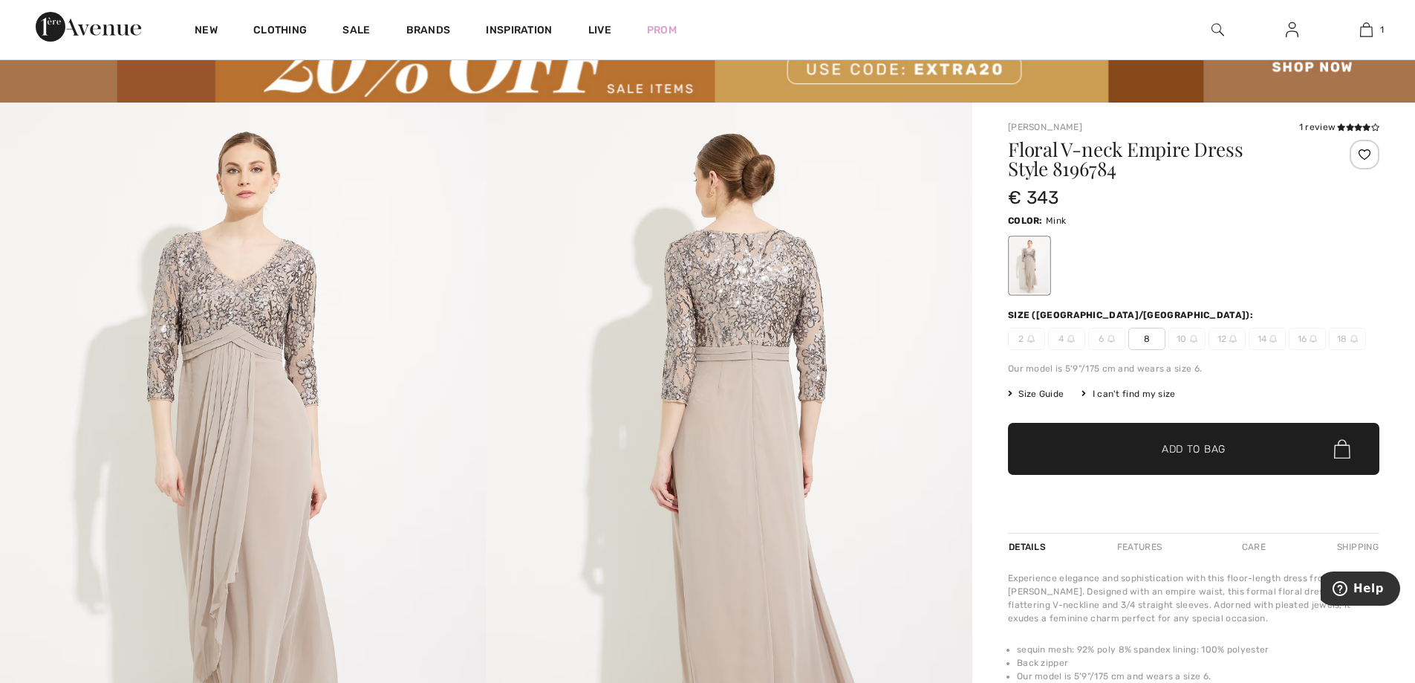
scroll to position [149, 0]
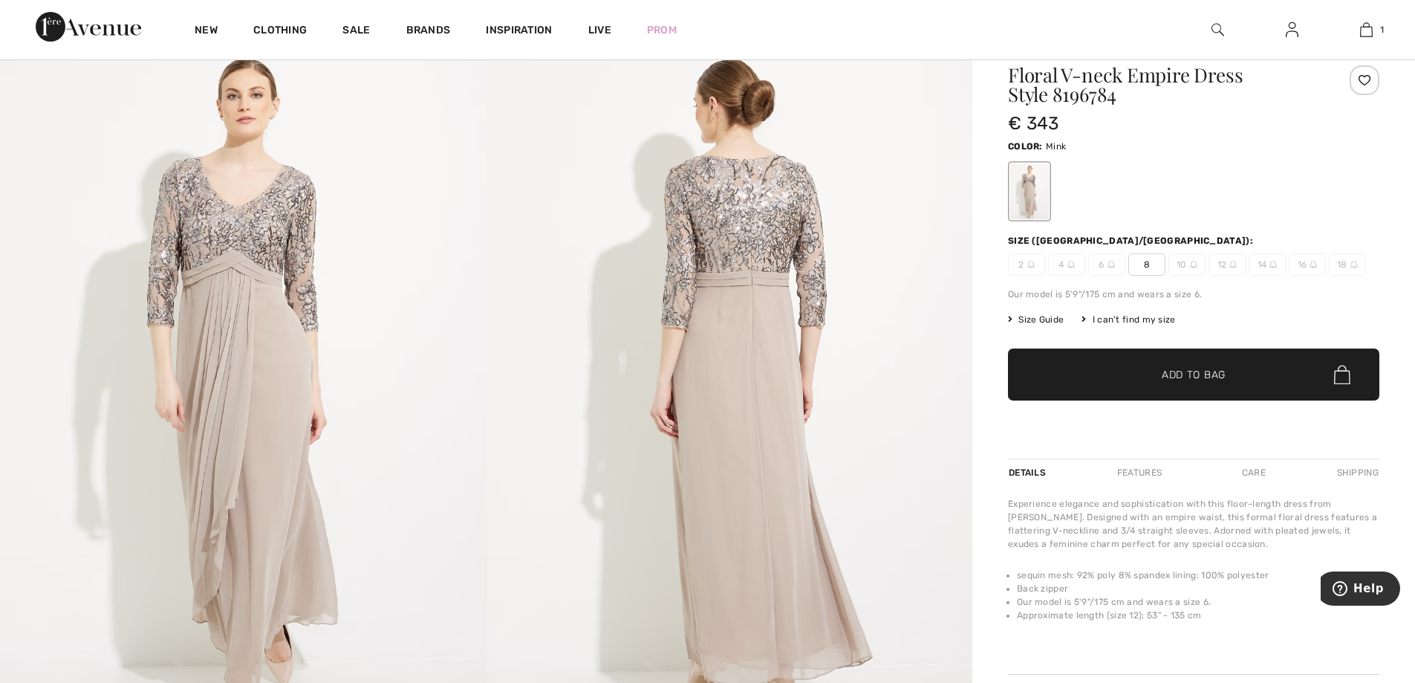
click at [1042, 323] on span "Size Guide" at bounding box center [1036, 319] width 56 height 13
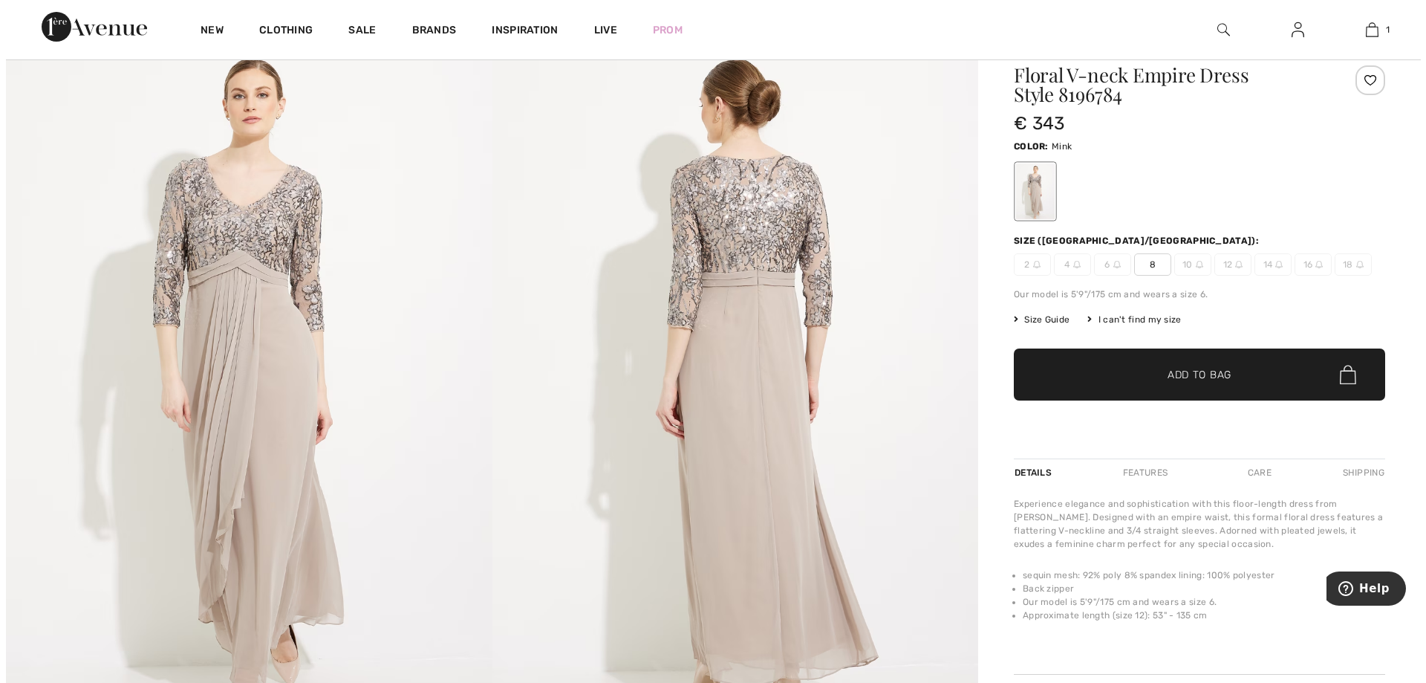
scroll to position [149, 0]
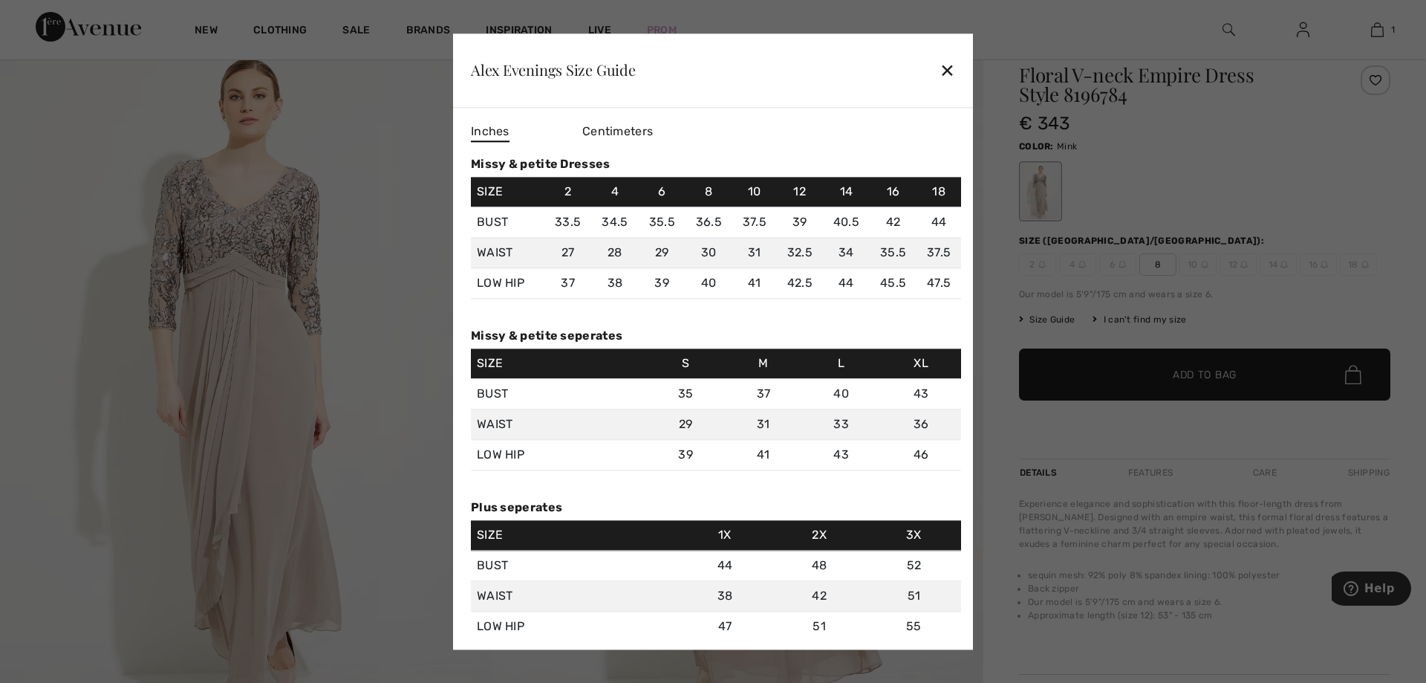
click at [942, 71] on div "✕" at bounding box center [948, 70] width 16 height 31
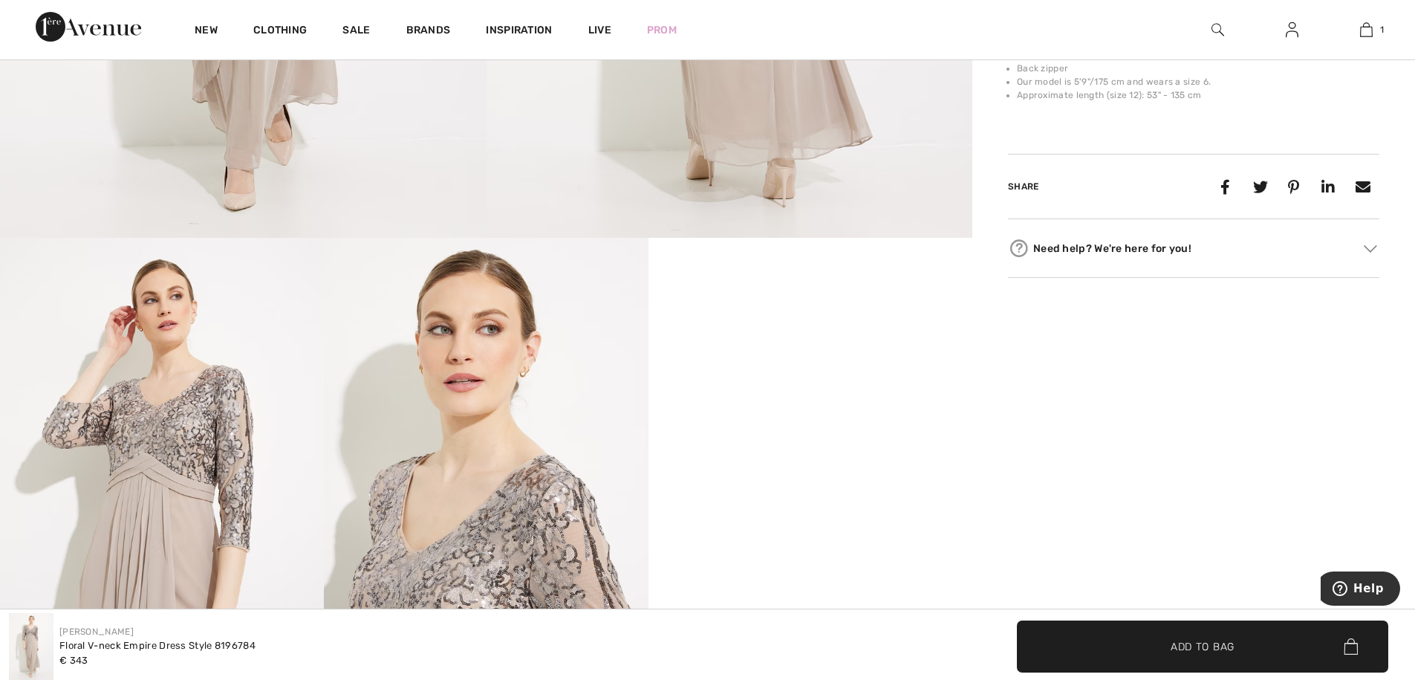
scroll to position [817, 0]
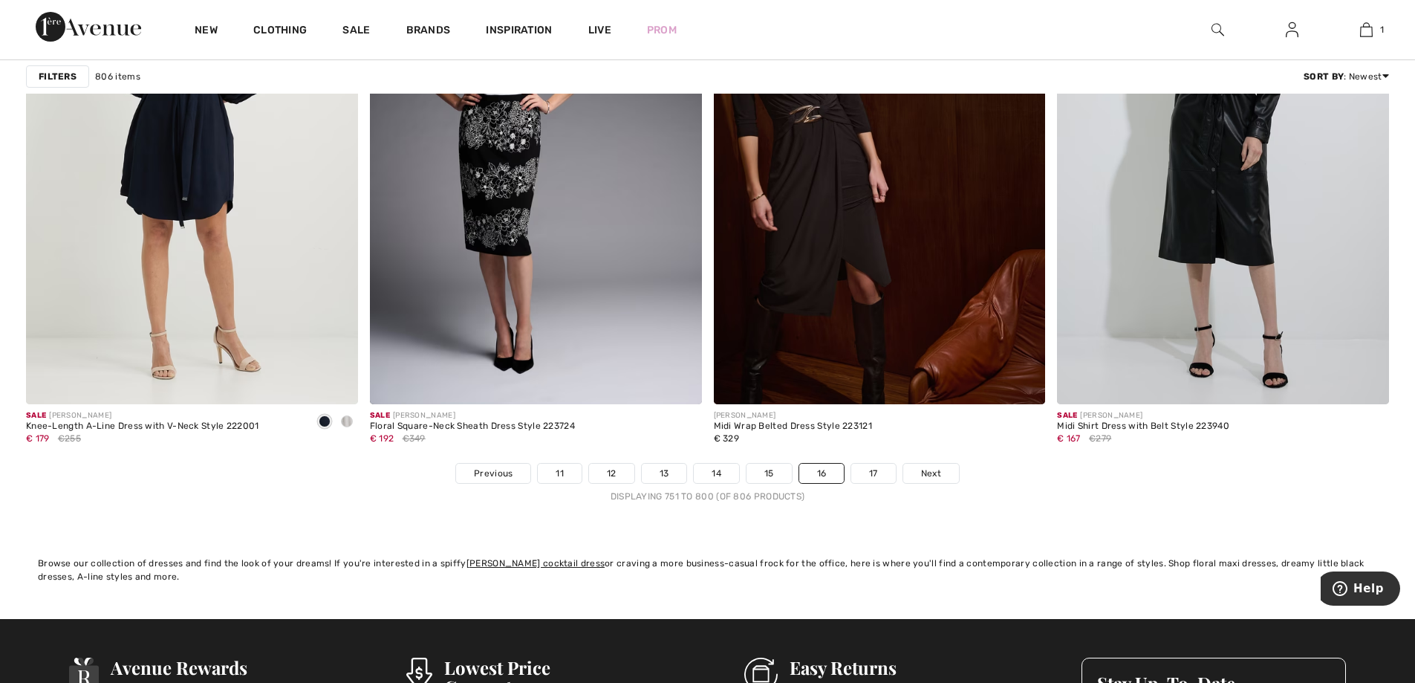
scroll to position [8544, 0]
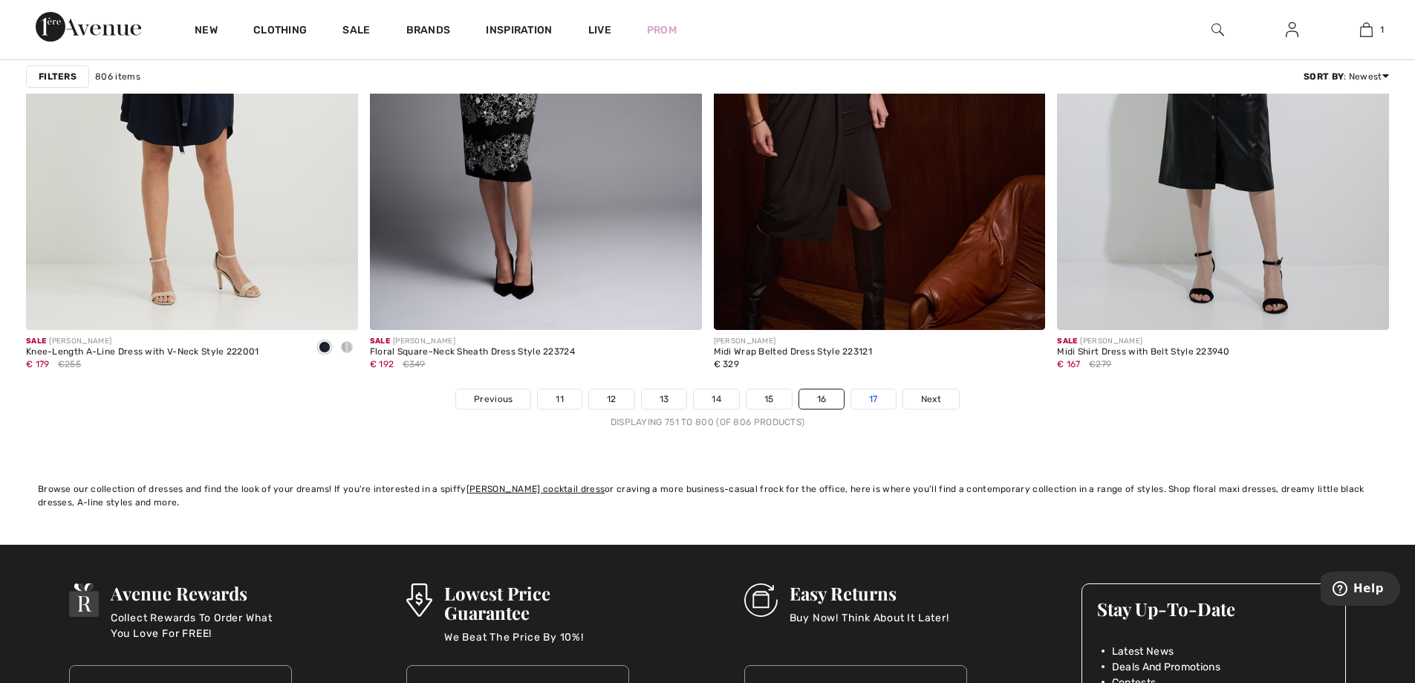
click at [868, 398] on link "17" at bounding box center [873, 398] width 45 height 19
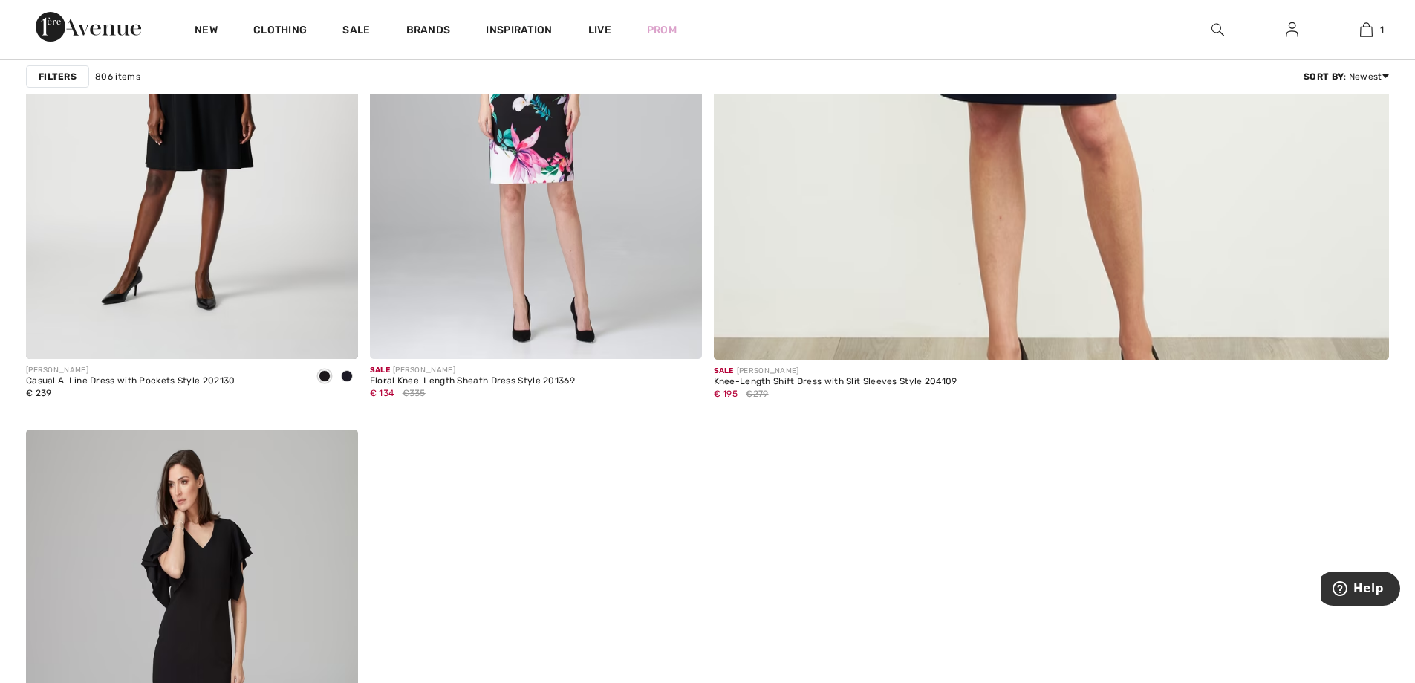
scroll to position [779, 0]
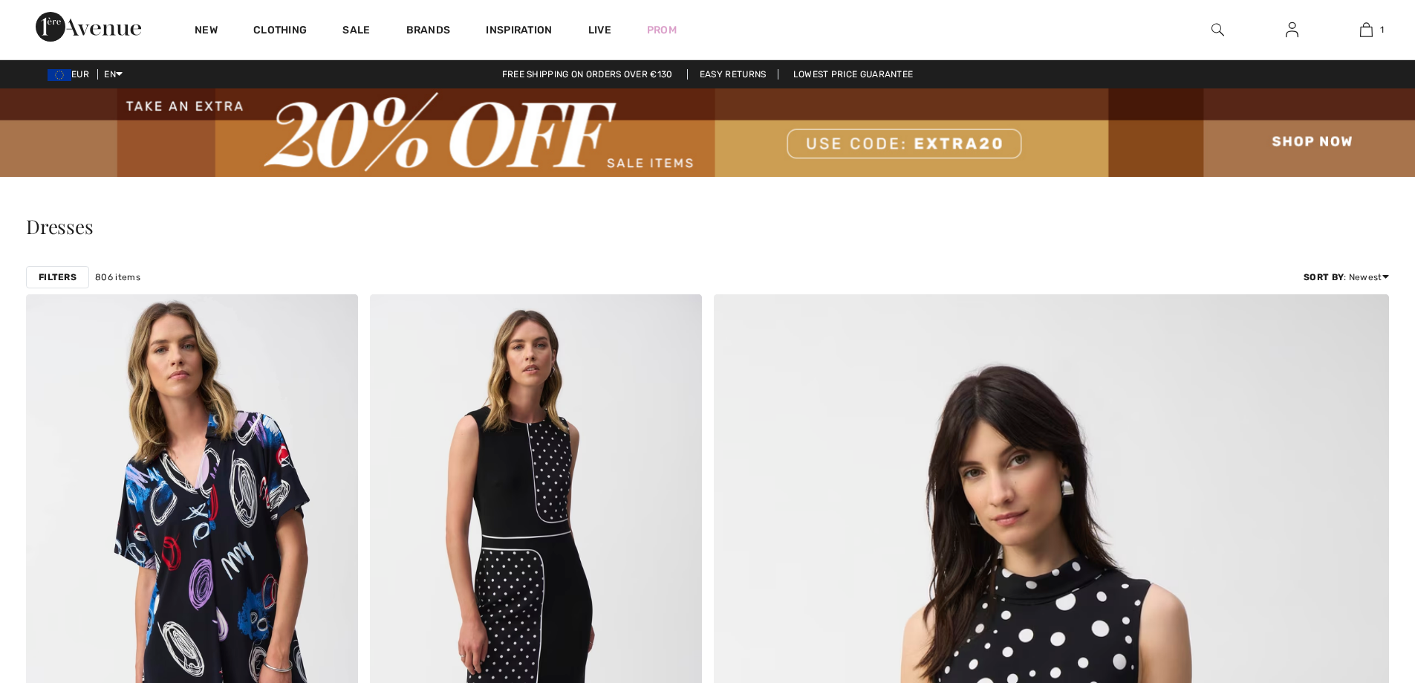
scroll to position [8692, 0]
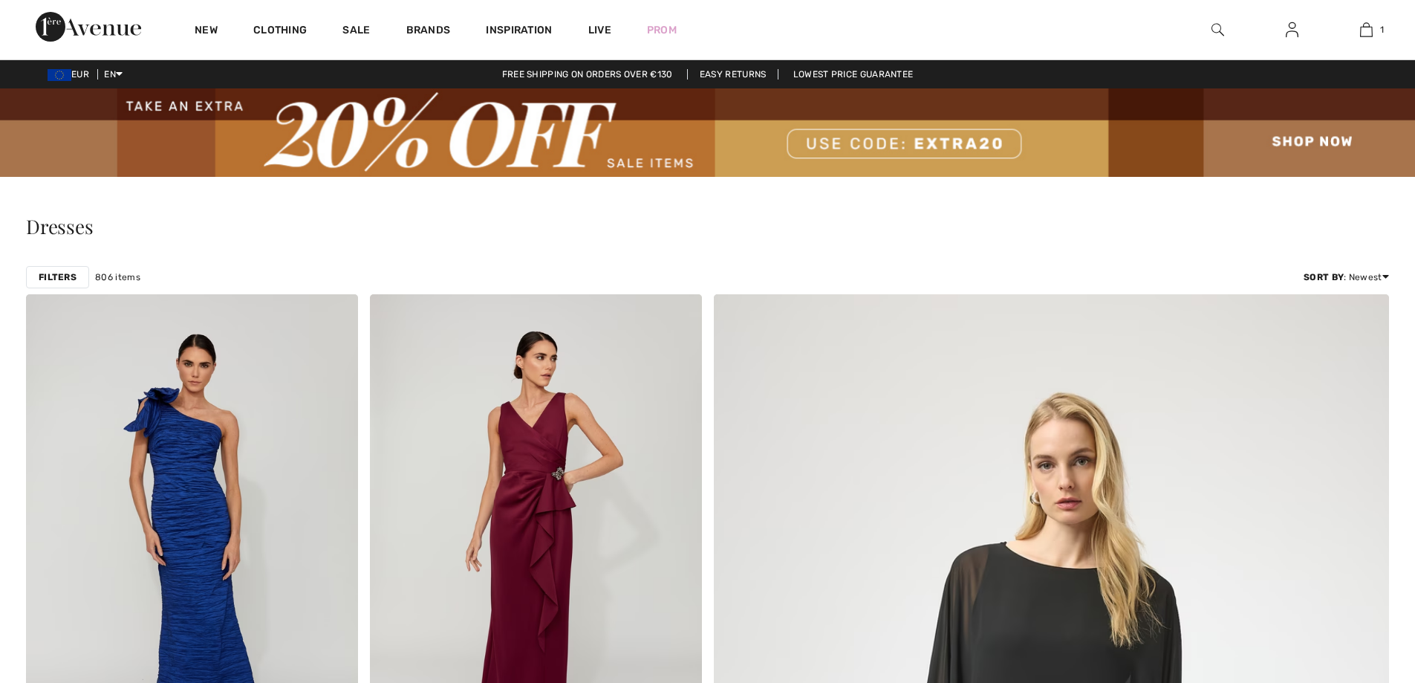
scroll to position [8321, 0]
